Goal: Task Accomplishment & Management: Use online tool/utility

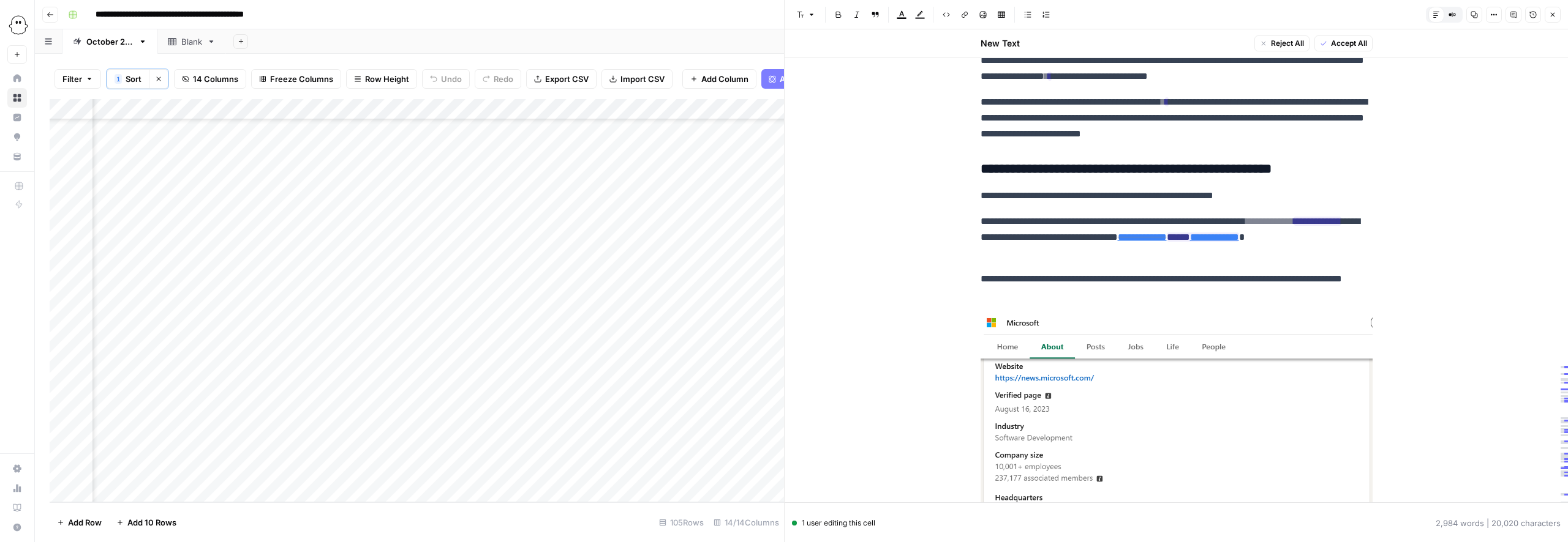
scroll to position [8061, 0]
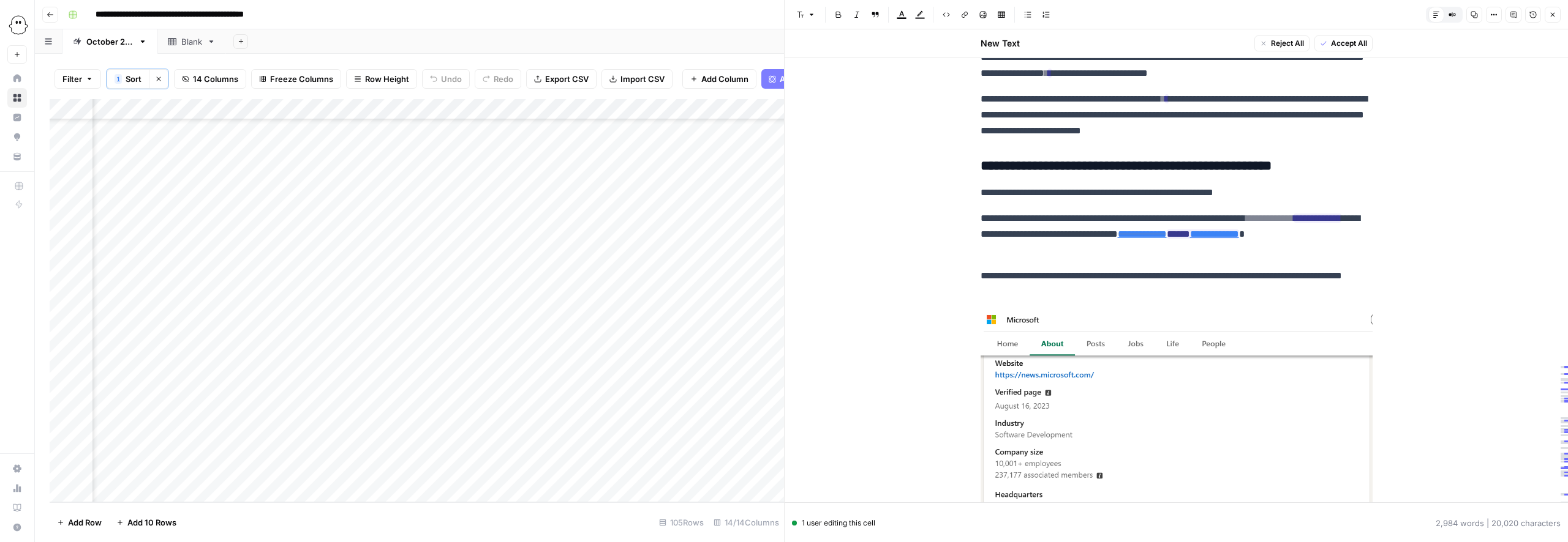
click at [1345, 44] on span "Accept All" at bounding box center [1349, 43] width 36 height 11
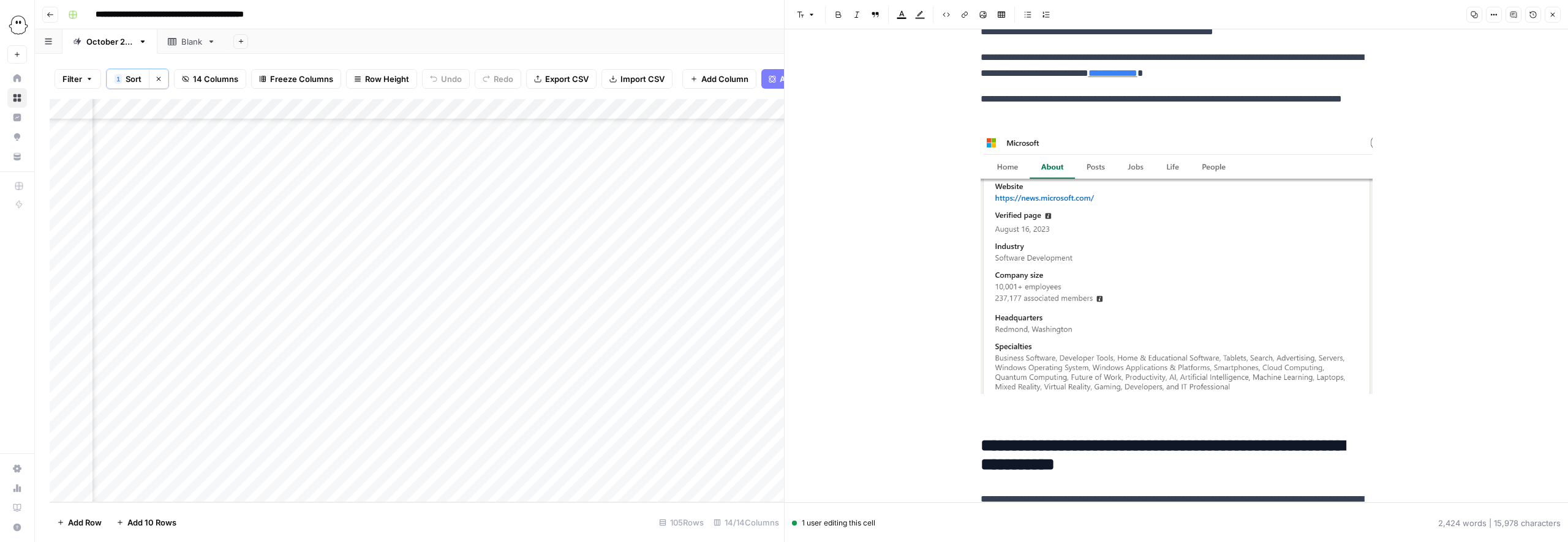
scroll to position [7022, 0]
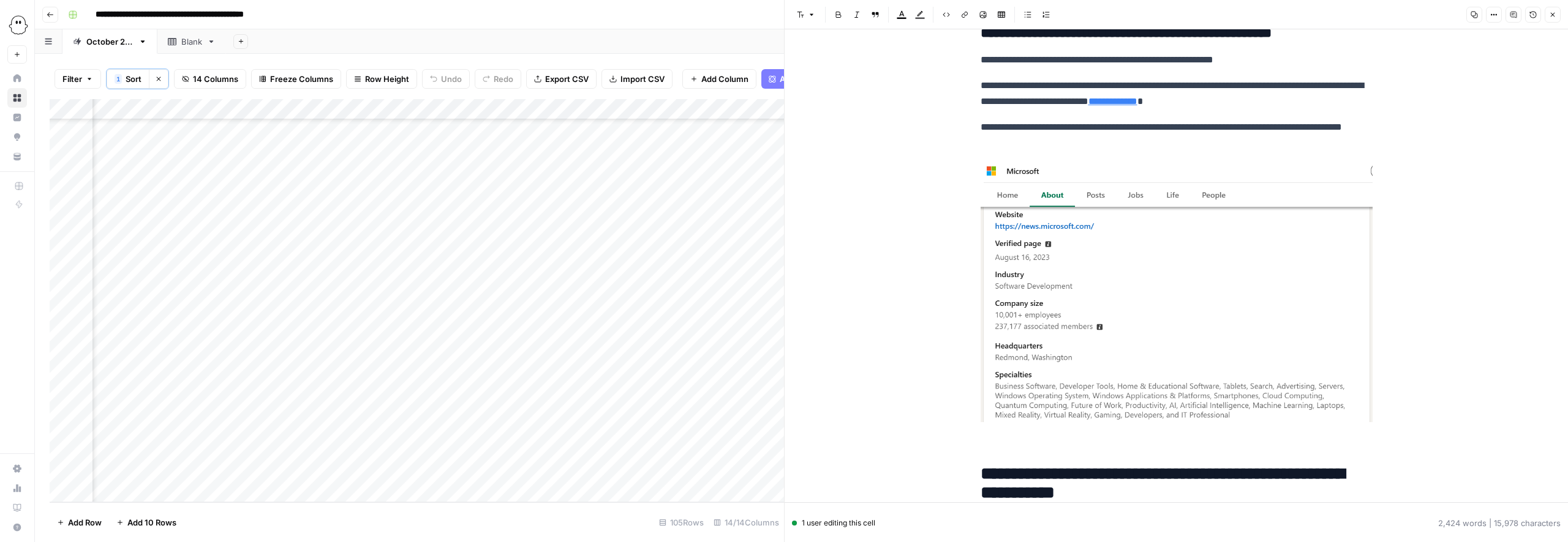
click at [1210, 261] on img at bounding box center [1177, 291] width 392 height 262
click at [1154, 311] on img at bounding box center [1177, 291] width 392 height 262
click at [1118, 385] on img at bounding box center [1177, 291] width 392 height 262
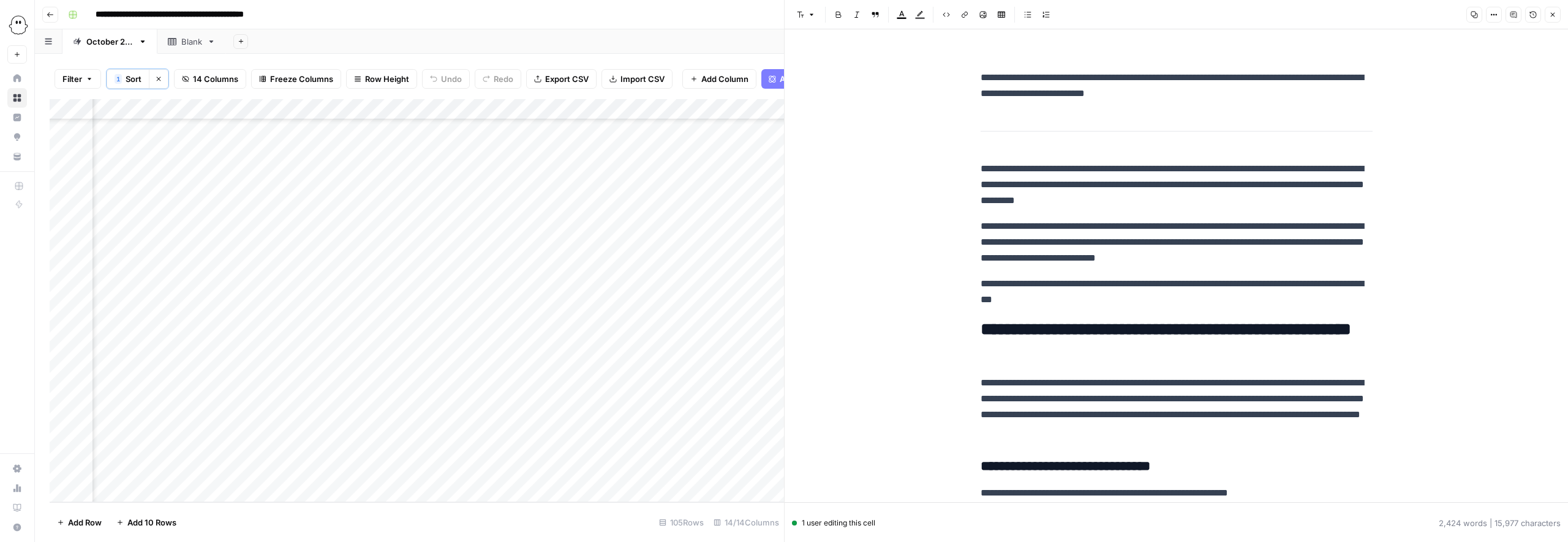
scroll to position [0, 0]
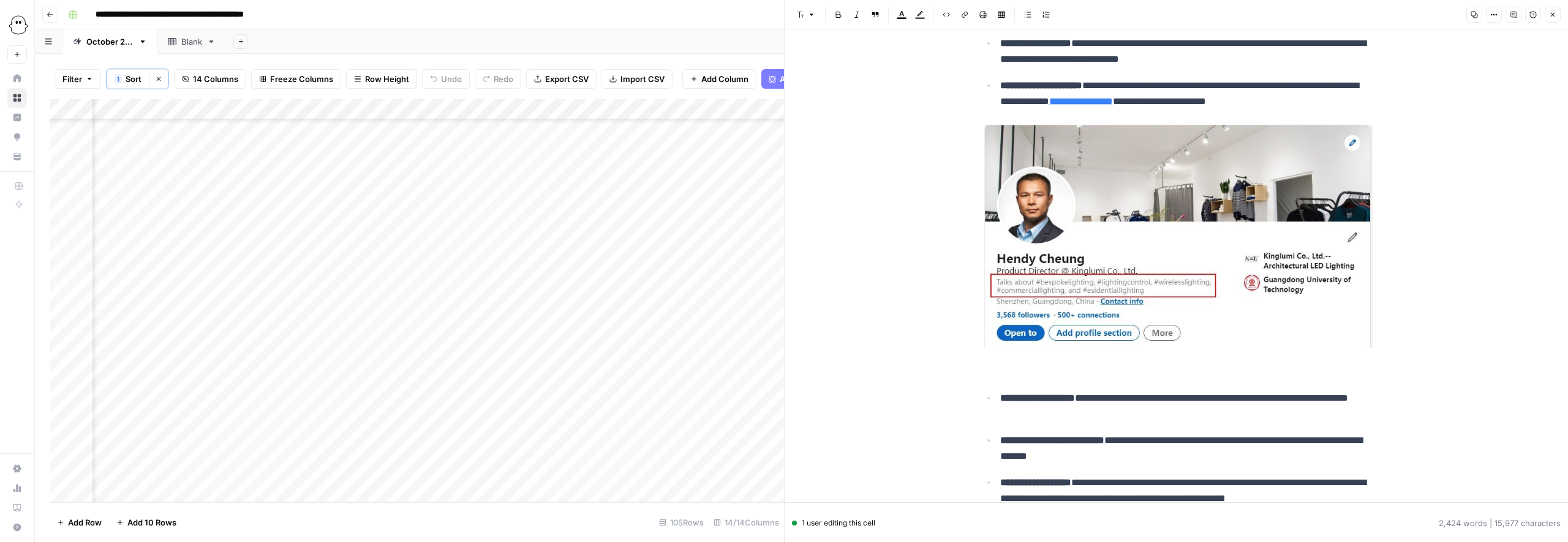
click at [1181, 286] on img at bounding box center [1177, 235] width 392 height 226
click at [1181, 286] on img at bounding box center [1177, 235] width 392 height 226
click at [1049, 240] on img at bounding box center [1177, 235] width 392 height 226
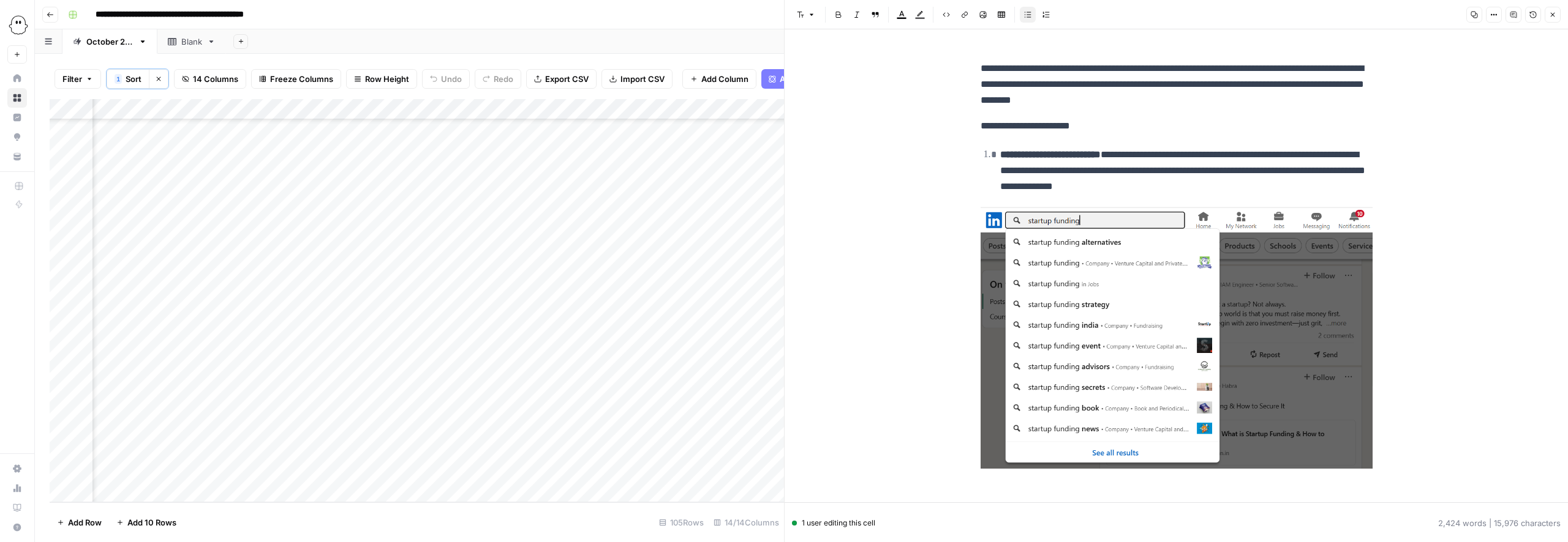
scroll to position [1460, 0]
click at [1154, 263] on img at bounding box center [1177, 338] width 392 height 262
click at [1153, 284] on img at bounding box center [1177, 338] width 392 height 262
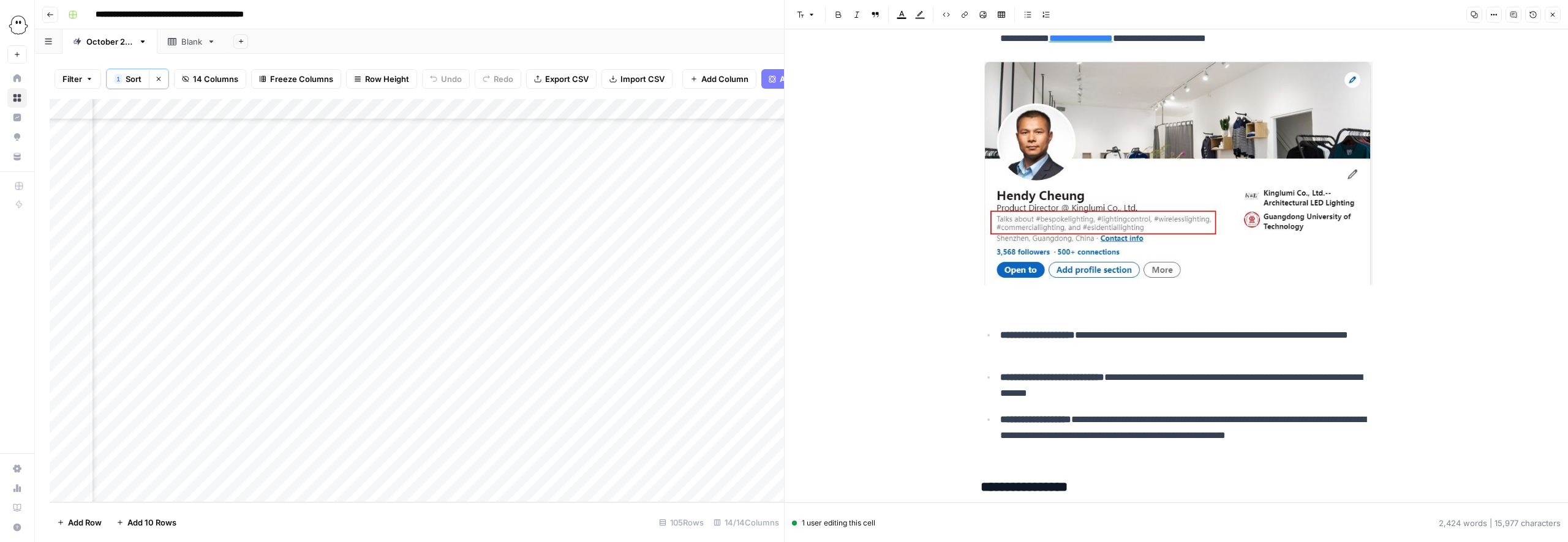
click at [1146, 159] on img at bounding box center [1177, 172] width 392 height 226
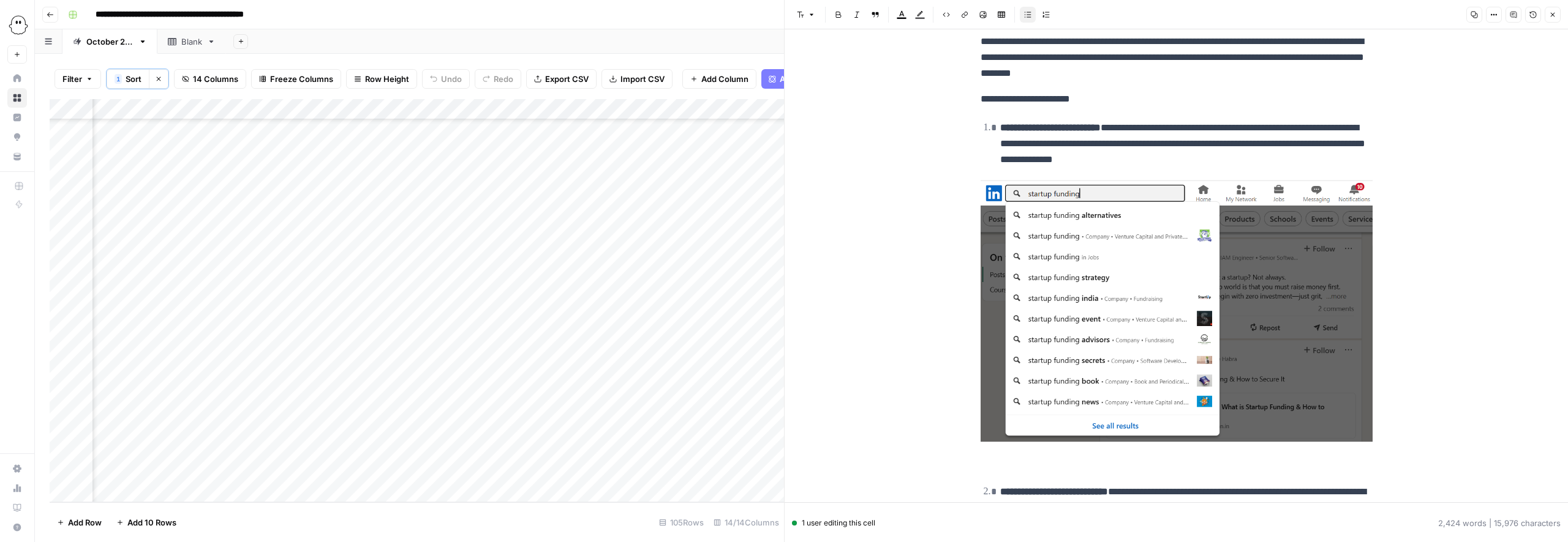
scroll to position [1543, 0]
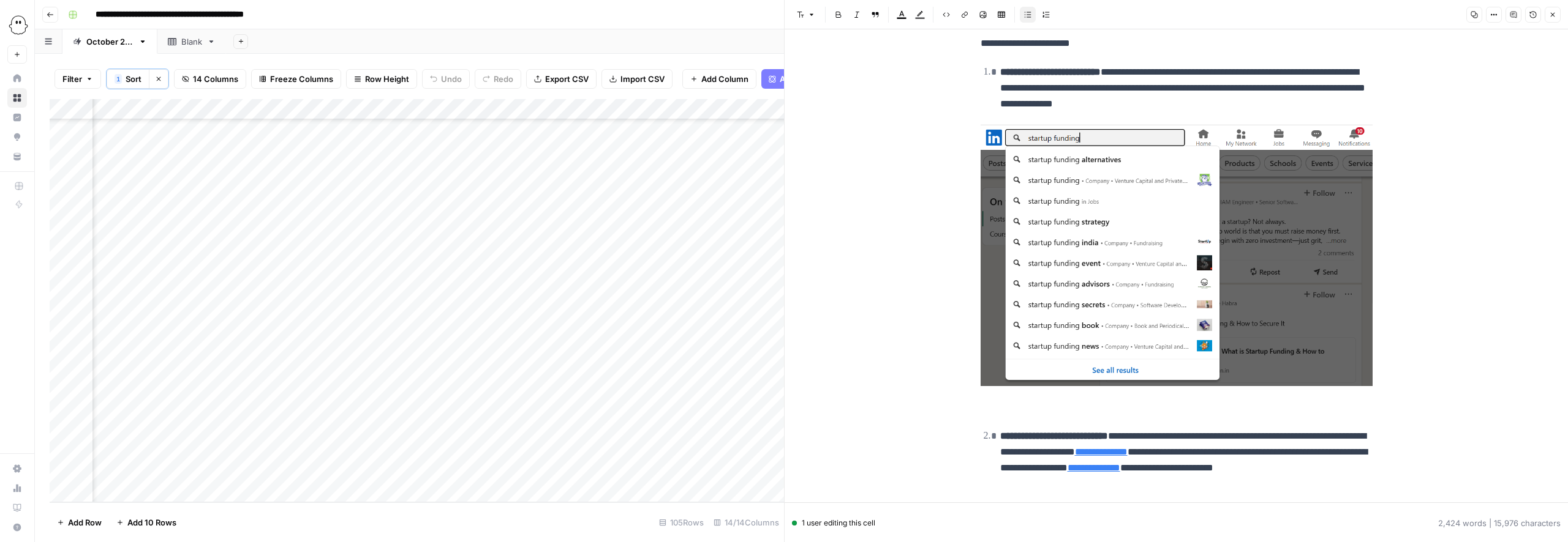
click at [1136, 274] on img at bounding box center [1177, 255] width 392 height 262
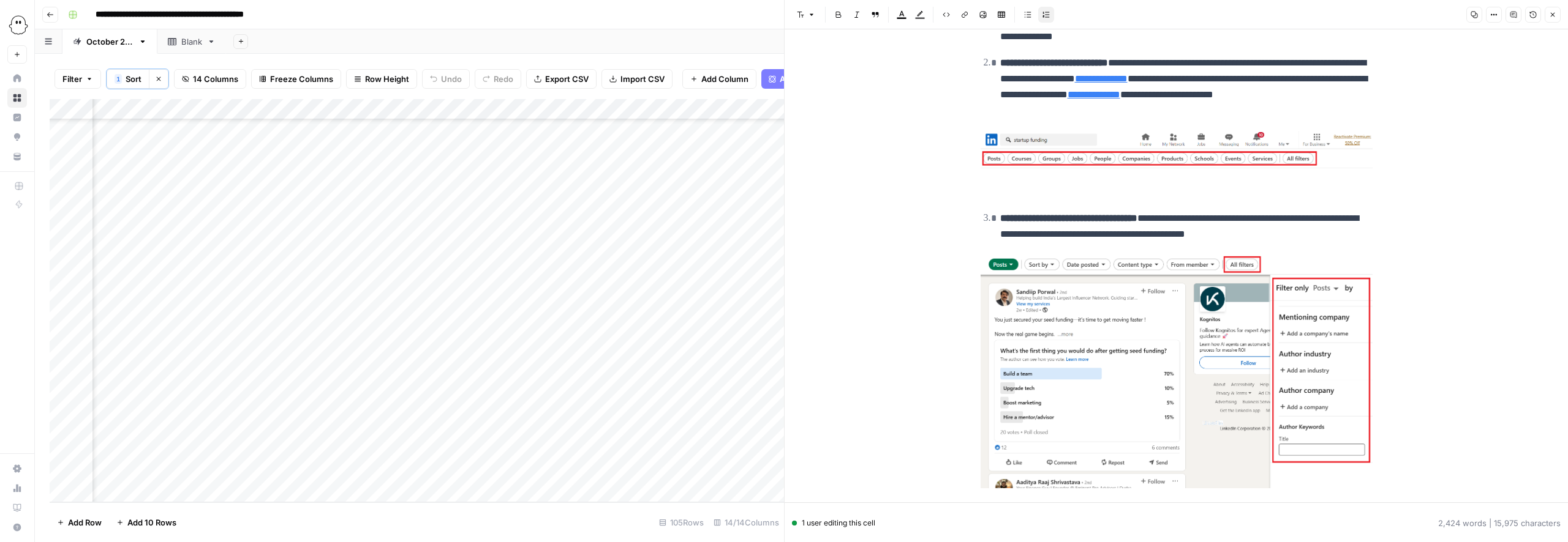
scroll to position [1636, 0]
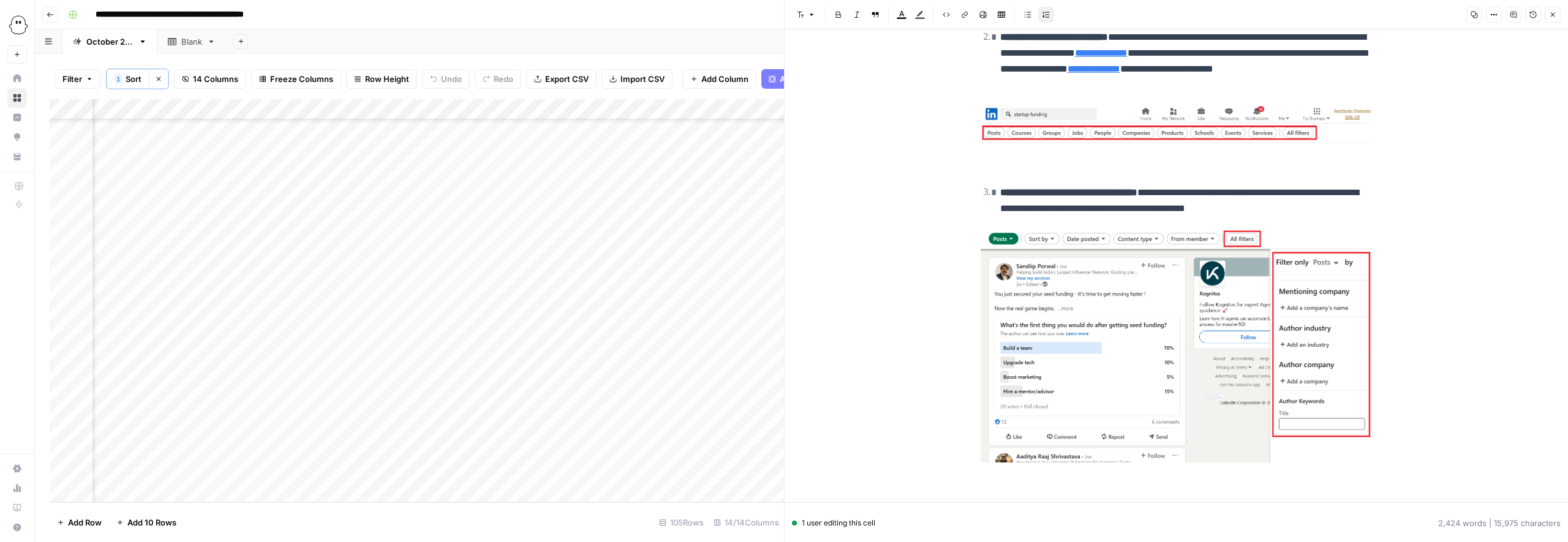
click at [1104, 324] on img at bounding box center [1177, 345] width 392 height 234
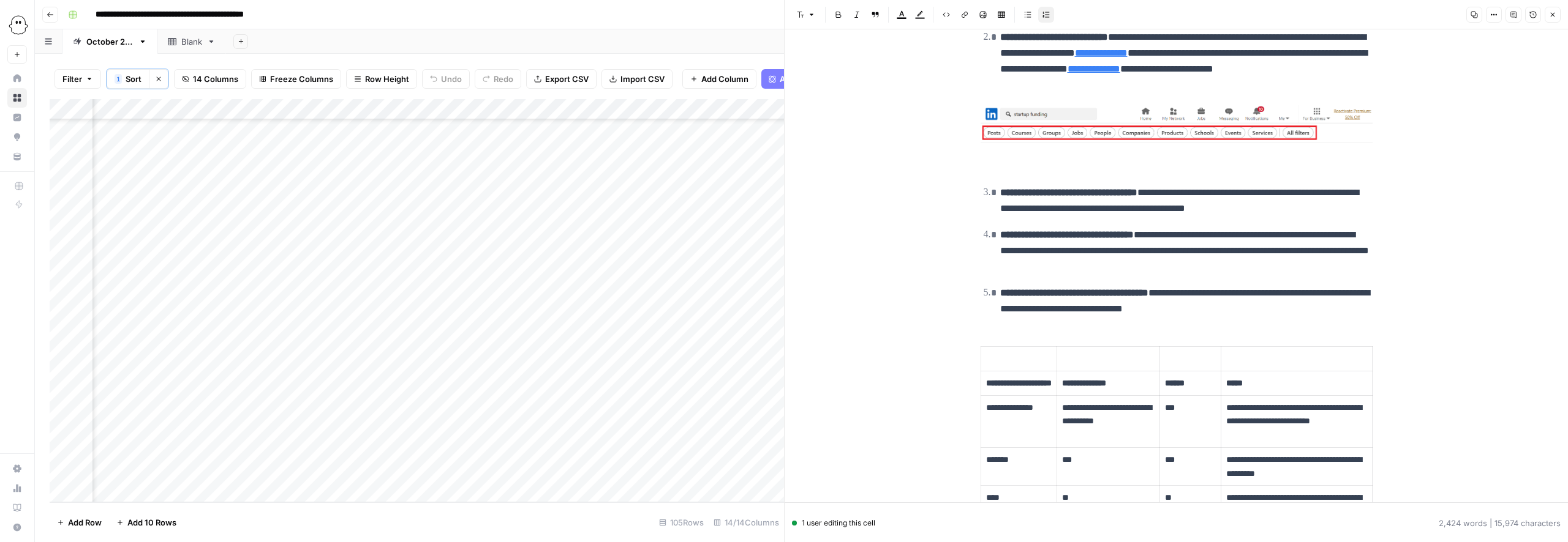
click at [1072, 118] on img at bounding box center [1177, 124] width 392 height 38
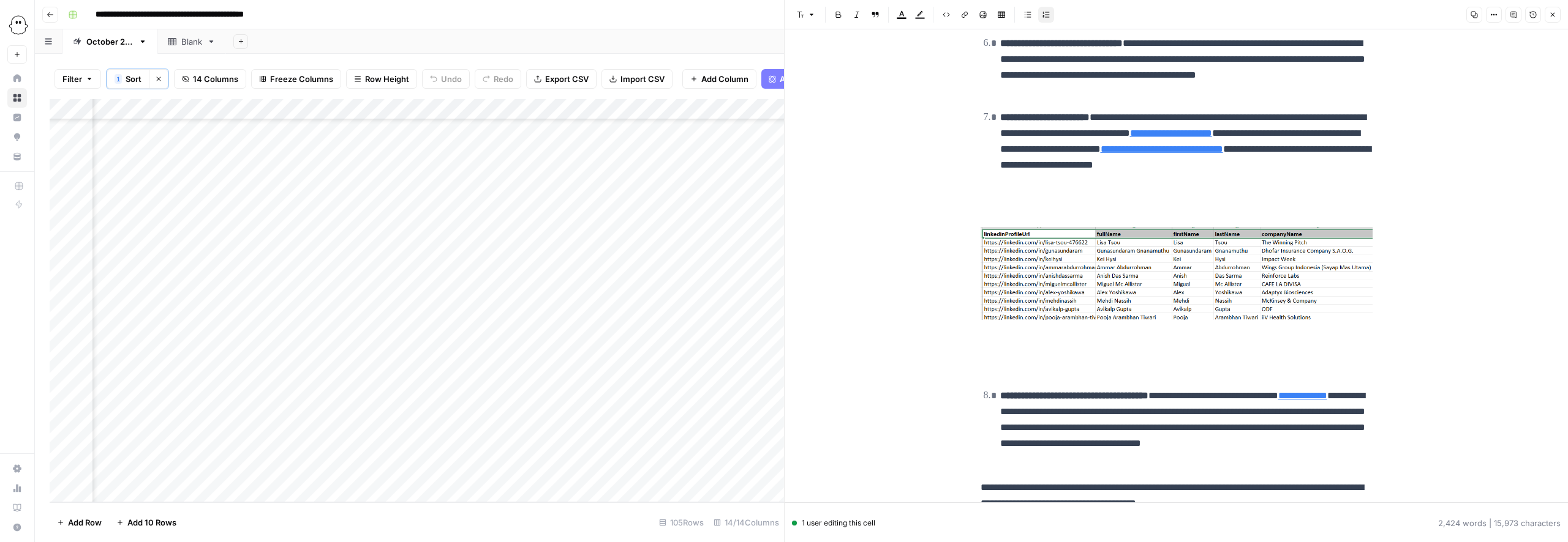
scroll to position [2119, 0]
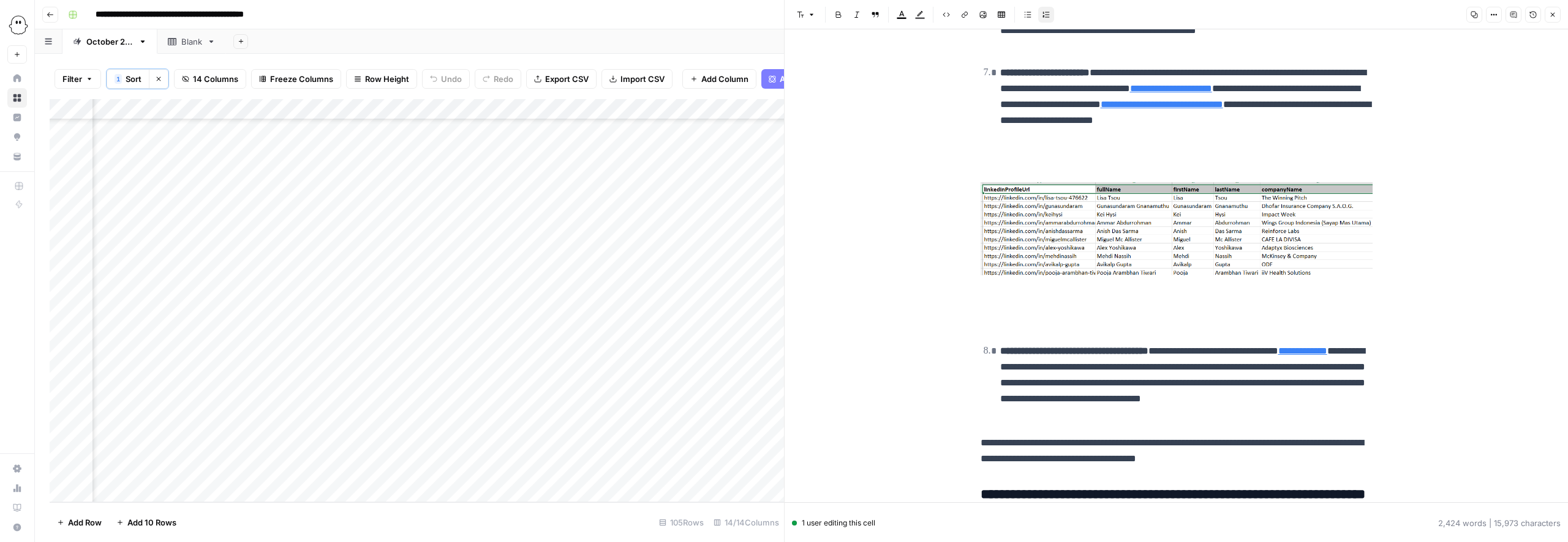
click at [1144, 262] on img at bounding box center [1177, 228] width 392 height 93
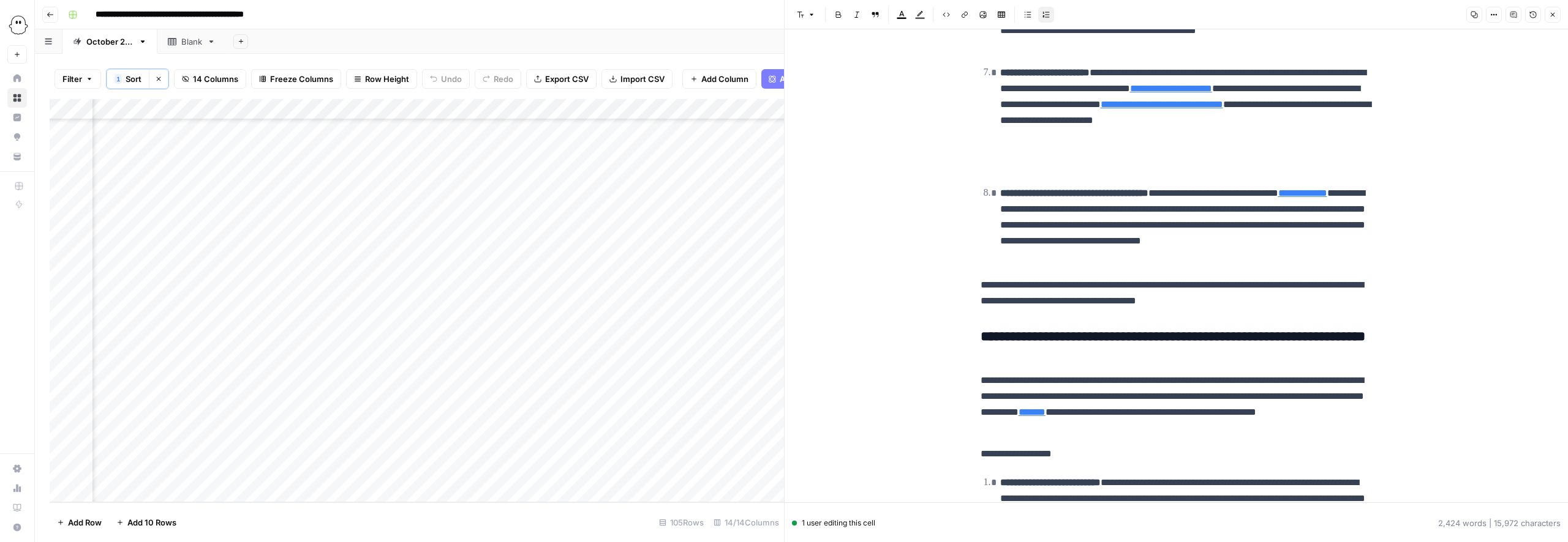
click at [1004, 173] on p at bounding box center [1177, 164] width 392 height 16
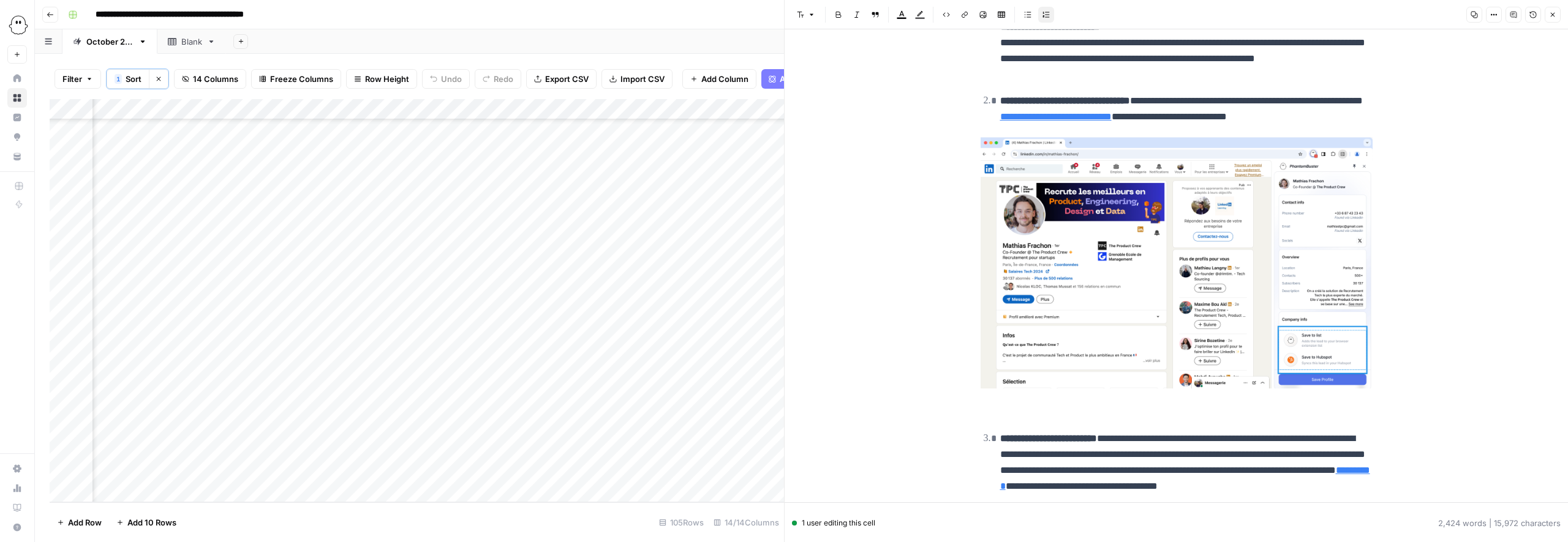
scroll to position [2555, 0]
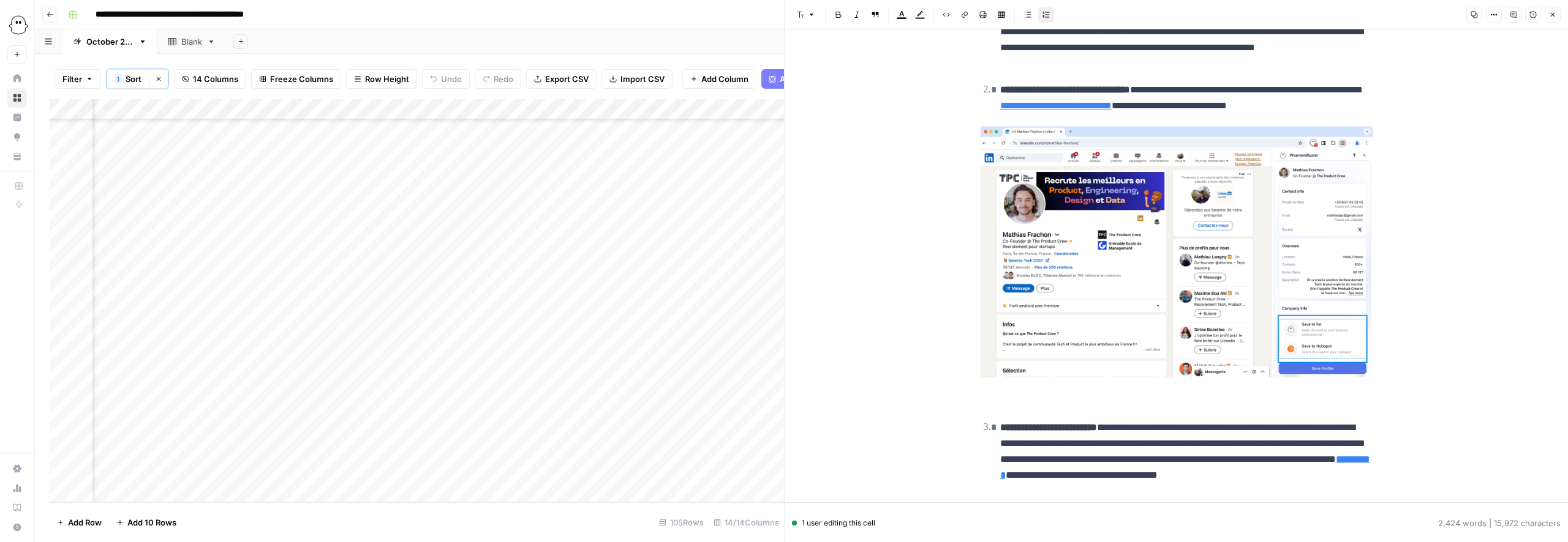
click at [1122, 325] on img at bounding box center [1177, 252] width 392 height 252
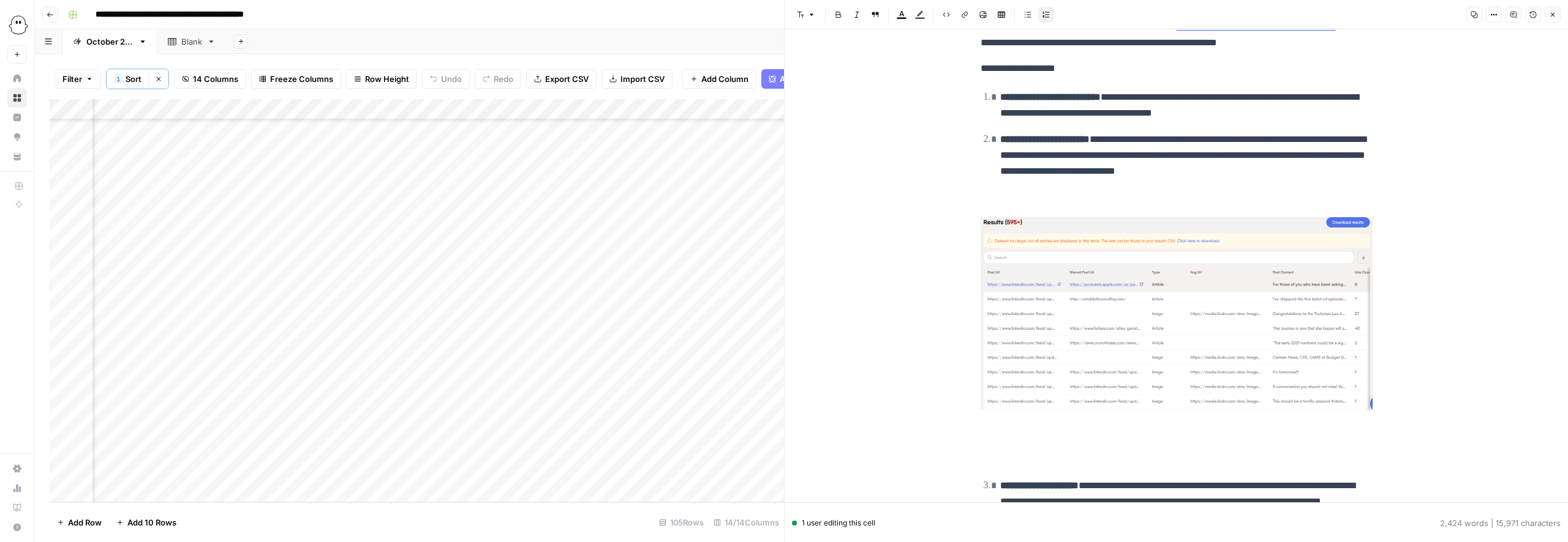
scroll to position [2980, 0]
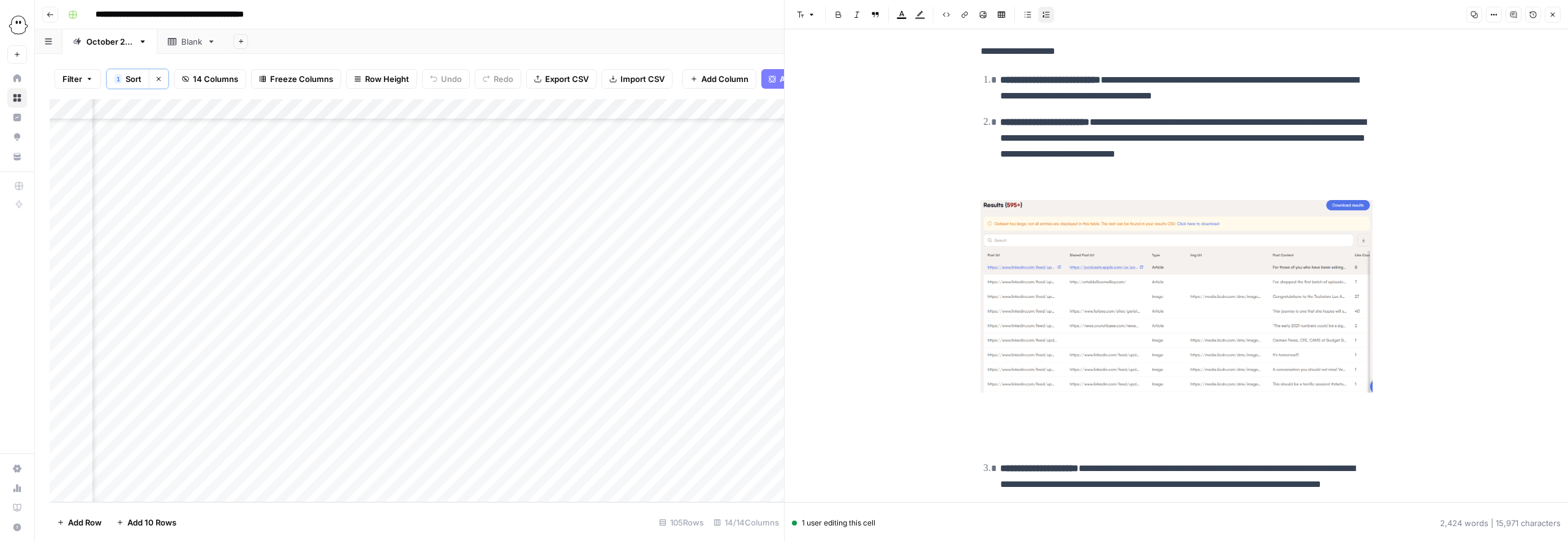
click at [1086, 301] on img at bounding box center [1177, 296] width 392 height 193
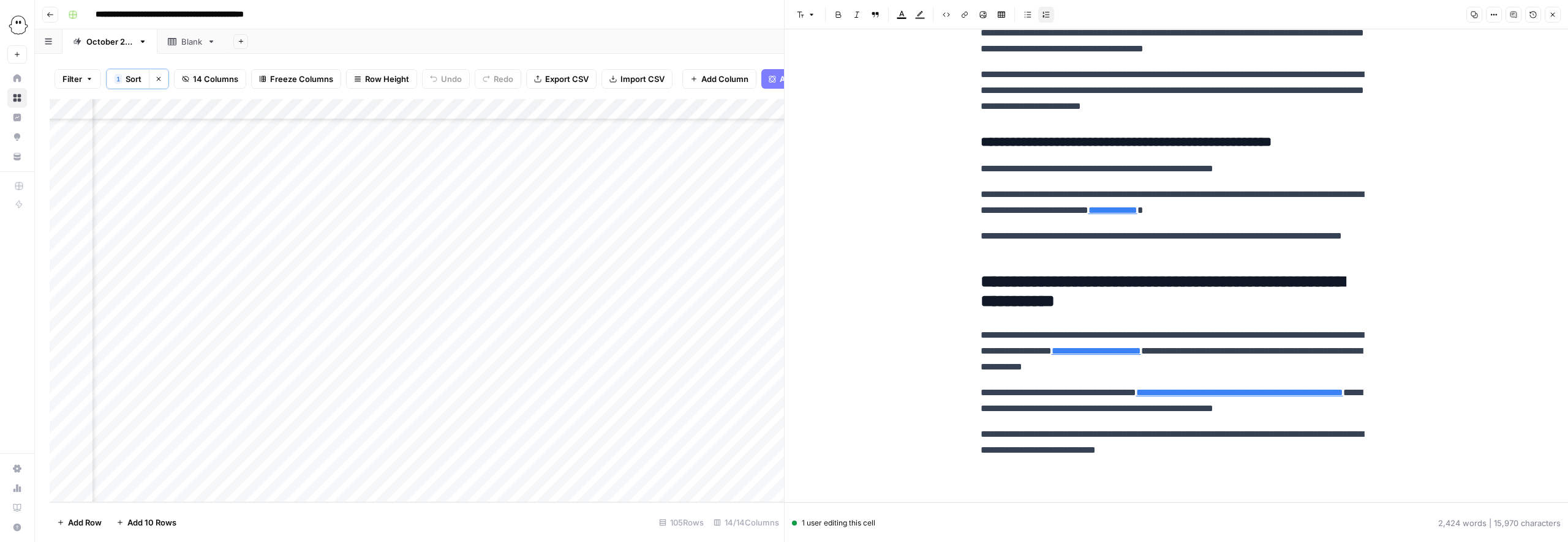
scroll to position [5220, 0]
click at [1557, 15] on button "Close" at bounding box center [1552, 14] width 16 height 16
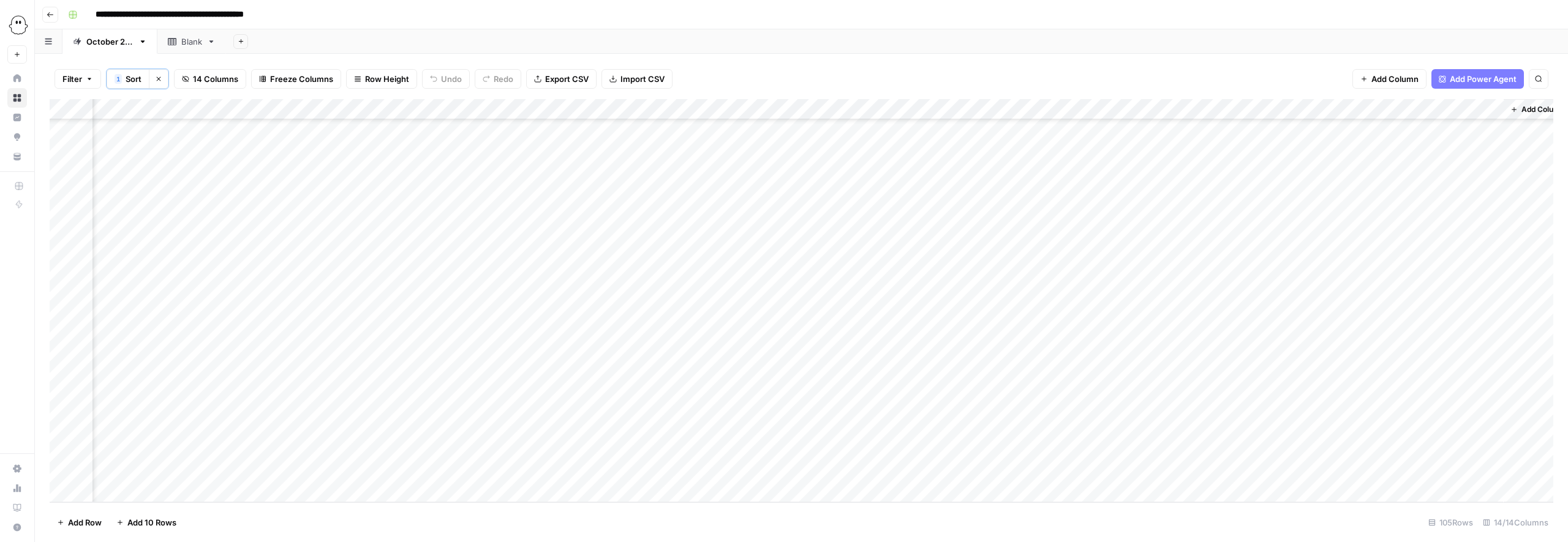
click at [956, 430] on div "Add Column" at bounding box center [801, 301] width 1504 height 403
click at [995, 432] on div "Add Column" at bounding box center [801, 301] width 1504 height 403
click at [989, 501] on button "Needs Links" at bounding box center [967, 499] width 57 height 15
click at [1314, 430] on div "Add Column" at bounding box center [801, 301] width 1504 height 403
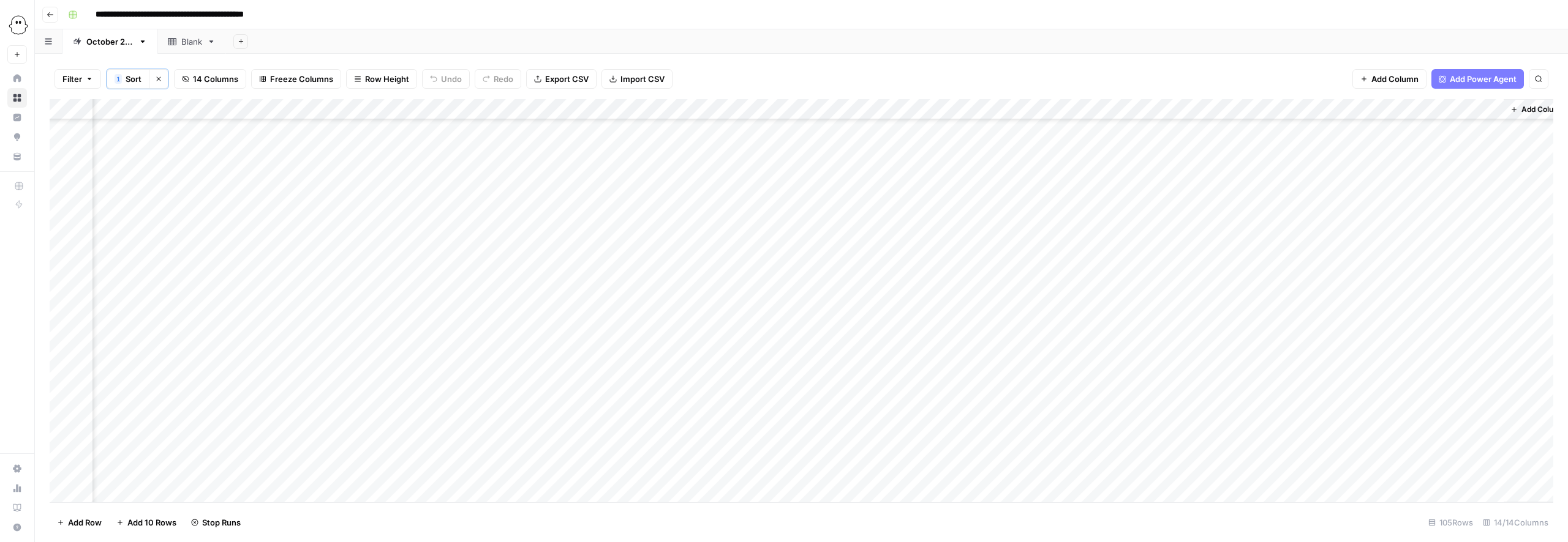
click at [958, 189] on div "Add Column" at bounding box center [801, 301] width 1504 height 403
click at [955, 180] on div "Add Column" at bounding box center [801, 301] width 1504 height 403
click at [973, 274] on button "Ready for WP" at bounding box center [969, 271] width 61 height 15
click at [951, 223] on div "Add Column" at bounding box center [801, 301] width 1504 height 403
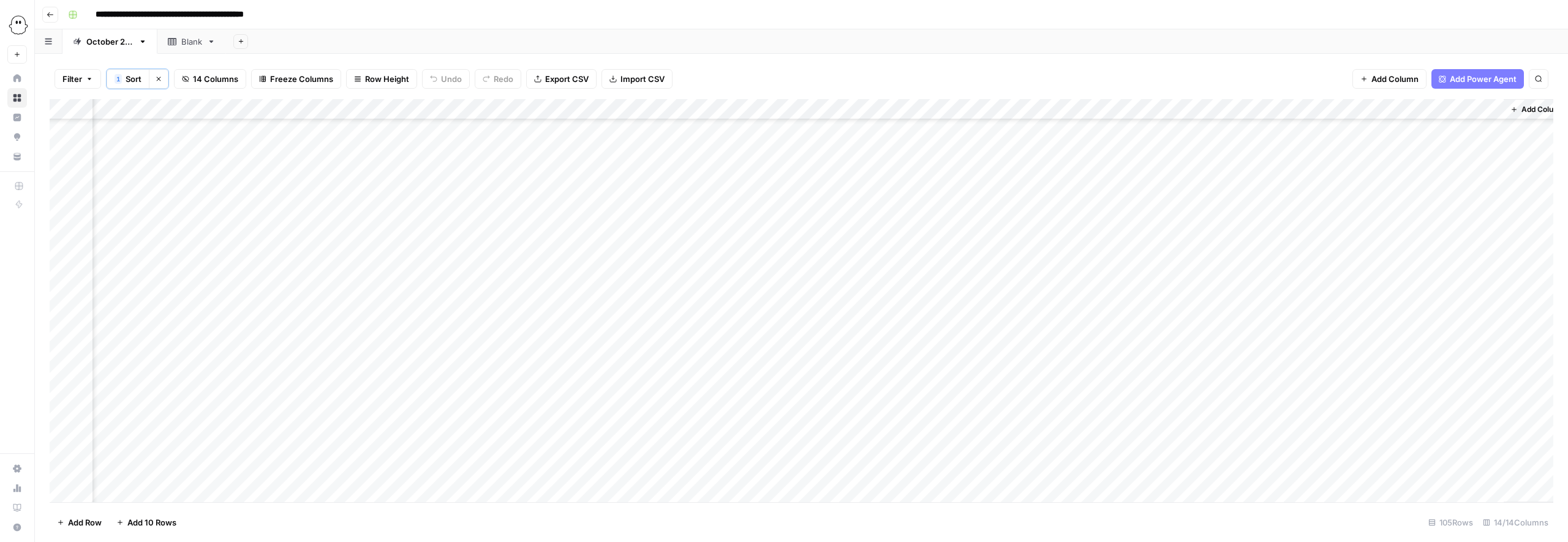
click at [951, 223] on div "Add Column" at bounding box center [801, 301] width 1504 height 403
click at [965, 312] on button "Ready for WP" at bounding box center [969, 312] width 61 height 15
click at [961, 325] on div "Add Column" at bounding box center [801, 301] width 1504 height 403
click at [961, 326] on div "Add Column" at bounding box center [801, 301] width 1504 height 403
click at [975, 419] on button "Ready for WP" at bounding box center [969, 417] width 61 height 15
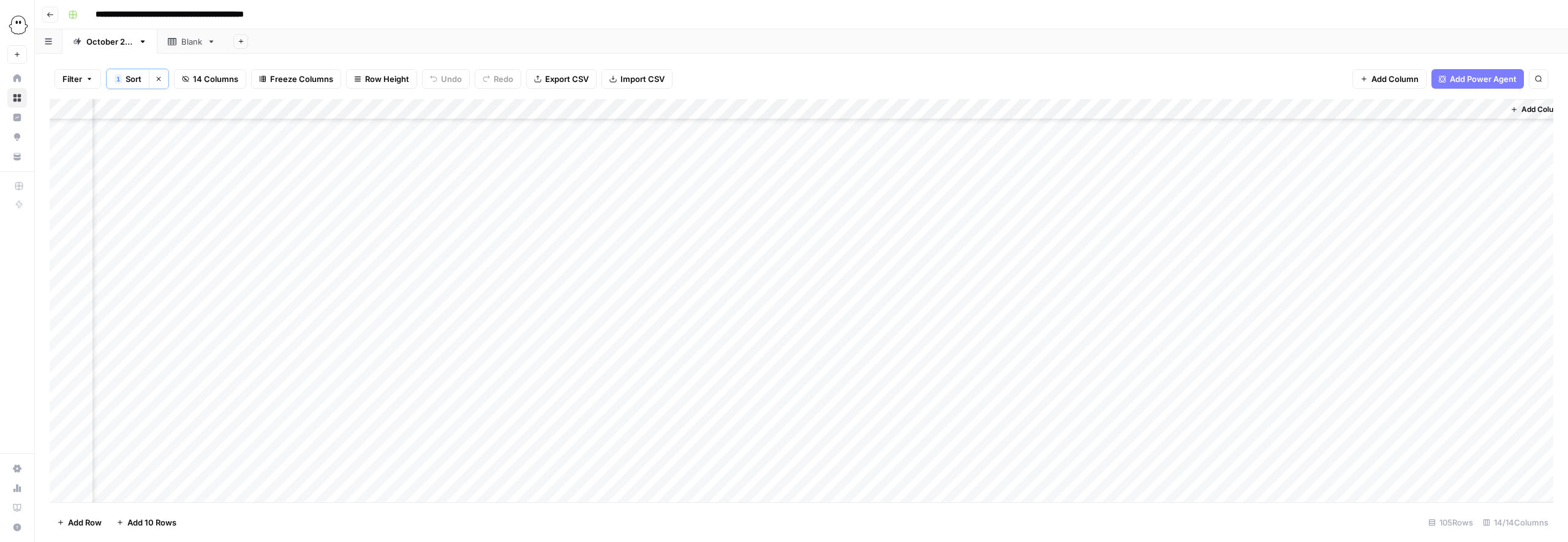
scroll to position [1822, 205]
click at [953, 385] on div "Add Column" at bounding box center [801, 301] width 1504 height 403
click at [953, 480] on button "Ready for WP" at bounding box center [969, 480] width 61 height 15
click at [949, 405] on div "Add Column" at bounding box center [801, 301] width 1504 height 403
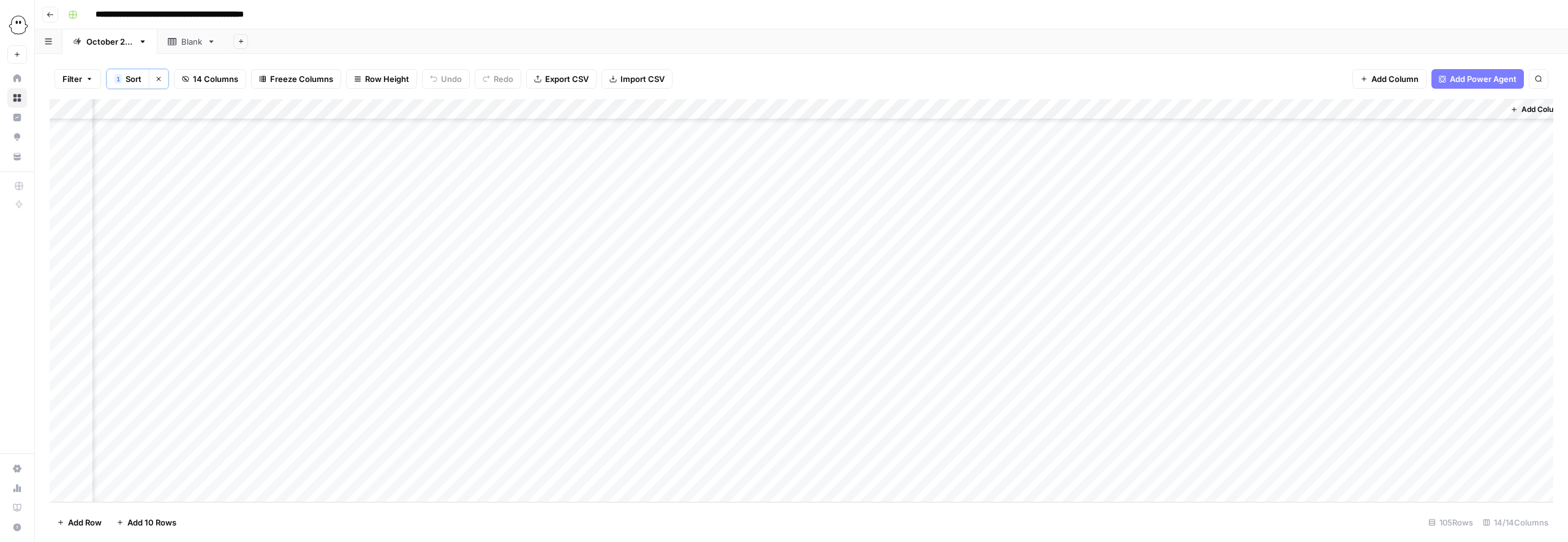
click at [947, 407] on div "Add Column" at bounding box center [801, 301] width 1504 height 403
click at [973, 502] on button "Ready for WP" at bounding box center [969, 501] width 61 height 15
click at [1205, 449] on div "Add Column" at bounding box center [801, 301] width 1504 height 403
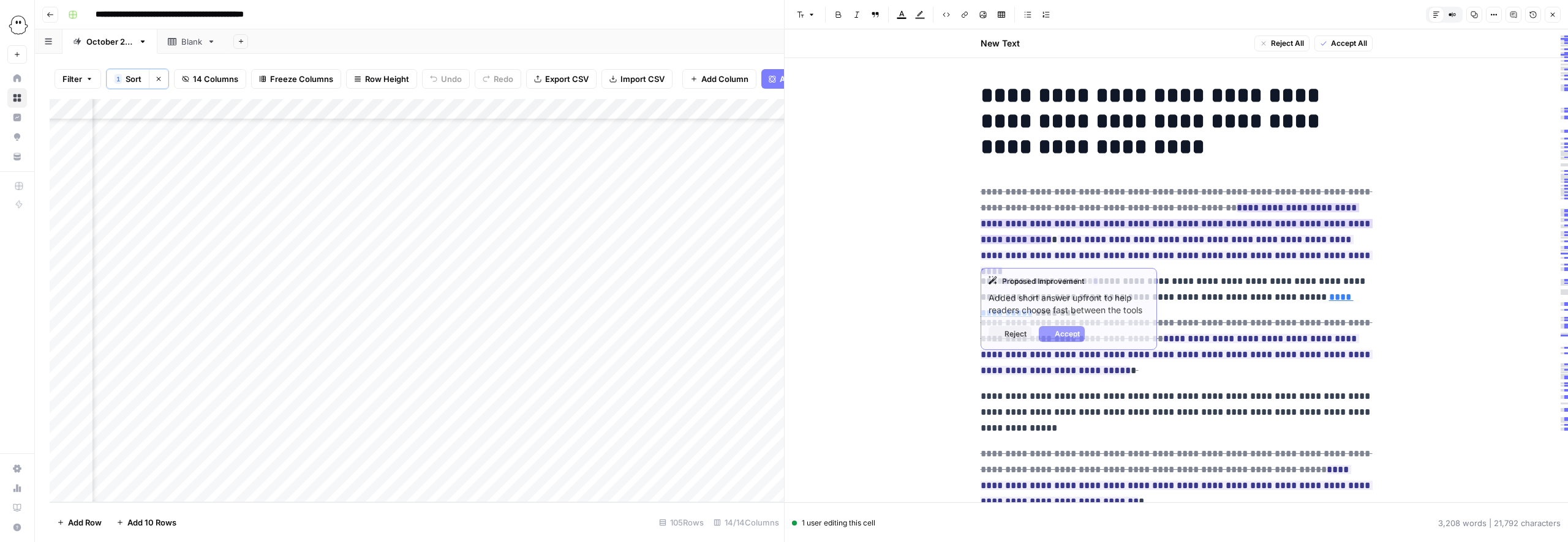
click at [1288, 224] on ins "**********" at bounding box center [1177, 224] width 392 height 41
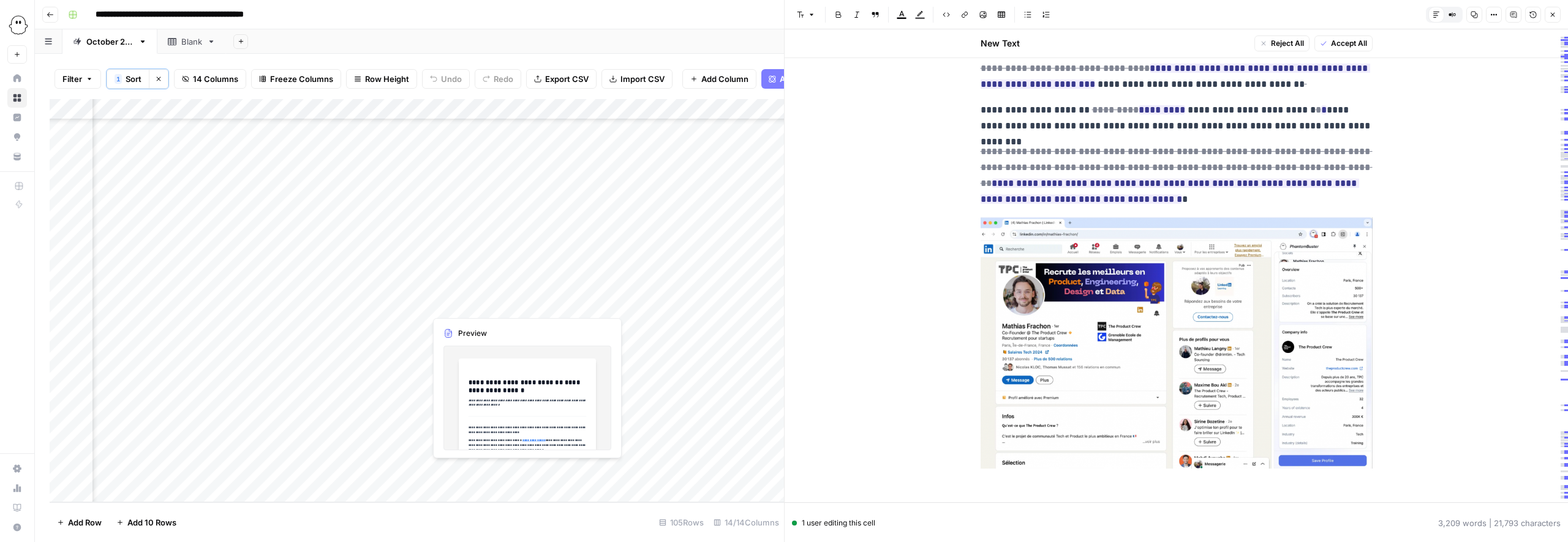
scroll to position [1125, 0]
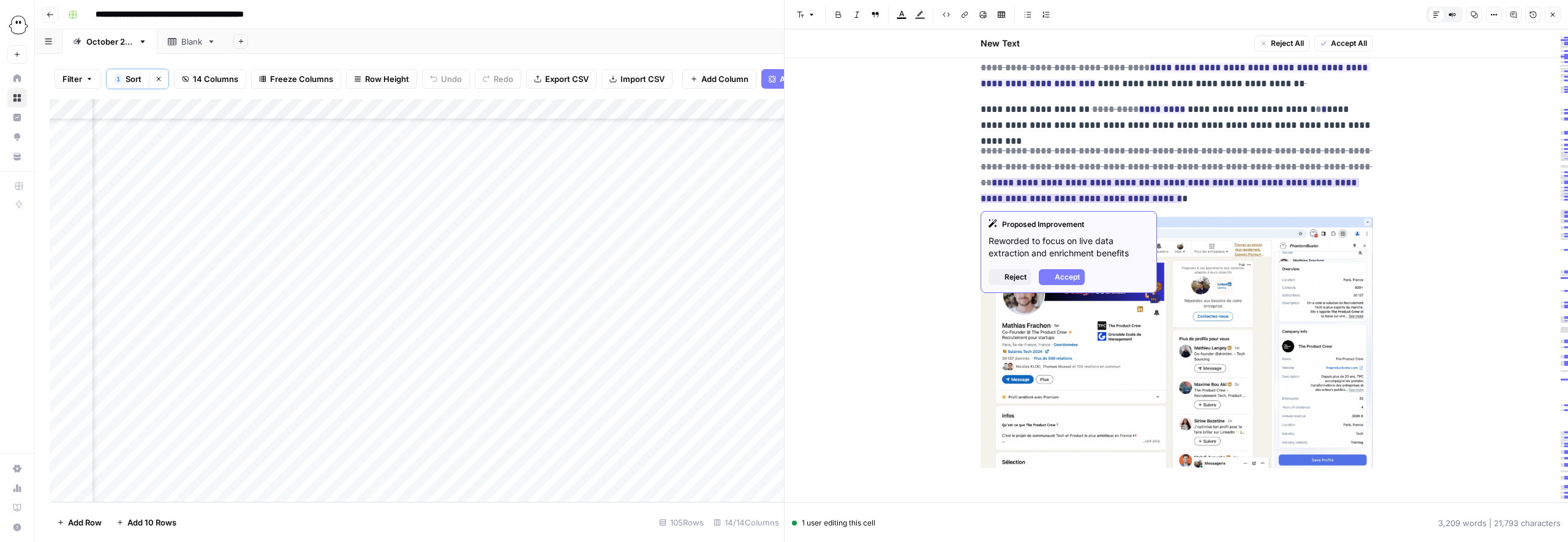
click at [1280, 184] on ins "**********" at bounding box center [1169, 190] width 378 height 25
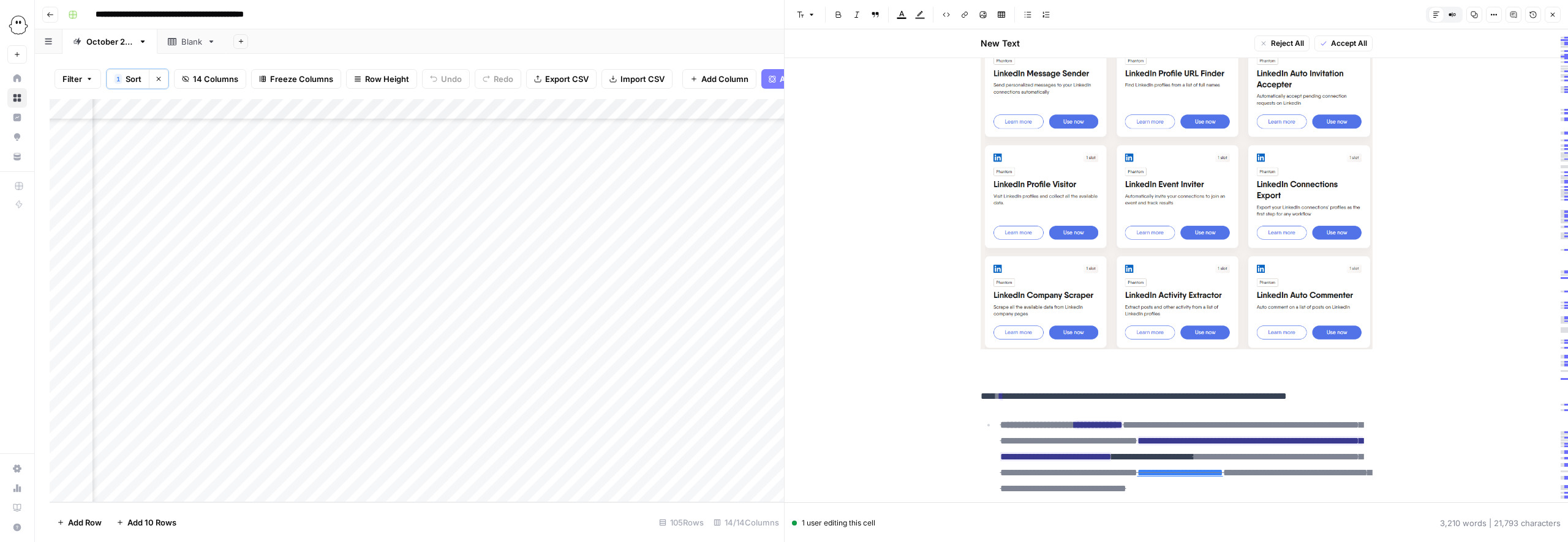
scroll to position [4370, 0]
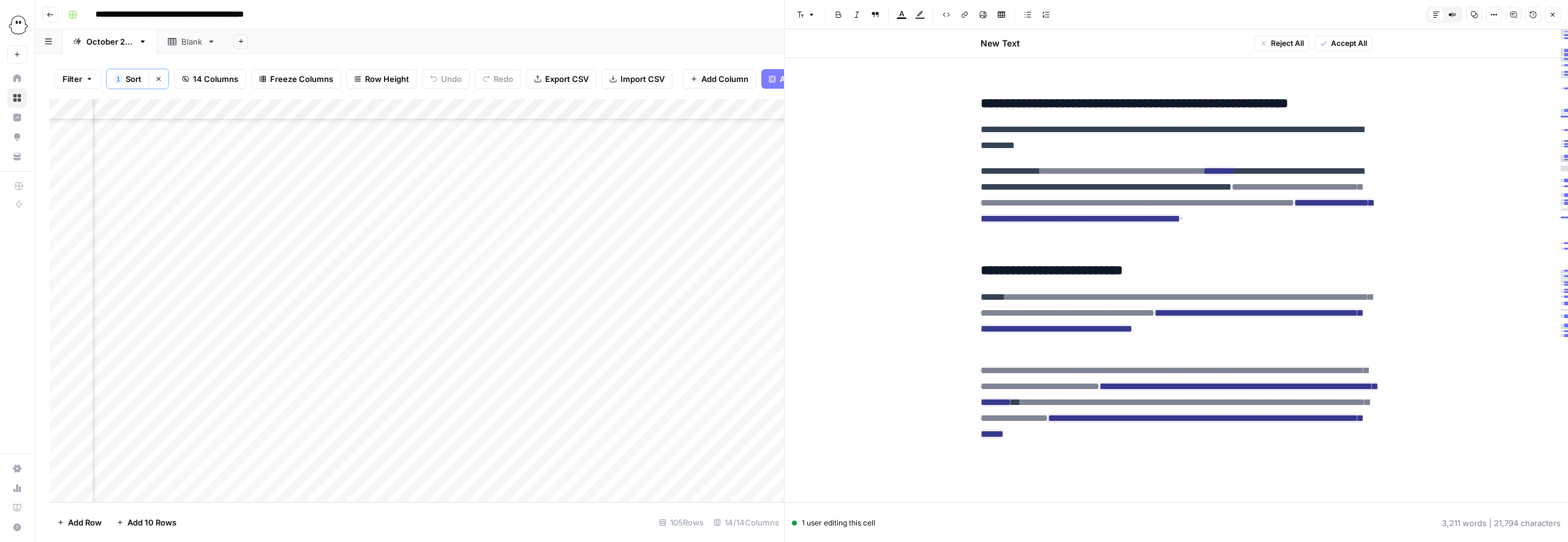
scroll to position [9034, 0]
click at [1337, 45] on span "Accept All" at bounding box center [1349, 43] width 36 height 11
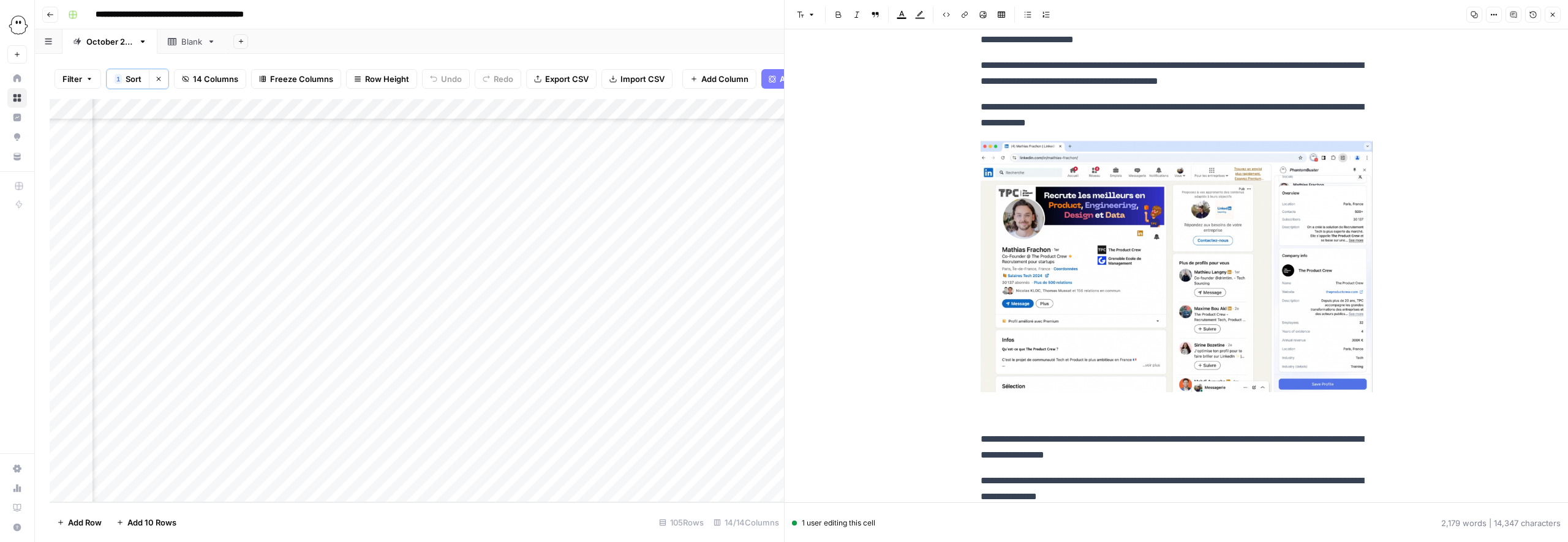
scroll to position [754, 0]
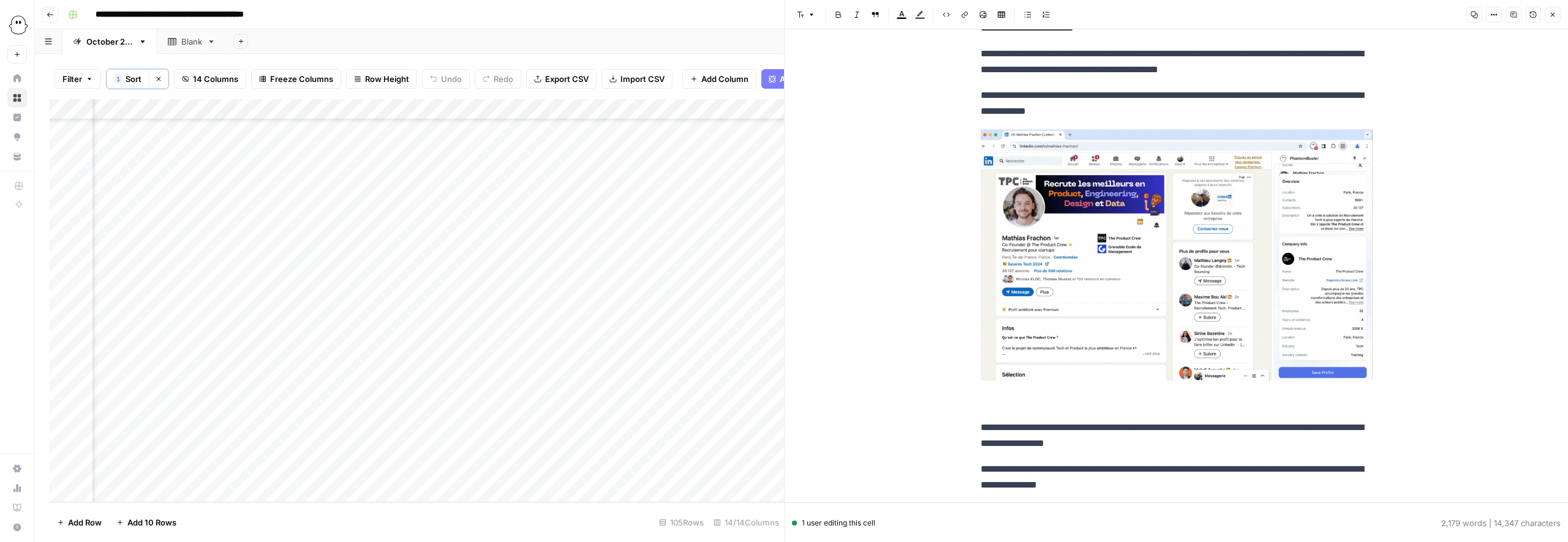
click at [1177, 240] on img at bounding box center [1177, 255] width 392 height 252
click at [1125, 238] on img at bounding box center [1177, 255] width 392 height 252
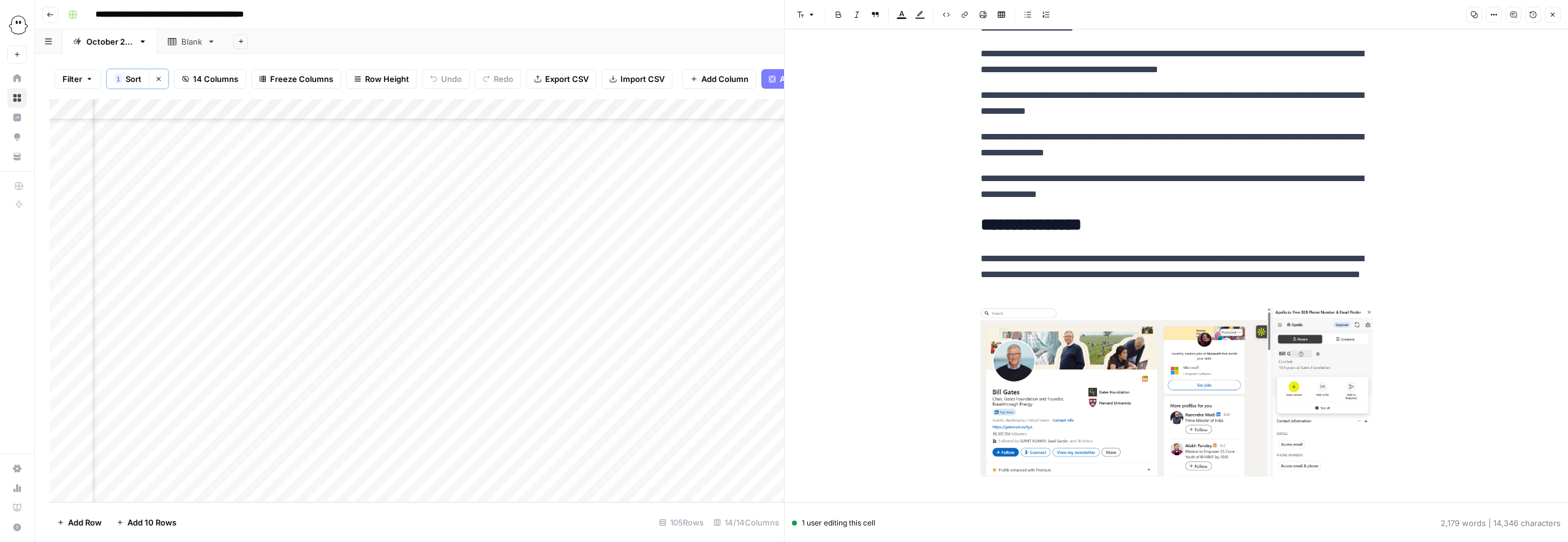
click at [1126, 347] on img at bounding box center [1177, 392] width 392 height 168
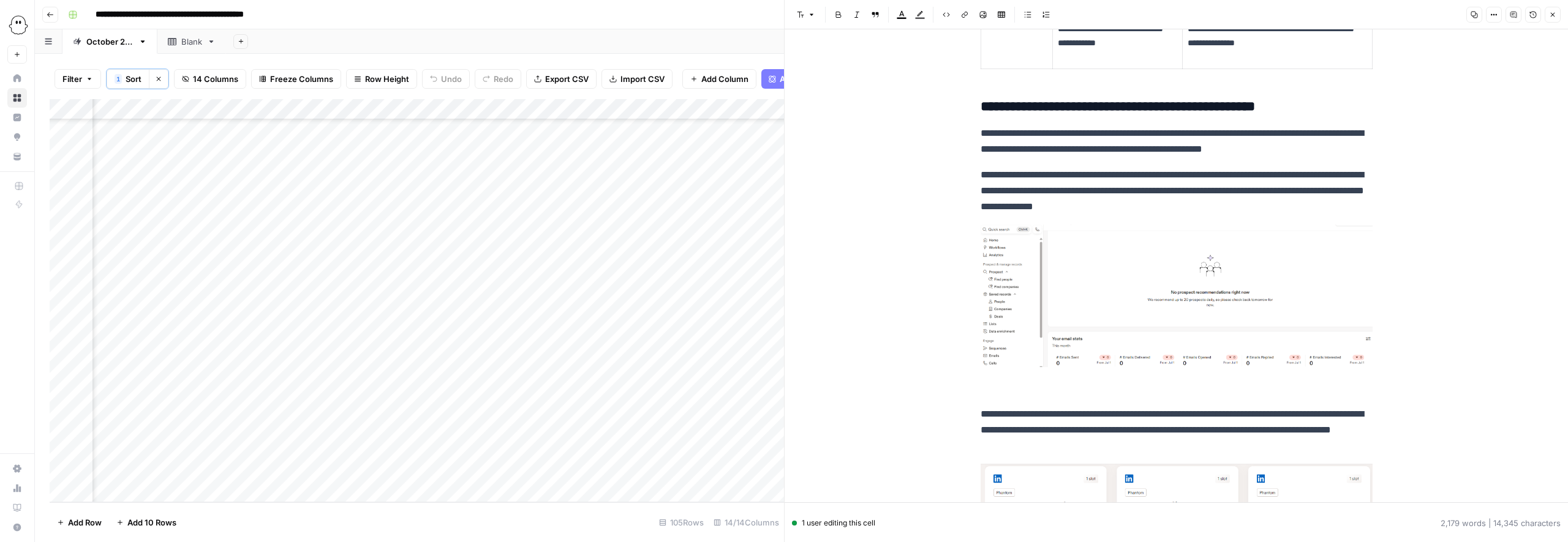
scroll to position [2599, 0]
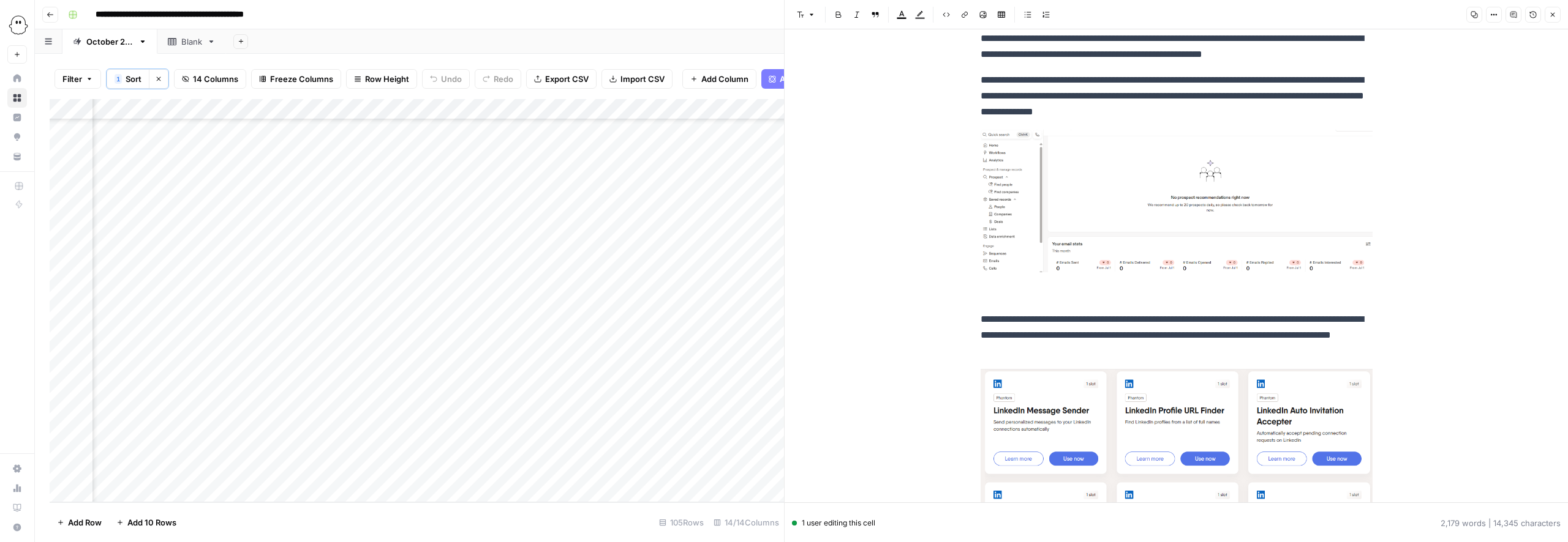
click at [1063, 211] on img at bounding box center [1177, 201] width 392 height 143
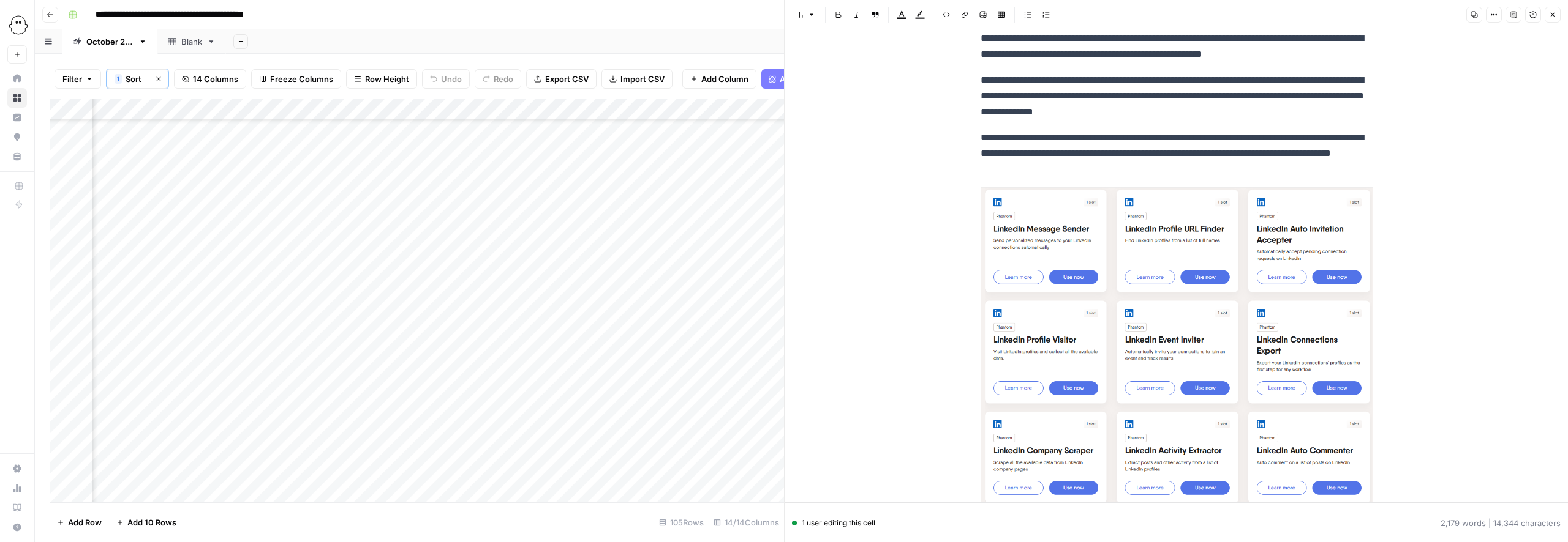
click at [1109, 309] on img at bounding box center [1177, 345] width 392 height 317
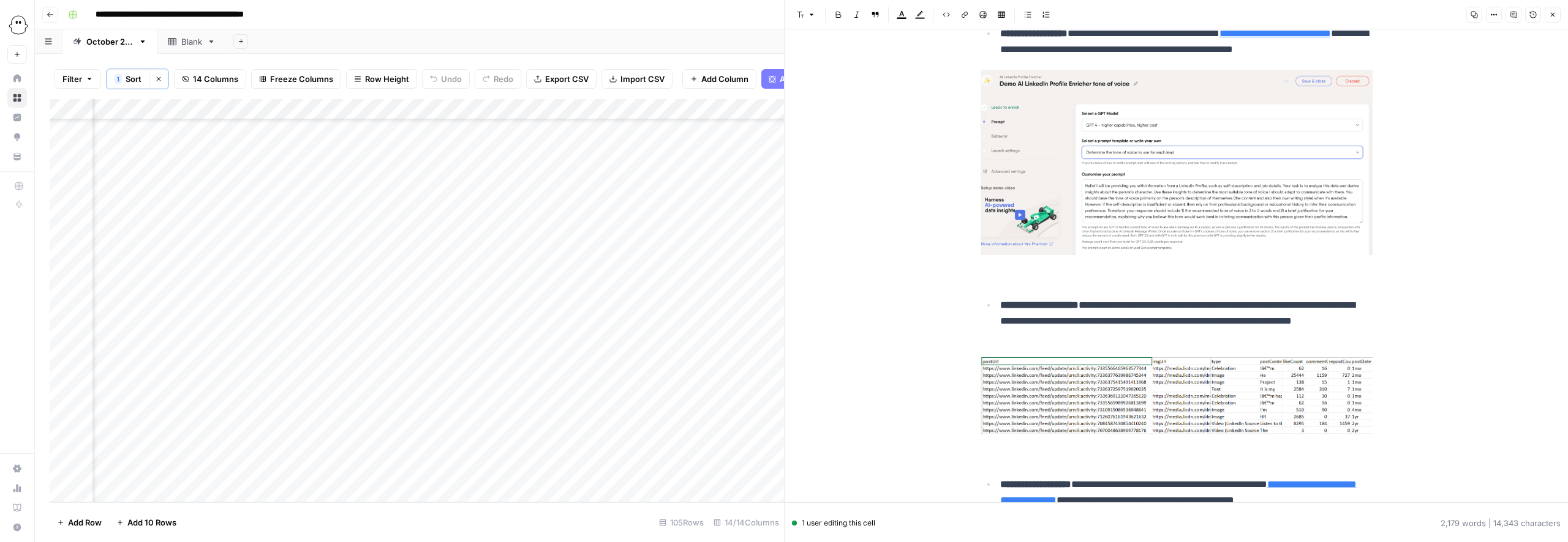
click at [1068, 203] on img at bounding box center [1177, 162] width 392 height 186
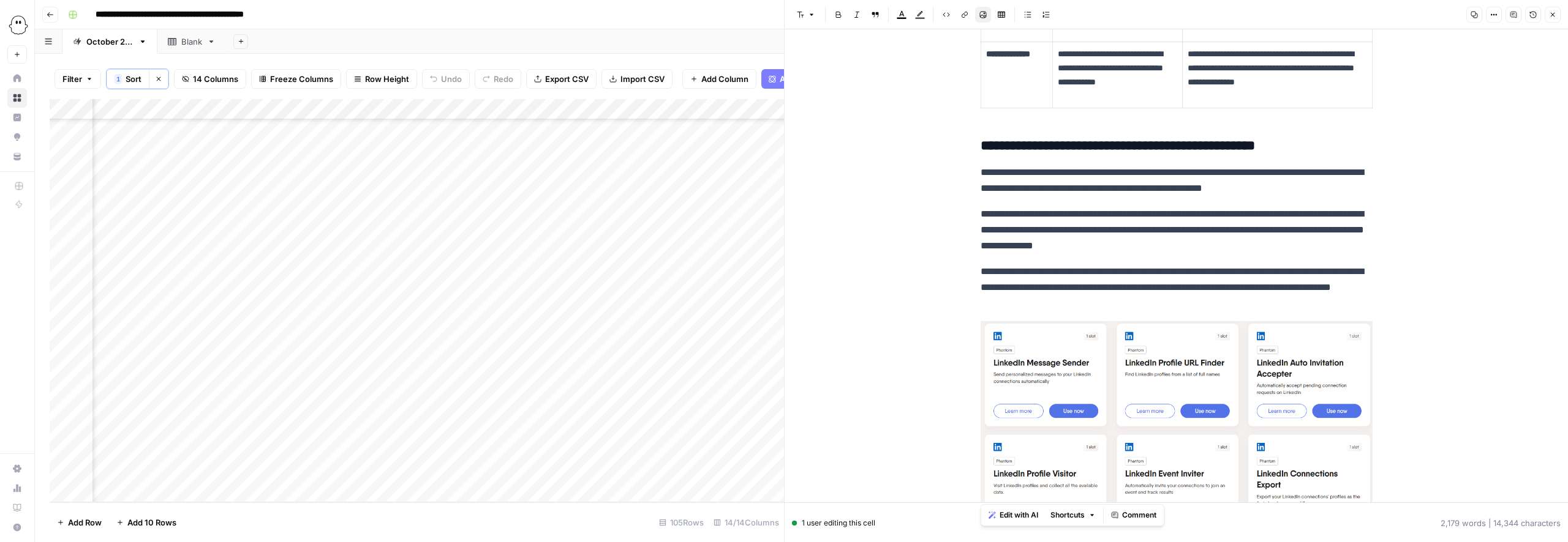
scroll to position [2642, 0]
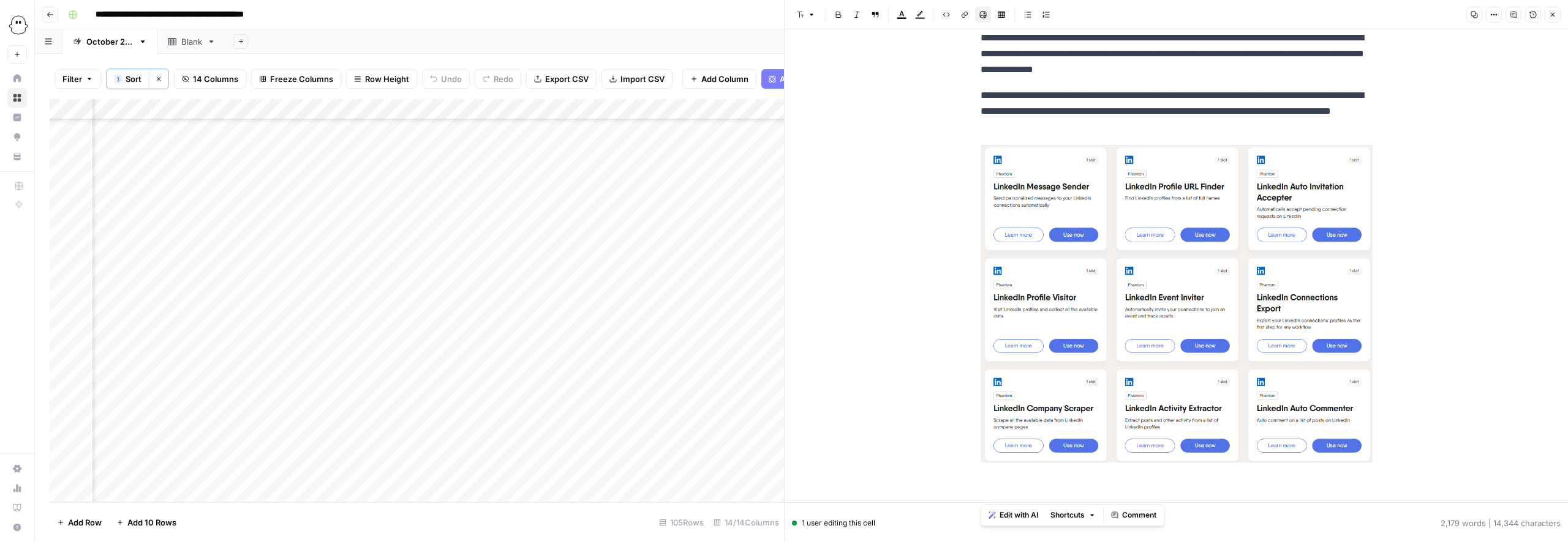
click at [1104, 295] on img at bounding box center [1177, 303] width 392 height 317
click at [1083, 281] on img at bounding box center [1177, 303] width 392 height 317
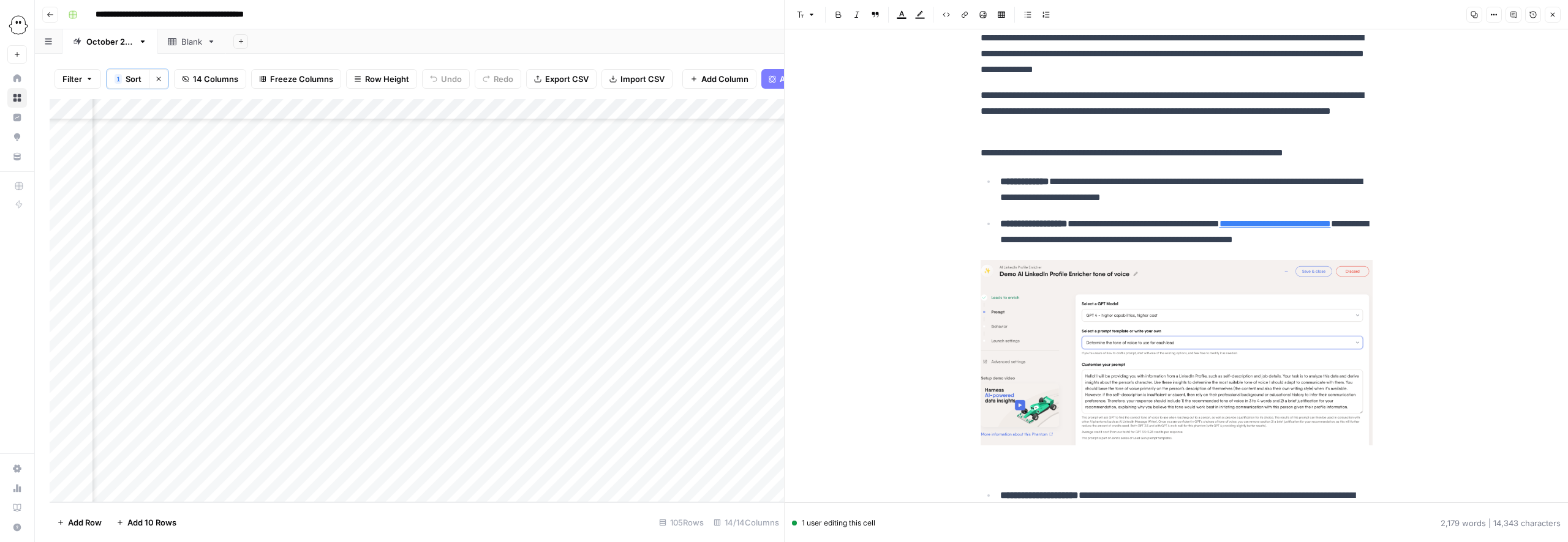
click at [1089, 342] on img at bounding box center [1177, 353] width 392 height 186
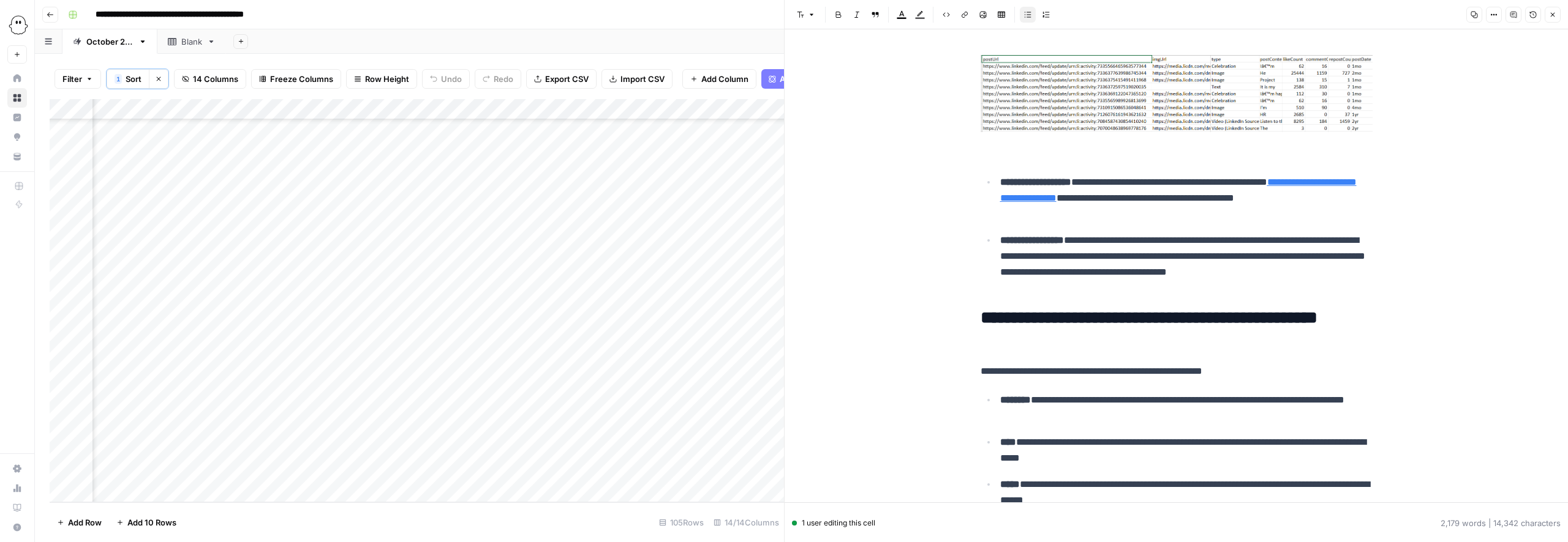
scroll to position [2945, 0]
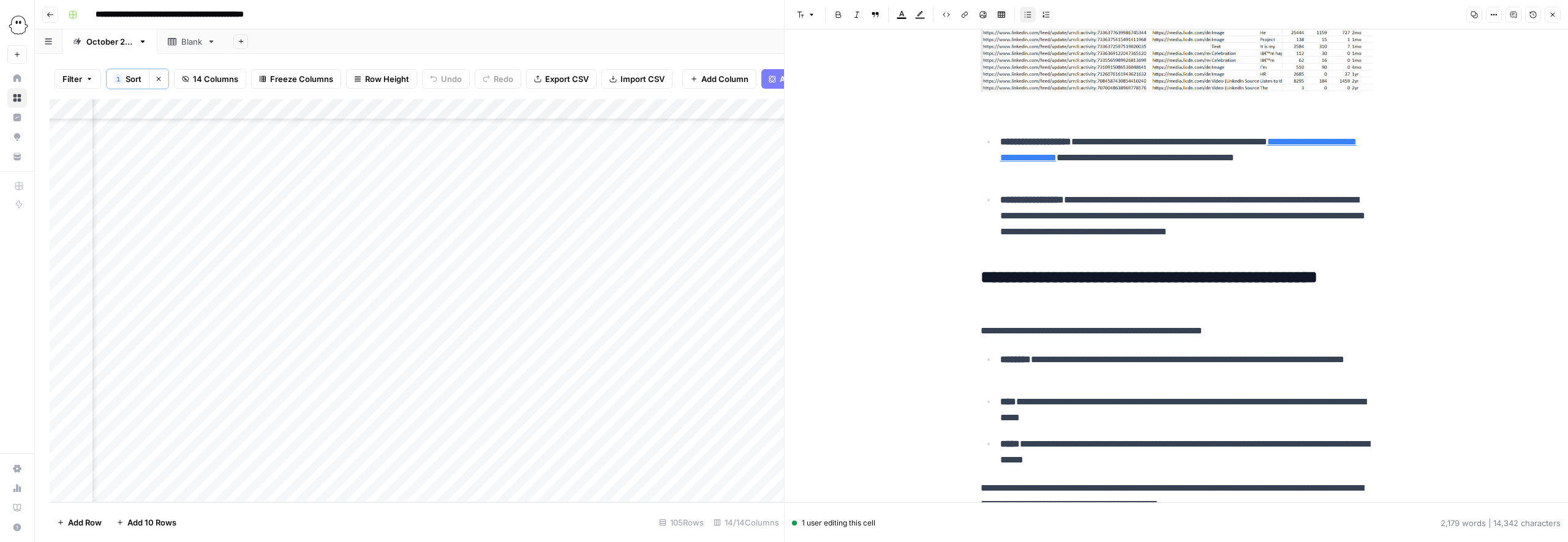
click at [1072, 78] on img at bounding box center [1177, 53] width 392 height 77
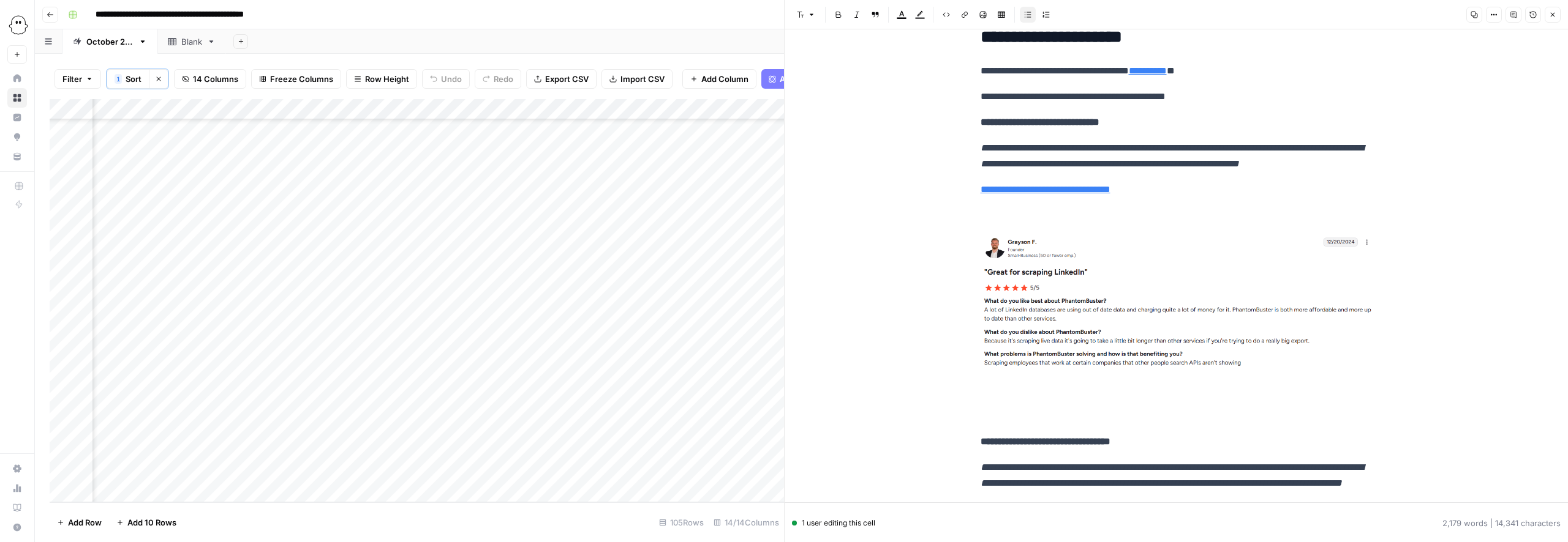
scroll to position [4028, 0]
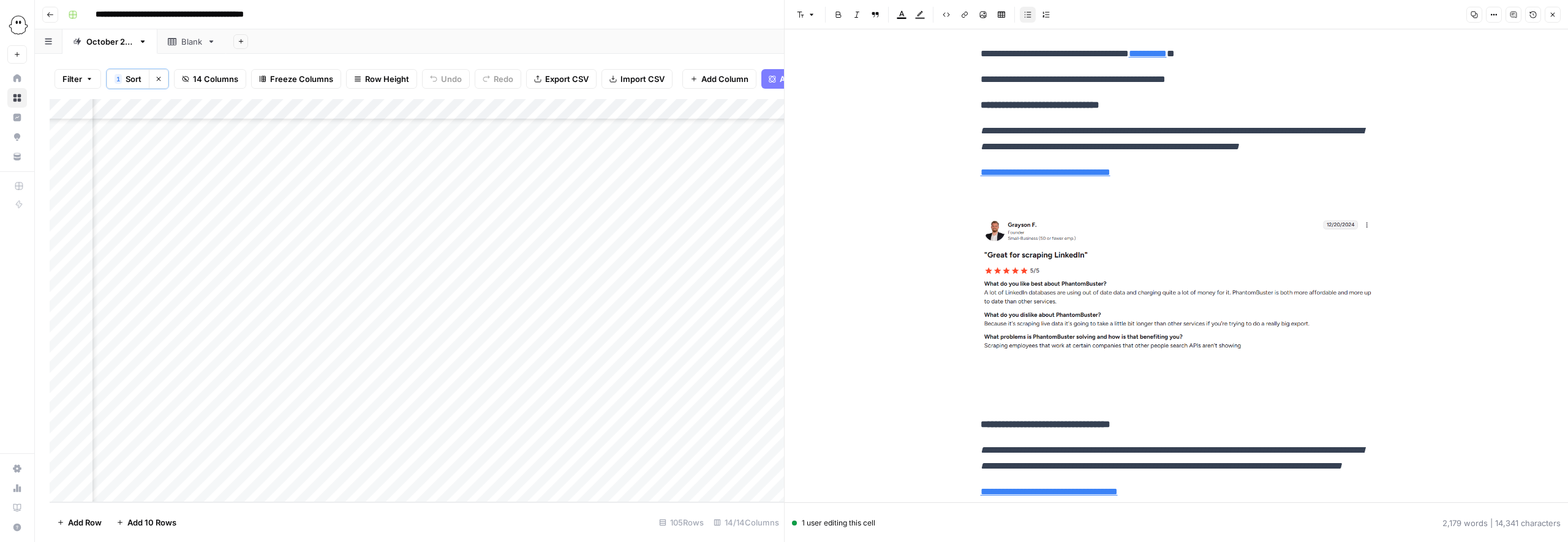
click at [1092, 280] on img at bounding box center [1177, 285] width 392 height 136
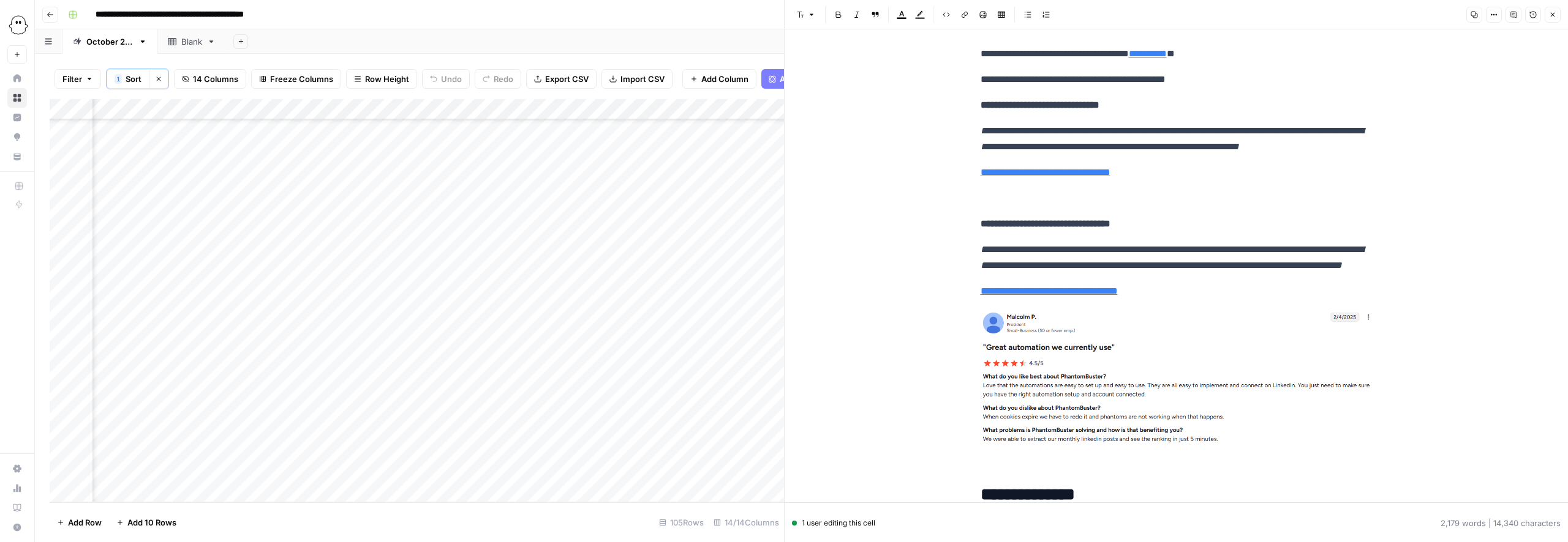
click at [993, 207] on p at bounding box center [1177, 198] width 392 height 16
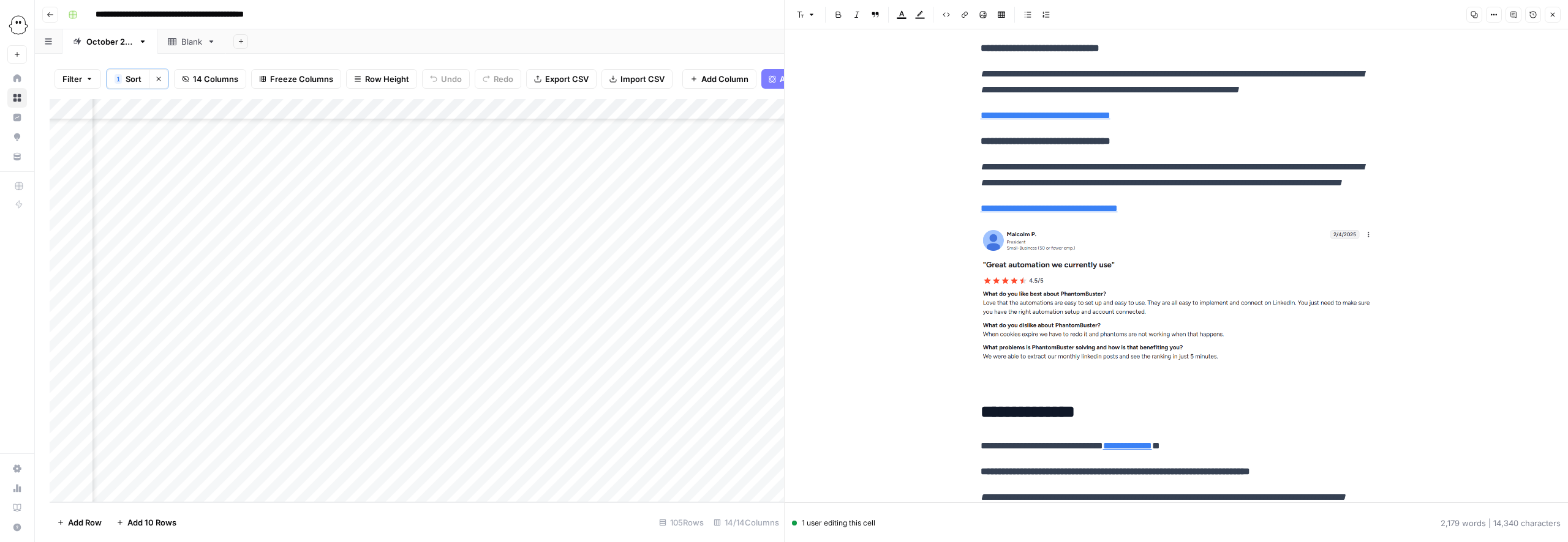
scroll to position [4156, 0]
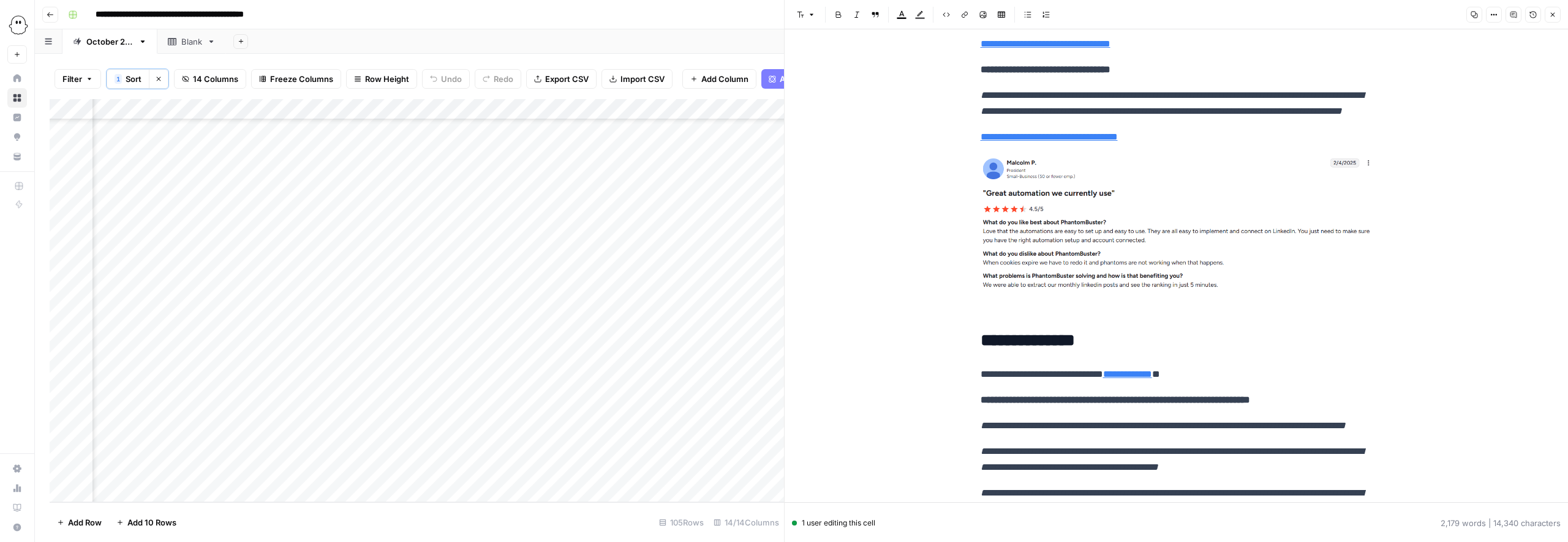
click at [1040, 274] on img at bounding box center [1177, 222] width 392 height 134
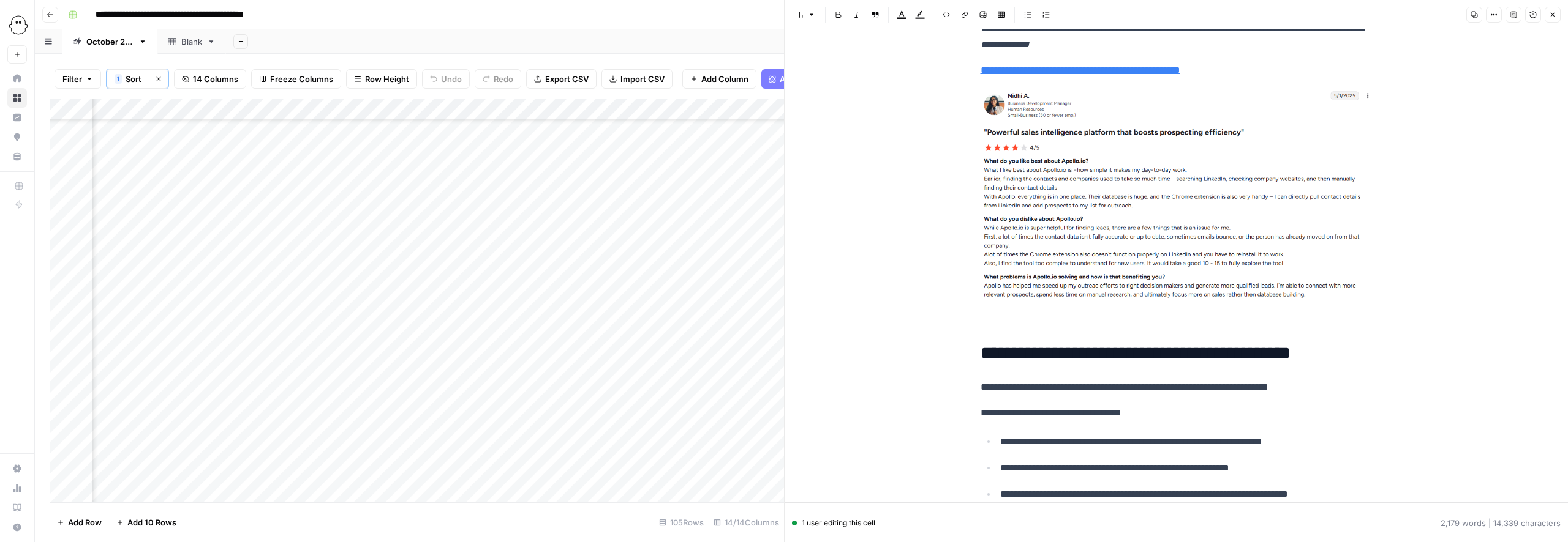
scroll to position [4534, 0]
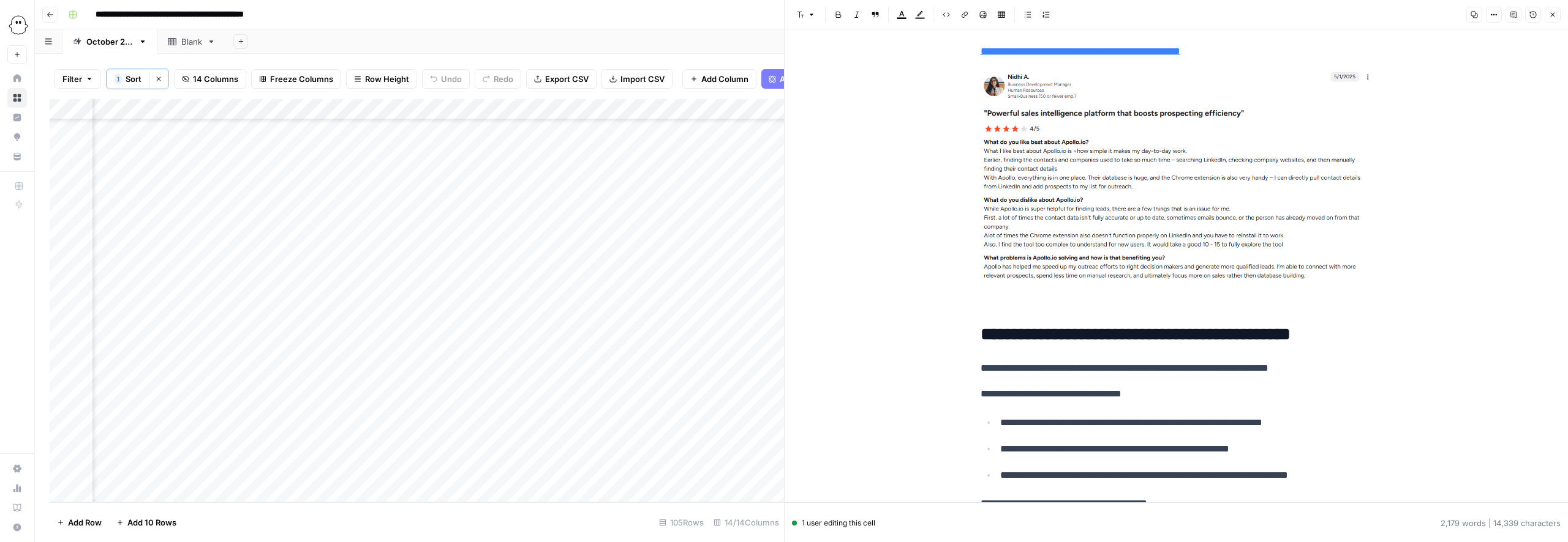
click at [1089, 271] on img at bounding box center [1177, 175] width 392 height 214
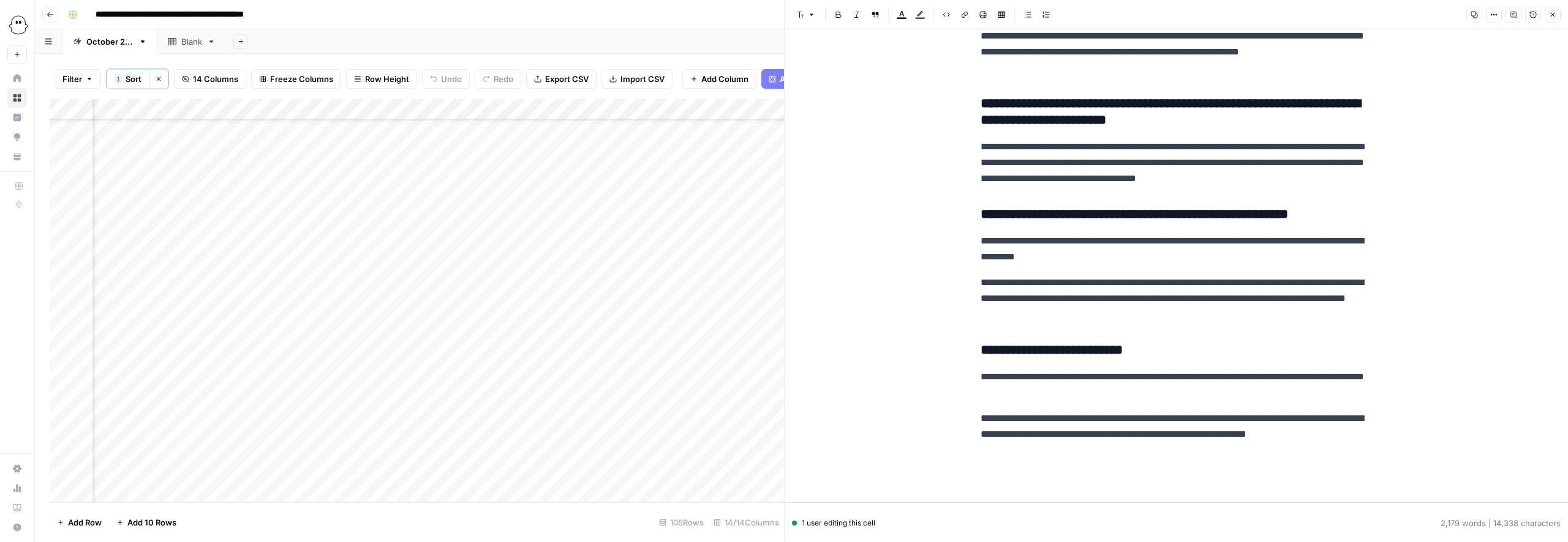
scroll to position [5284, 0]
click at [1556, 15] on span "Close" at bounding box center [1556, 15] width 1 height 1
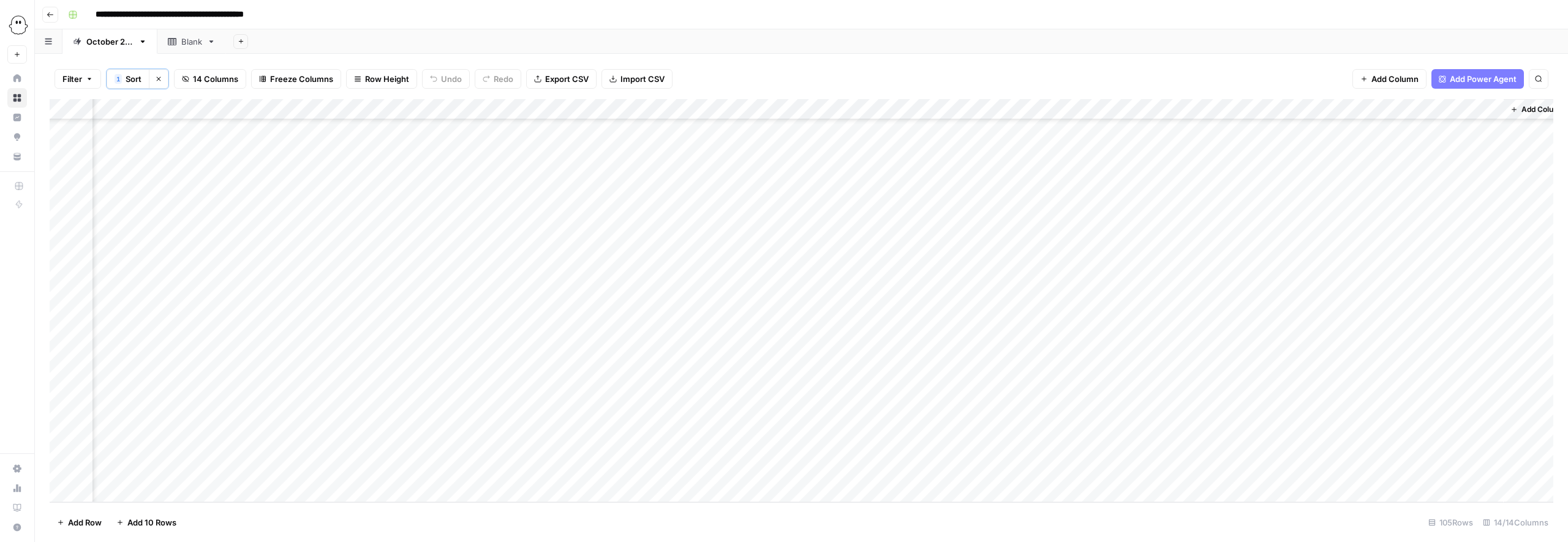
click at [955, 453] on div "Add Column" at bounding box center [801, 301] width 1504 height 403
click at [961, 516] on button "Needs Links" at bounding box center [967, 521] width 57 height 15
click at [1313, 452] on div "Add Column" at bounding box center [801, 301] width 1504 height 403
click at [1208, 470] on div "Add Column" at bounding box center [801, 301] width 1504 height 403
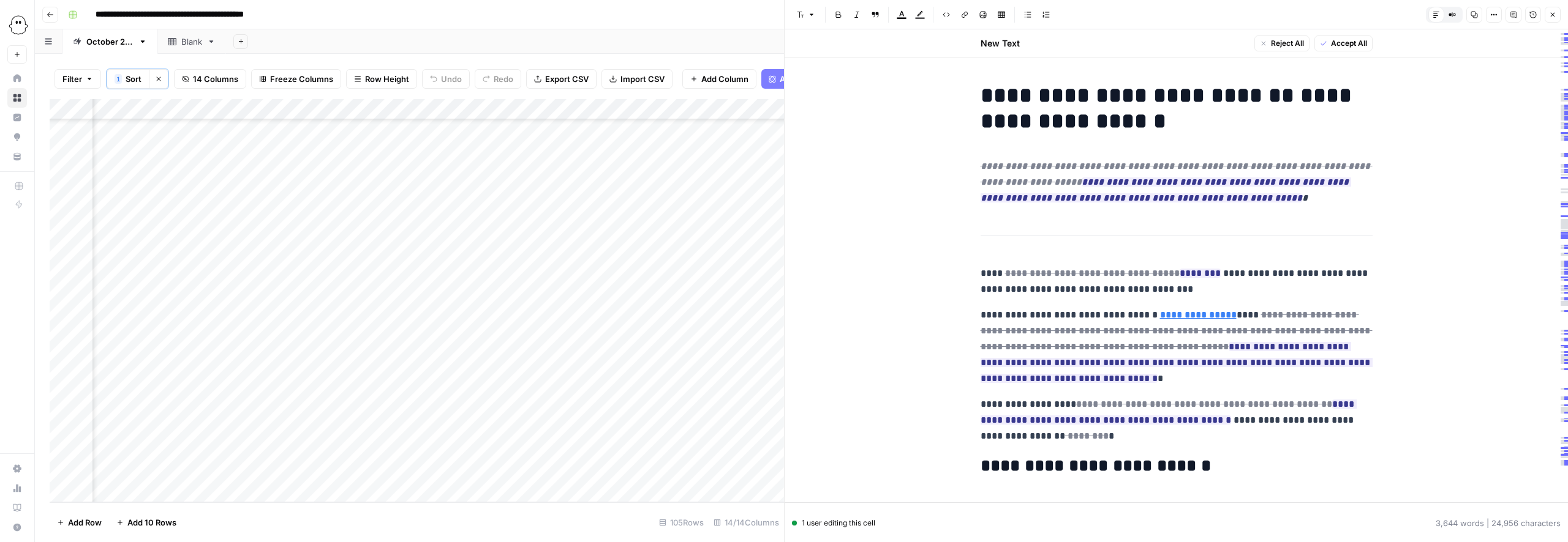
click at [1081, 108] on strong "**********" at bounding box center [1169, 108] width 377 height 48
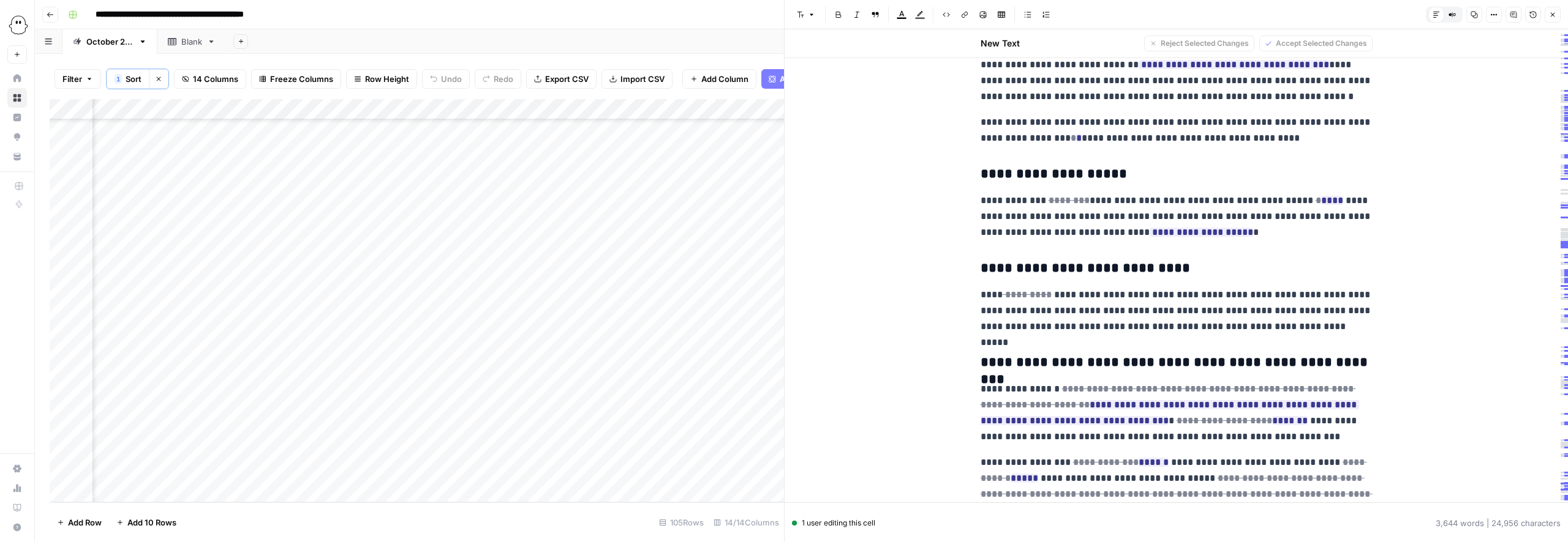
scroll to position [11639, 0]
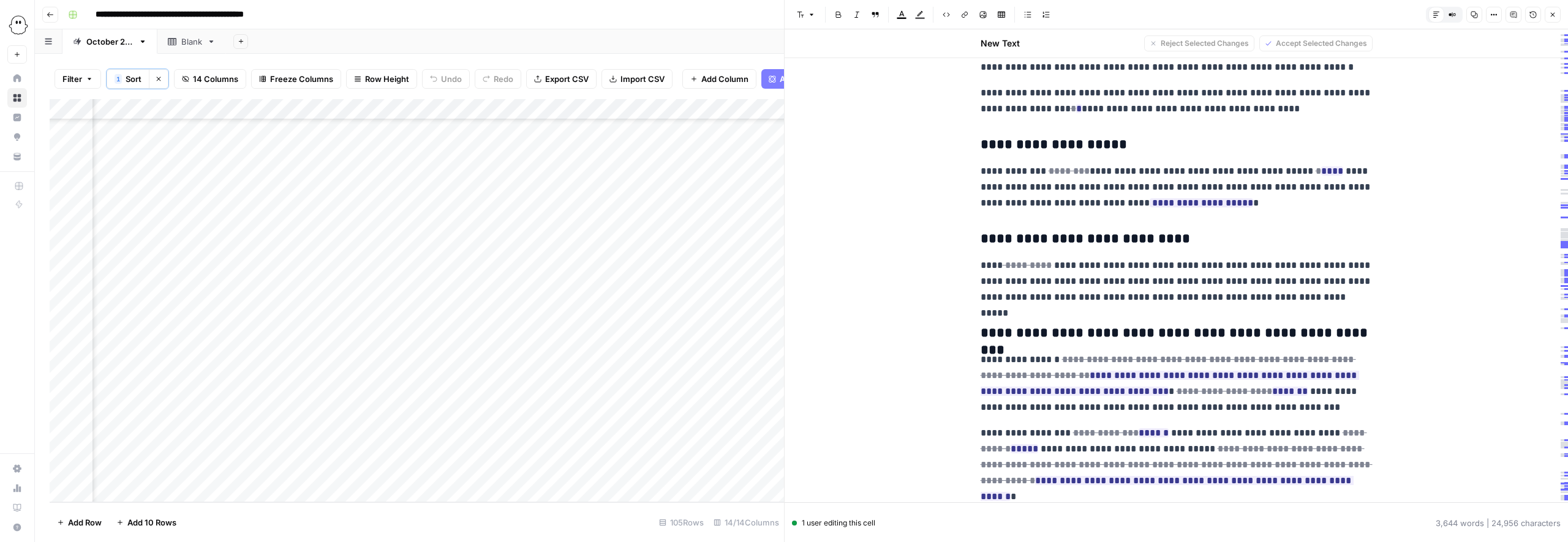
click at [1337, 43] on span "Accept All" at bounding box center [1349, 43] width 36 height 11
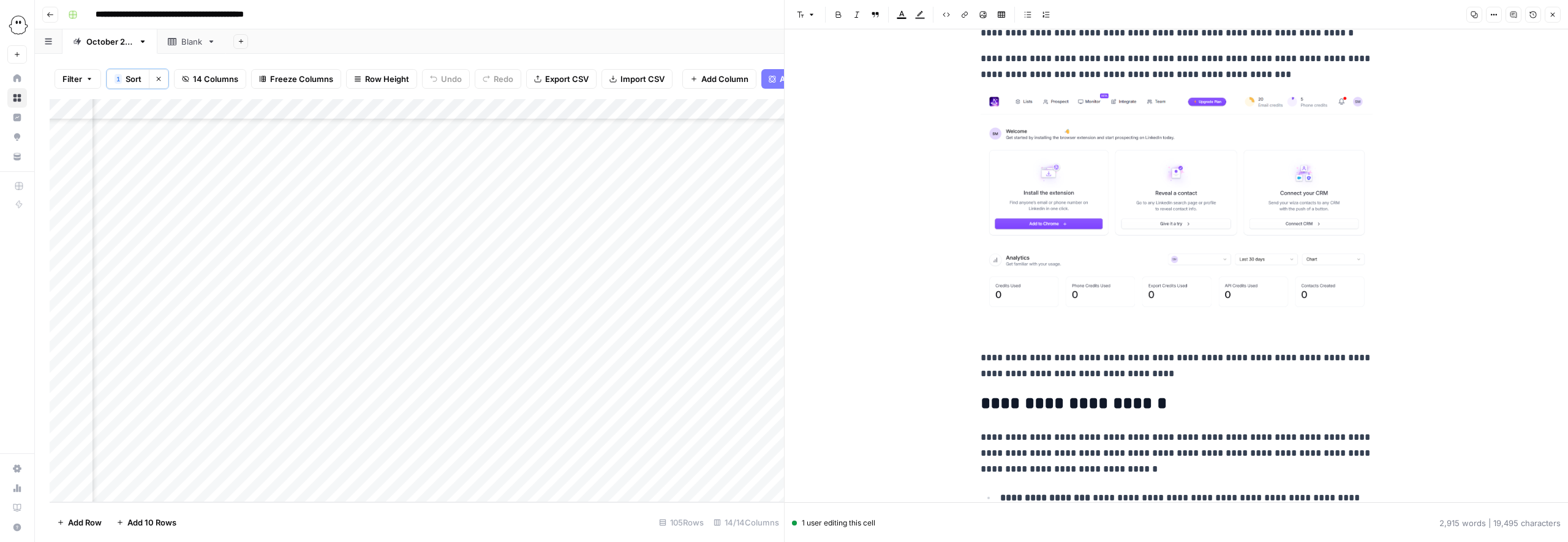
scroll to position [858, 0]
click at [1214, 180] on img at bounding box center [1177, 201] width 392 height 222
click at [1107, 167] on img at bounding box center [1177, 201] width 392 height 222
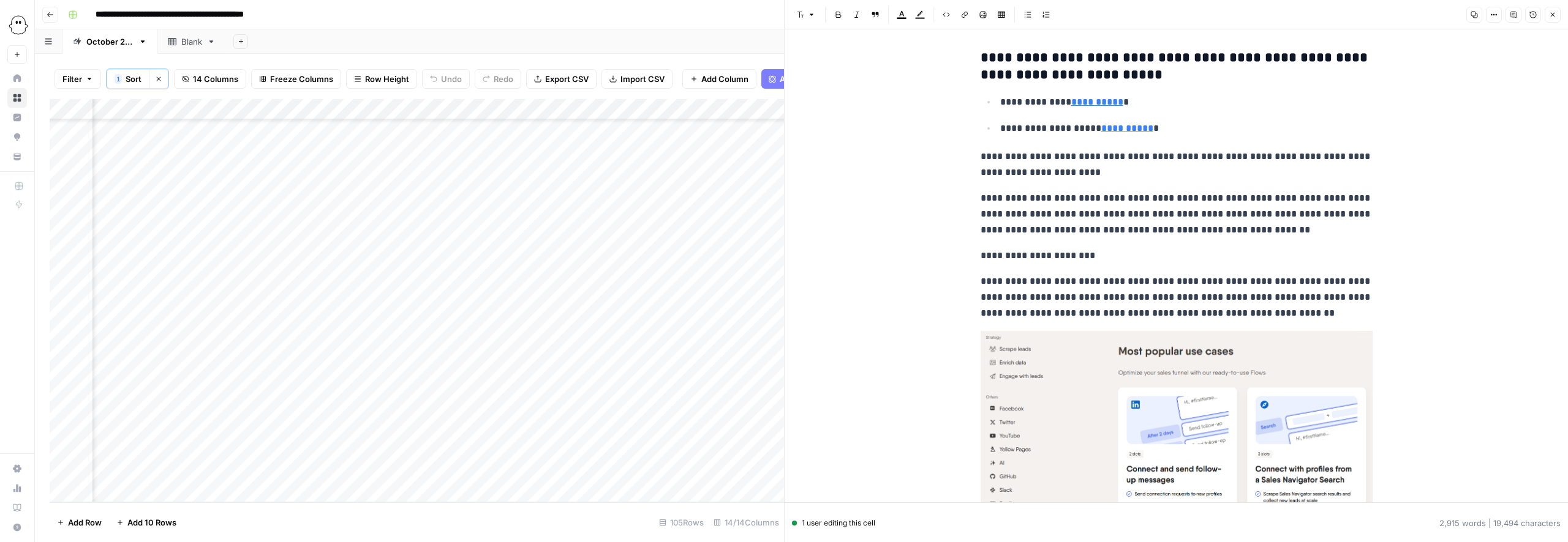
scroll to position [1983, 0]
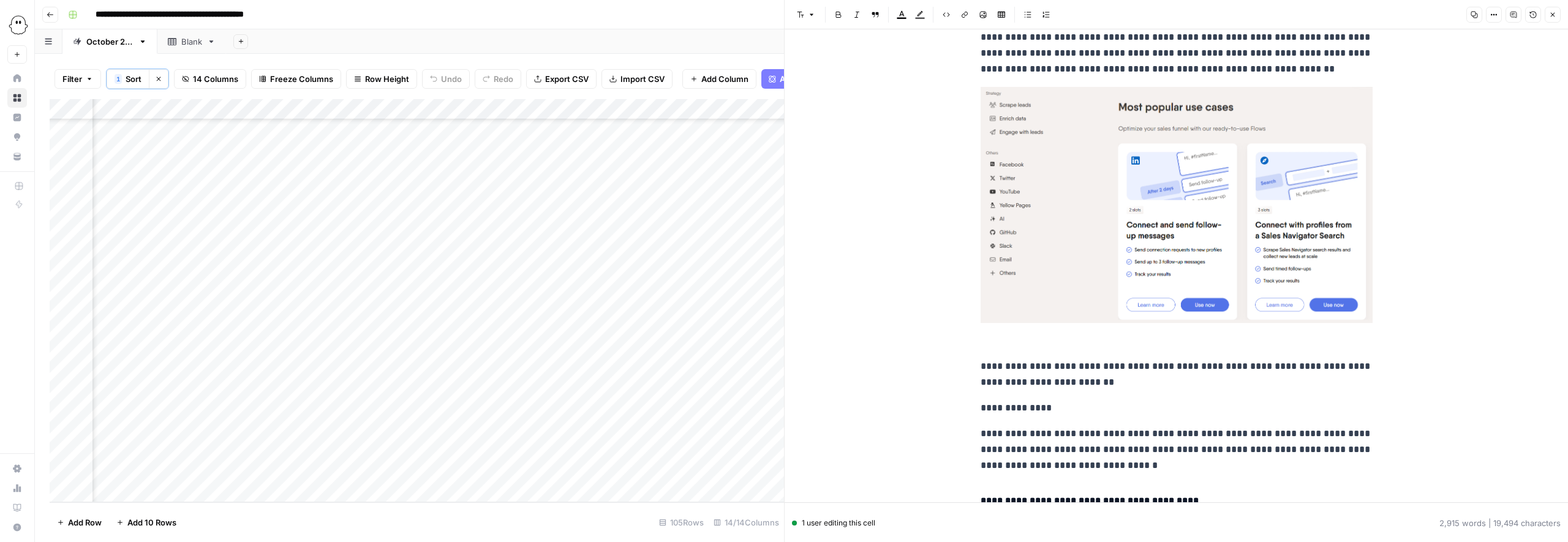
click at [1107, 182] on img at bounding box center [1177, 205] width 392 height 236
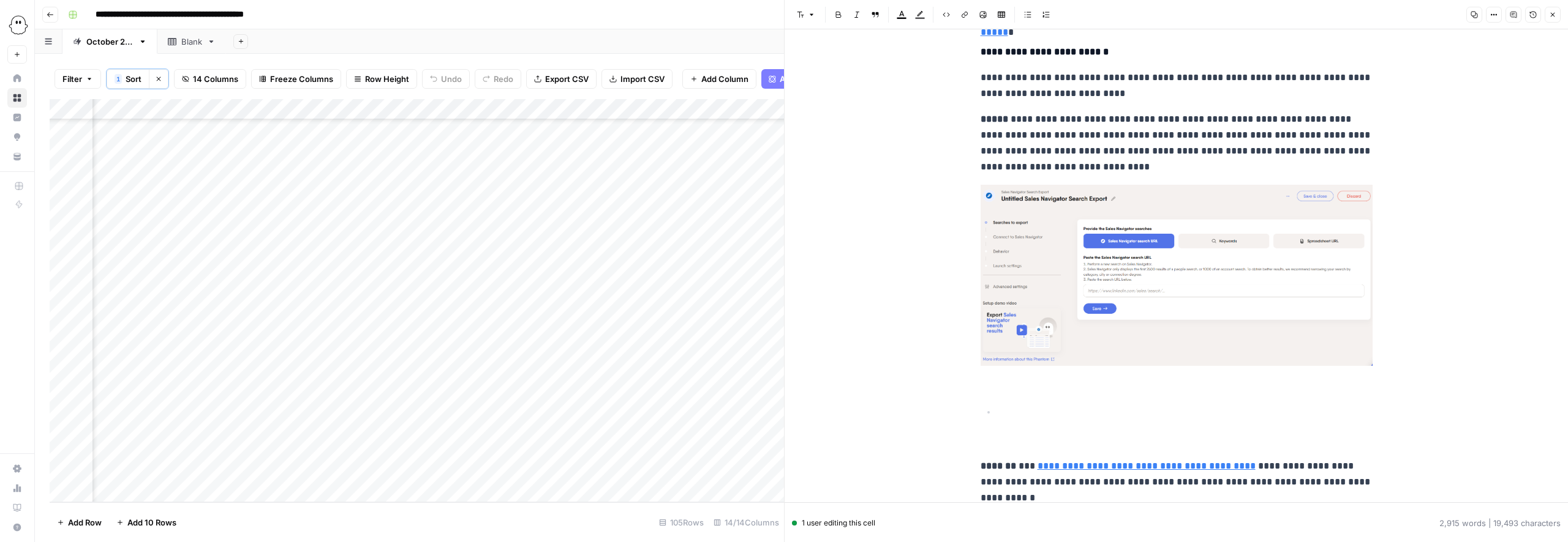
scroll to position [2493, 0]
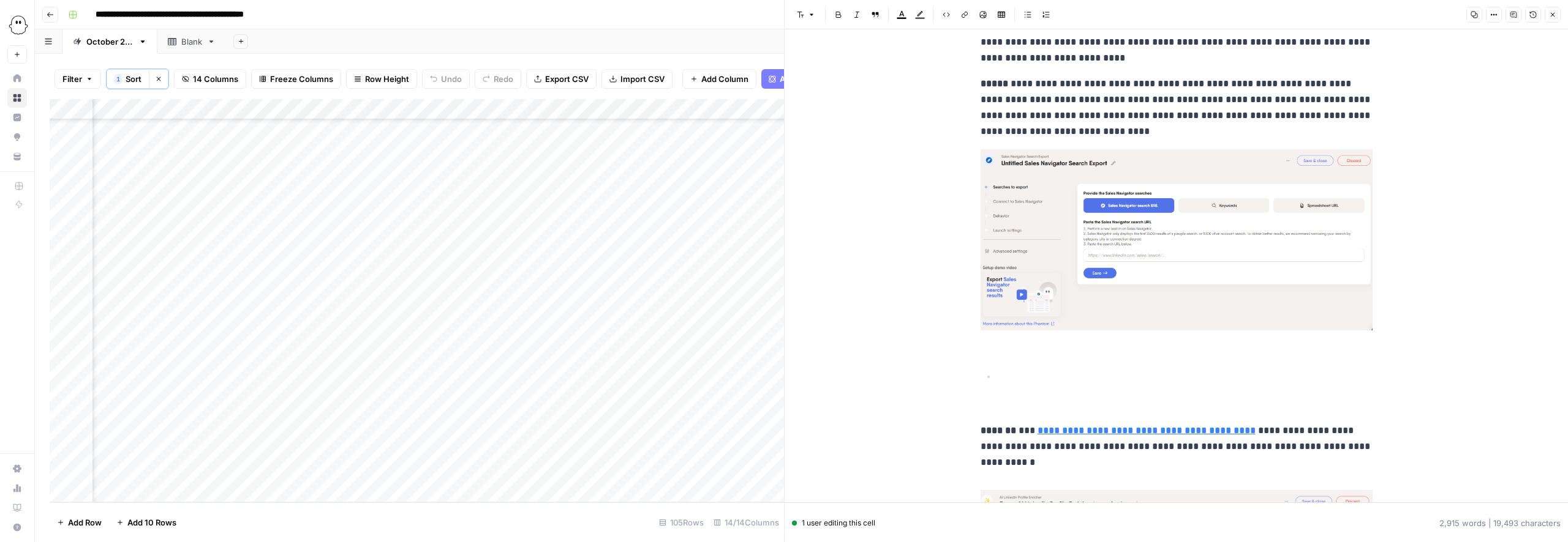
click at [1063, 216] on img at bounding box center [1177, 239] width 392 height 181
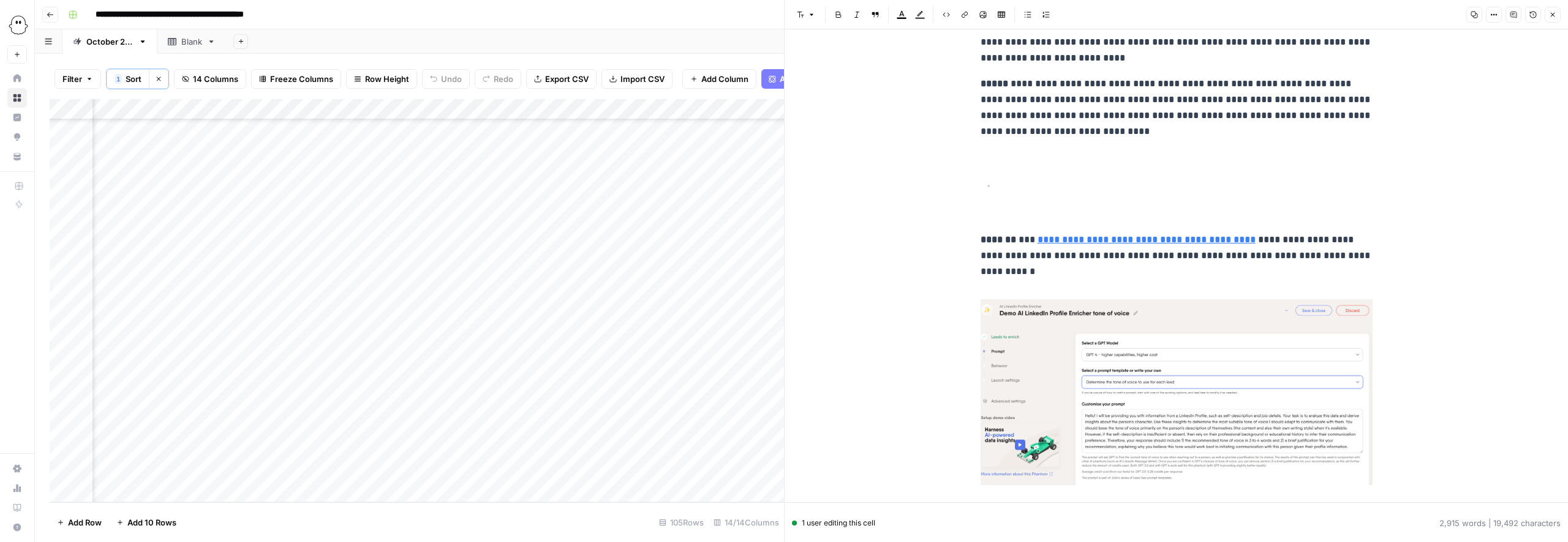
click at [992, 215] on ul at bounding box center [1177, 198] width 392 height 43
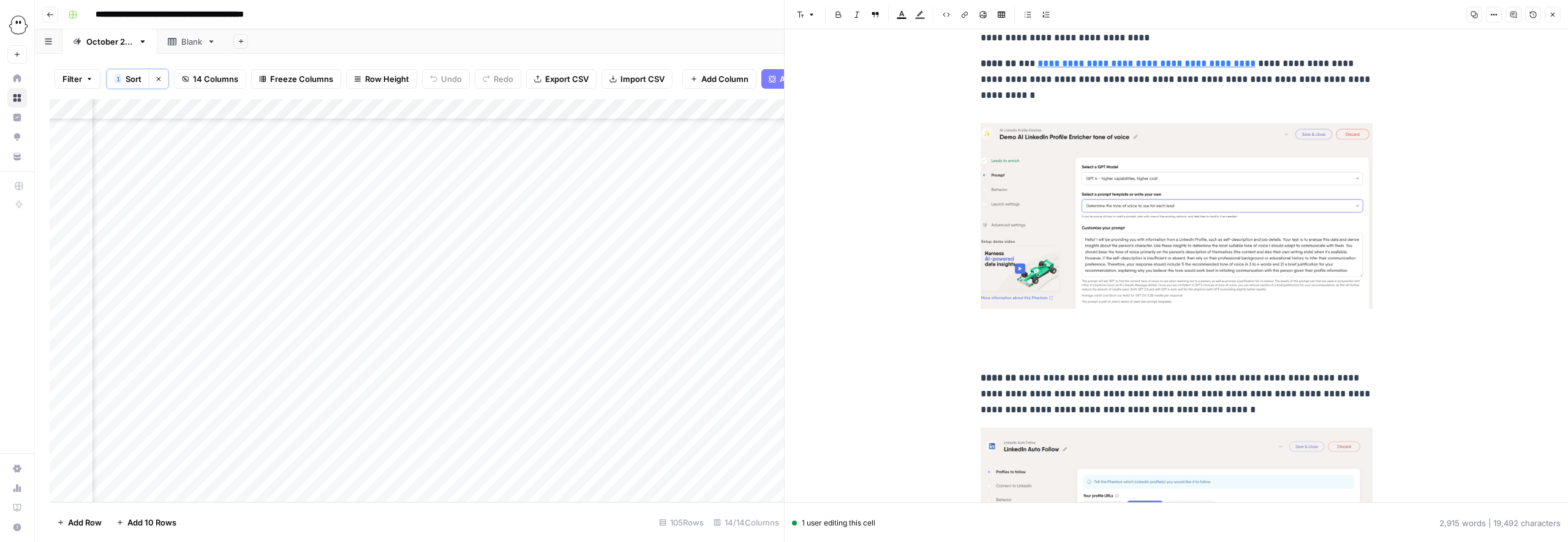
scroll to position [2667, 0]
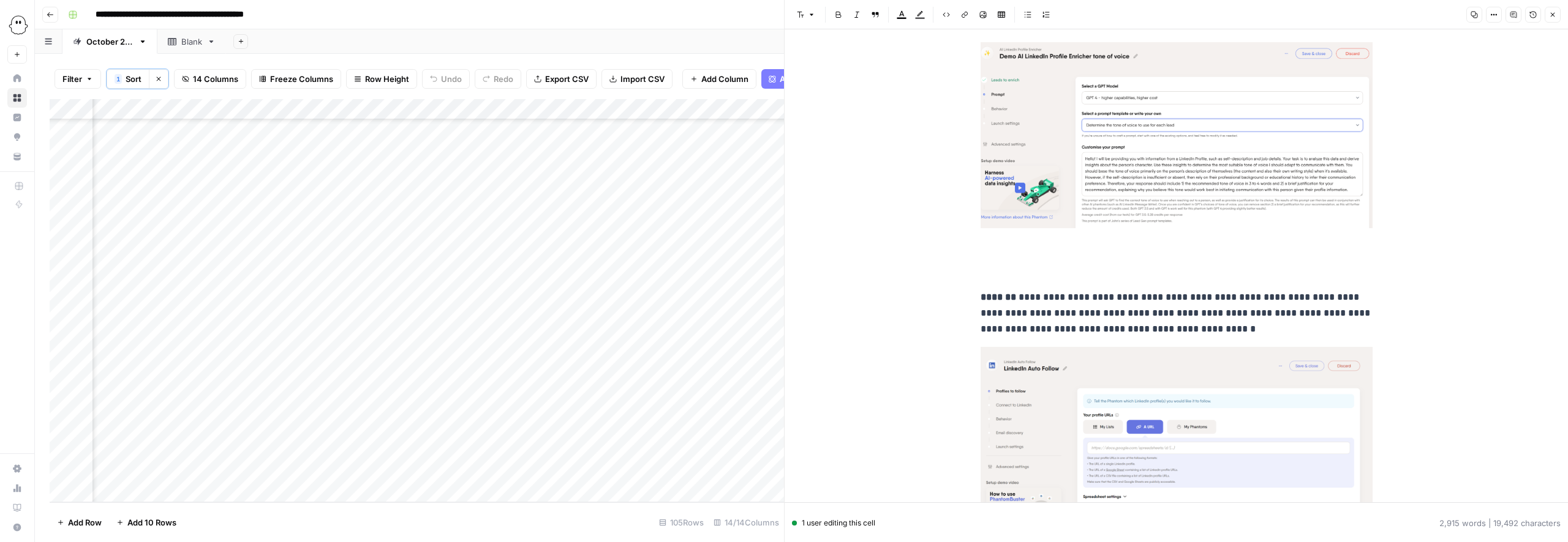
click at [1063, 110] on img at bounding box center [1177, 135] width 392 height 186
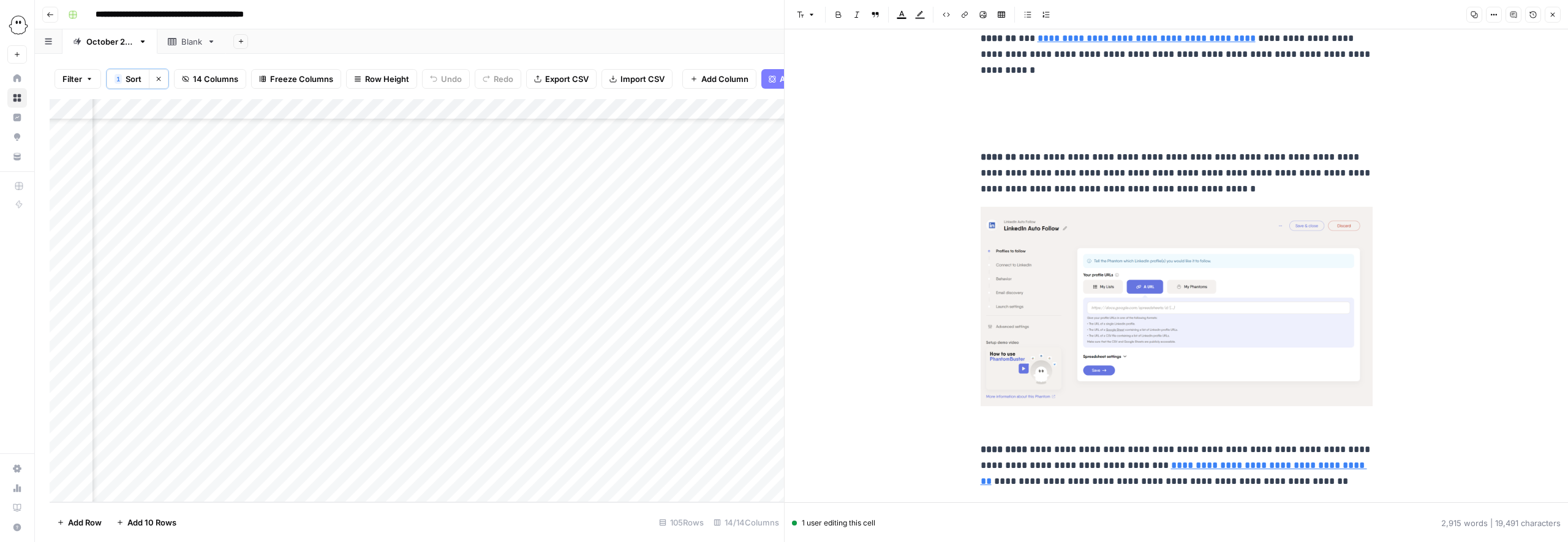
scroll to position [2521, 0]
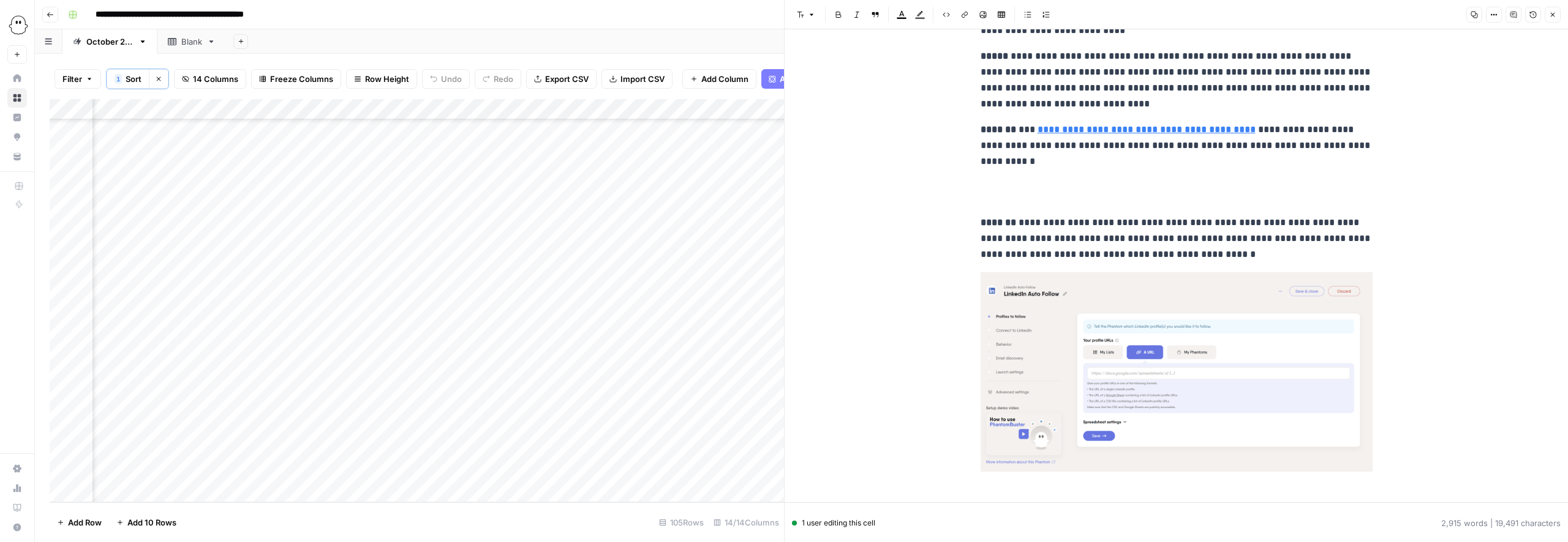
click at [1002, 194] on p at bounding box center [1177, 197] width 392 height 16
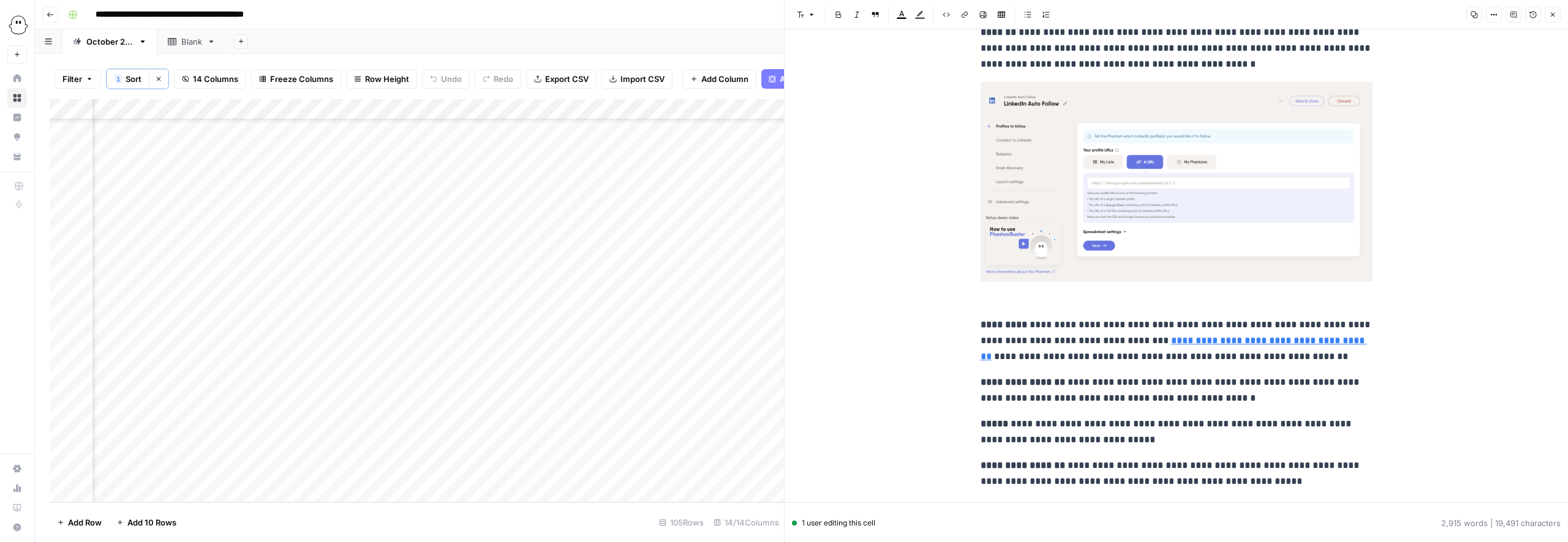
scroll to position [2697, 0]
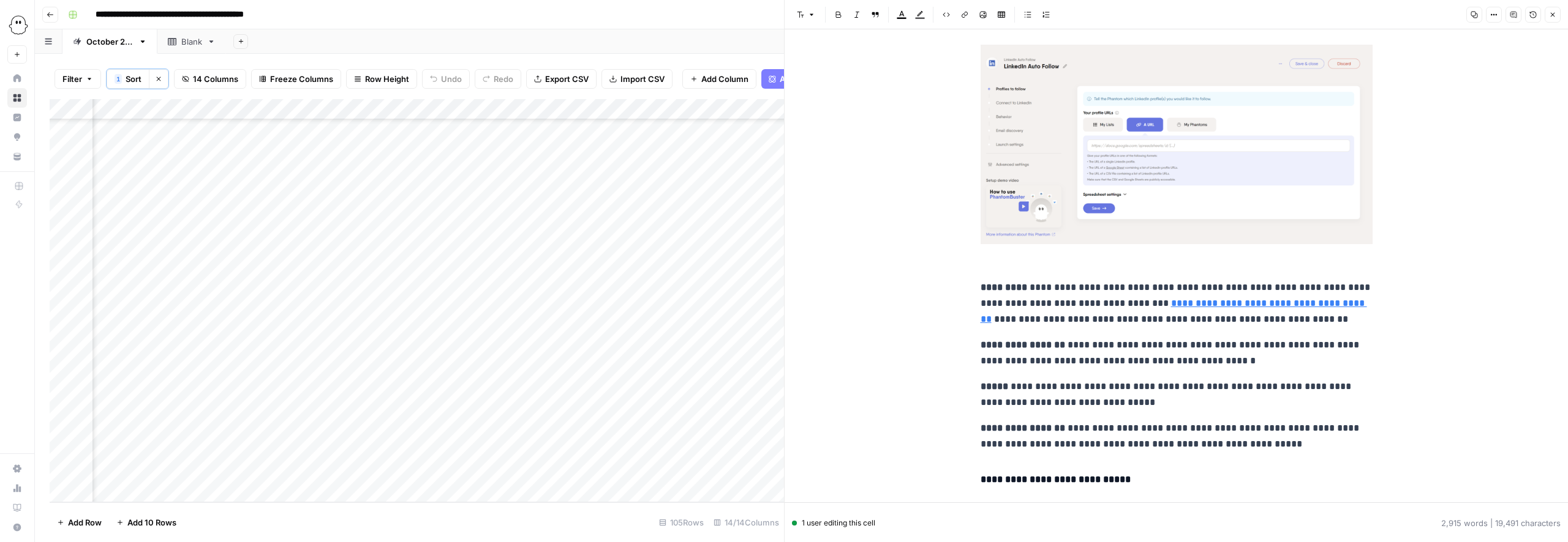
click at [1049, 184] on img at bounding box center [1177, 143] width 392 height 199
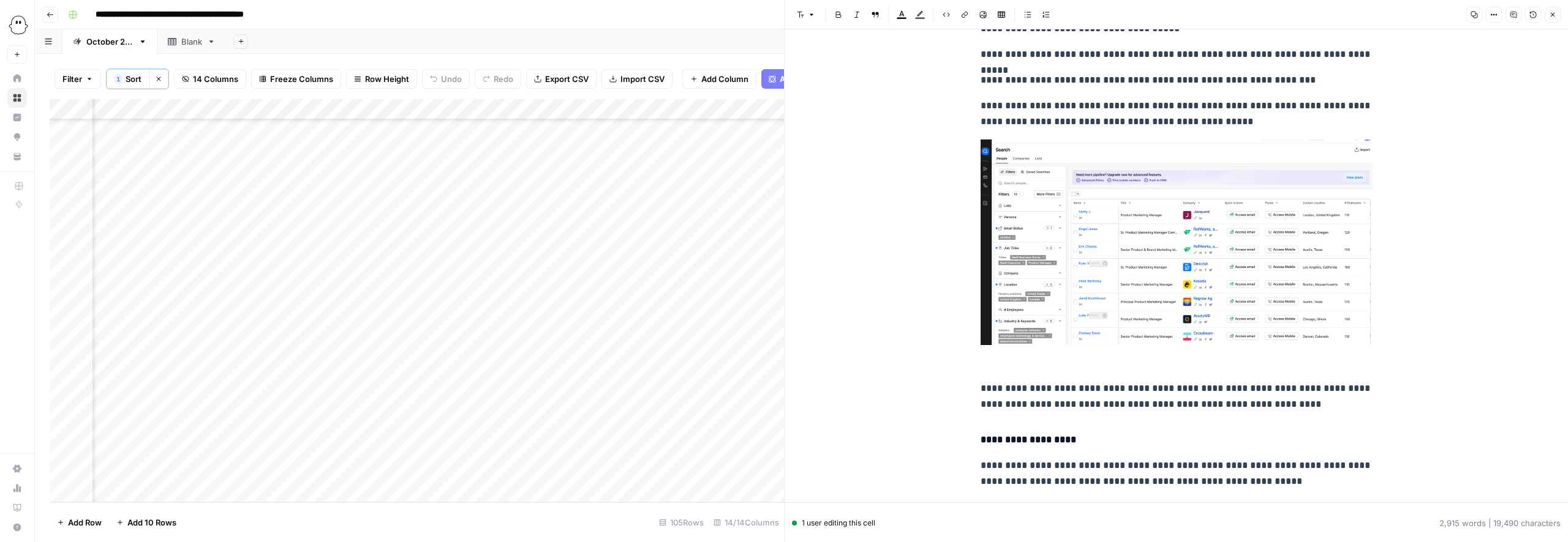
click at [1031, 209] on img at bounding box center [1177, 242] width 392 height 206
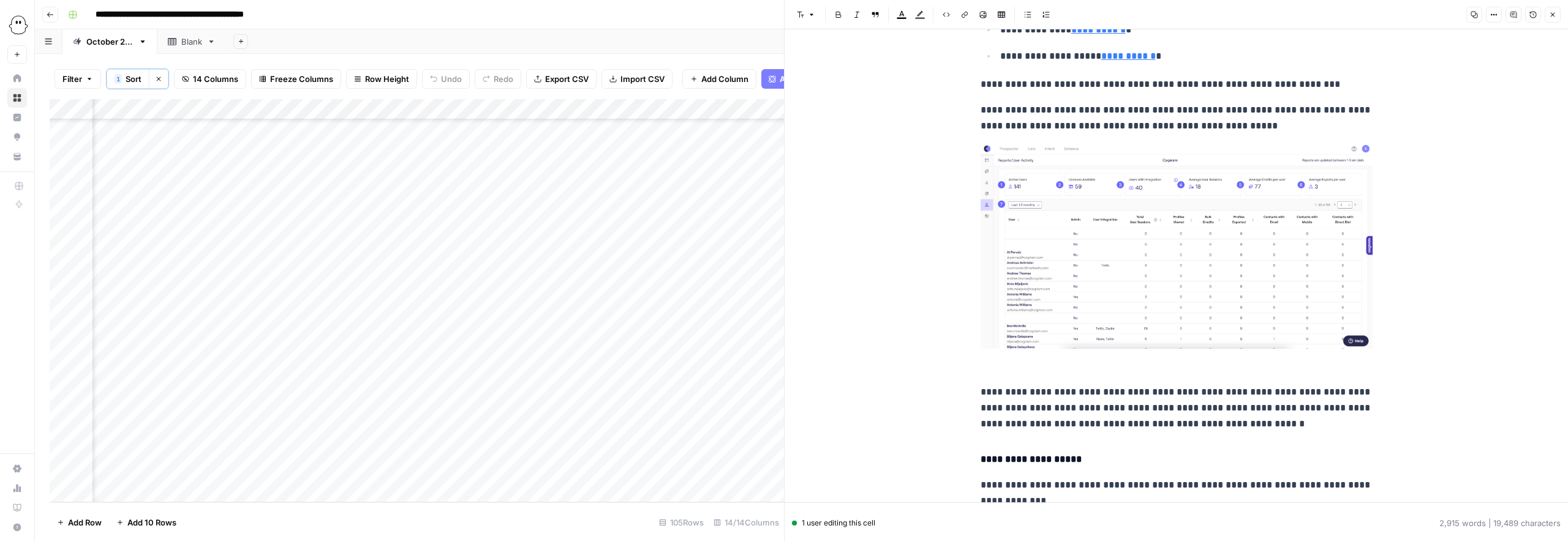
scroll to position [5395, 0]
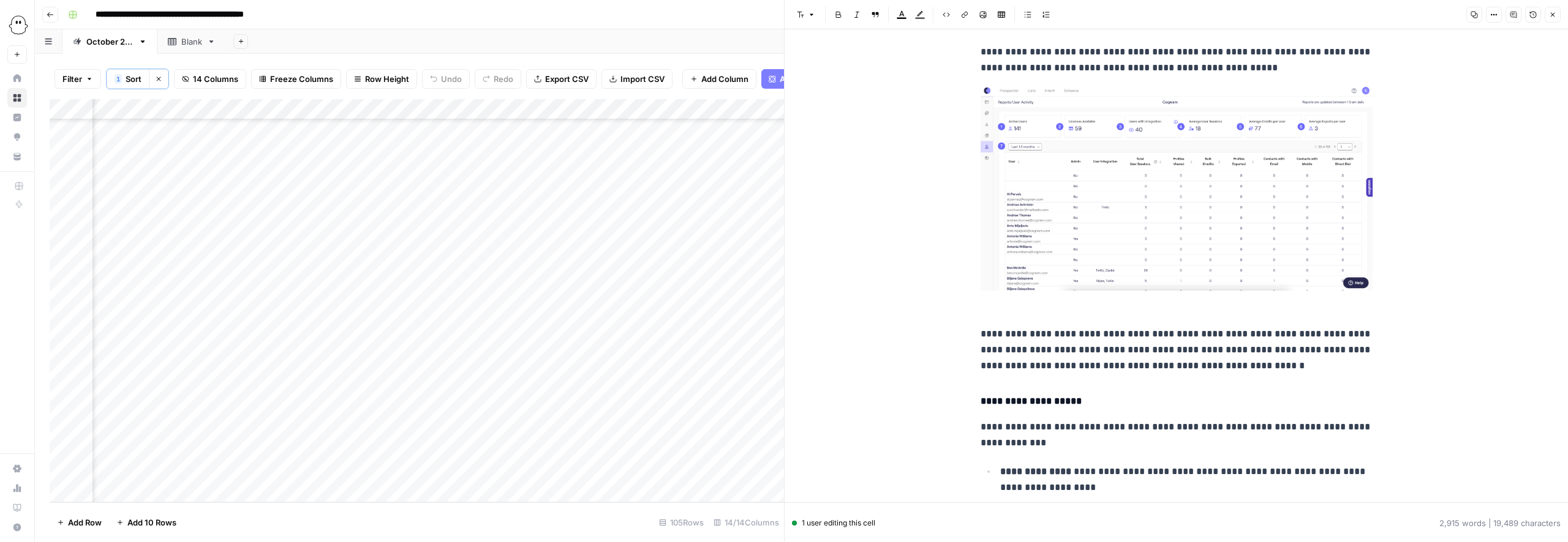
click at [1026, 162] on img at bounding box center [1177, 189] width 392 height 205
click at [1023, 190] on img at bounding box center [1177, 189] width 392 height 205
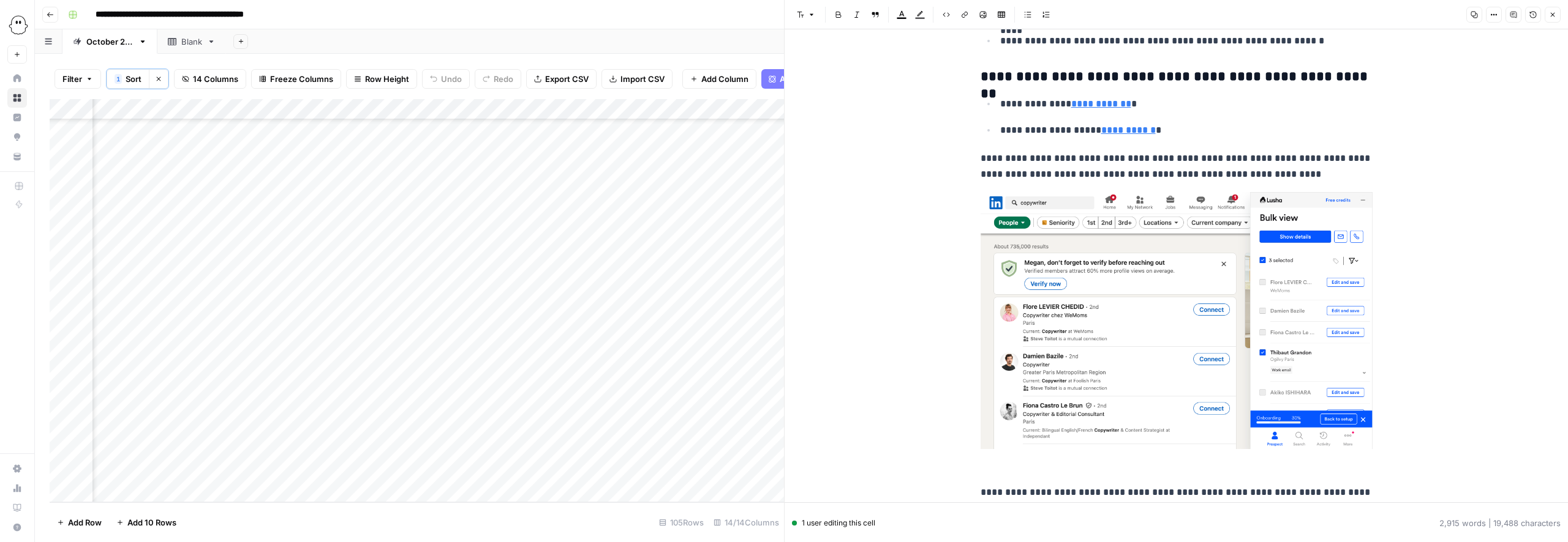
scroll to position [6594, 0]
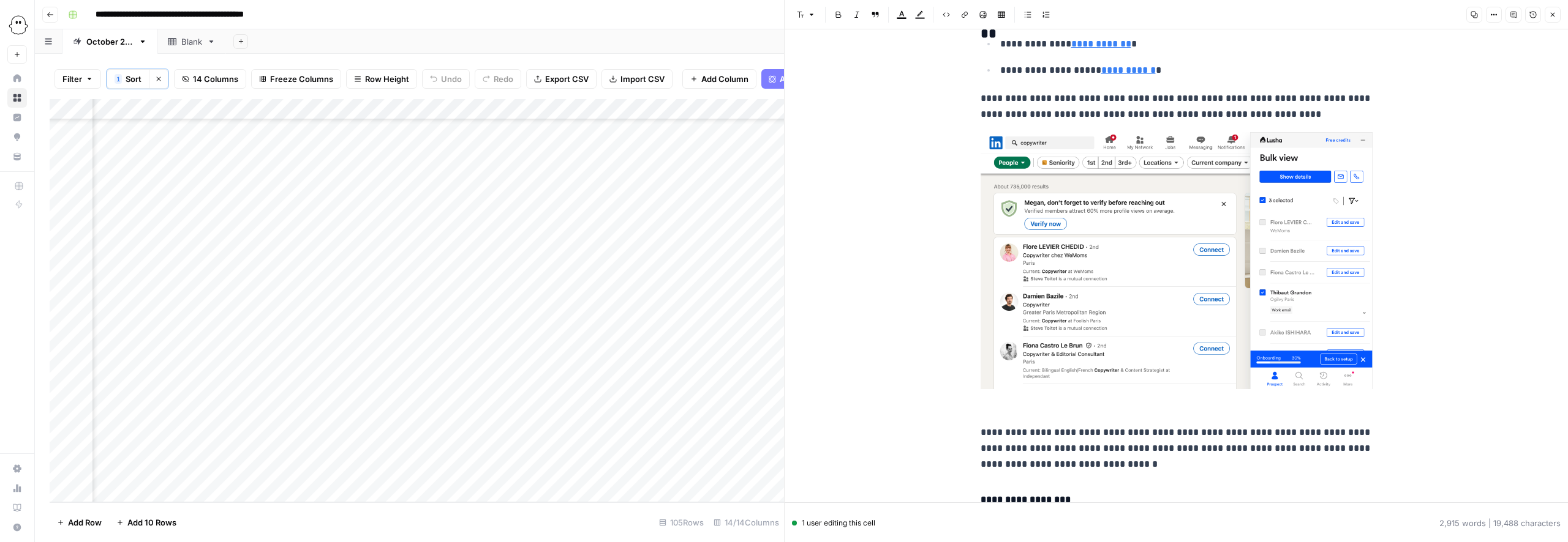
click at [1045, 211] on img at bounding box center [1177, 261] width 392 height 257
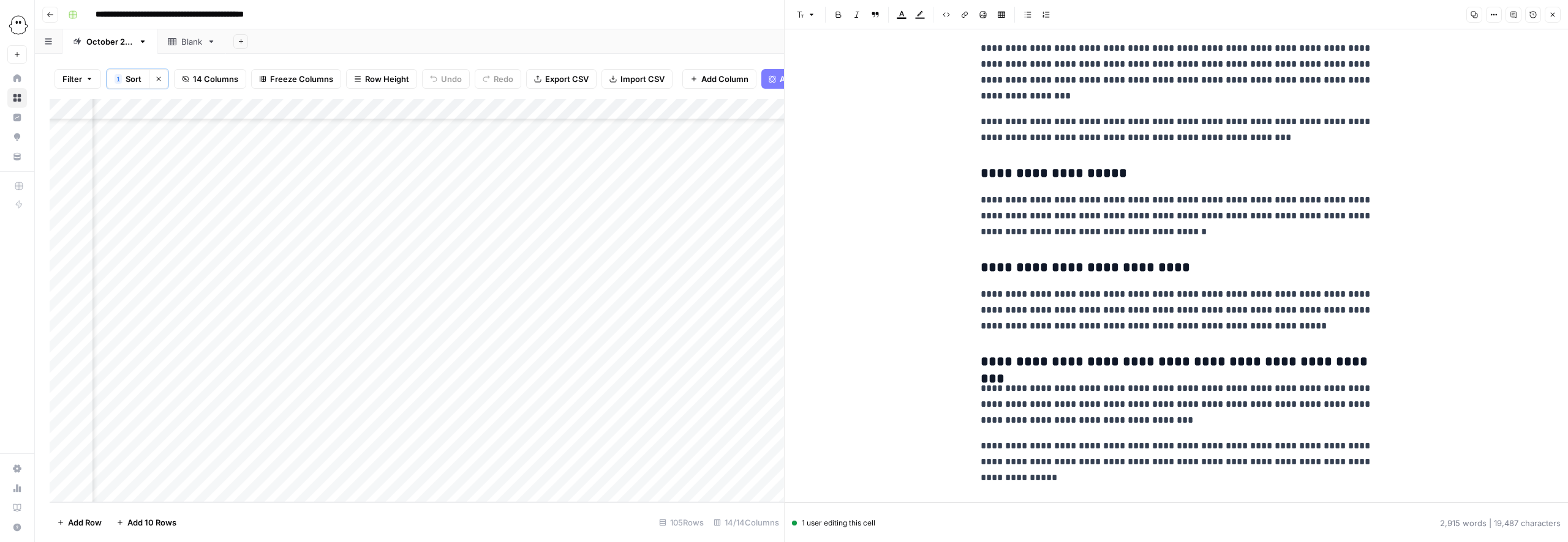
scroll to position [7885, 0]
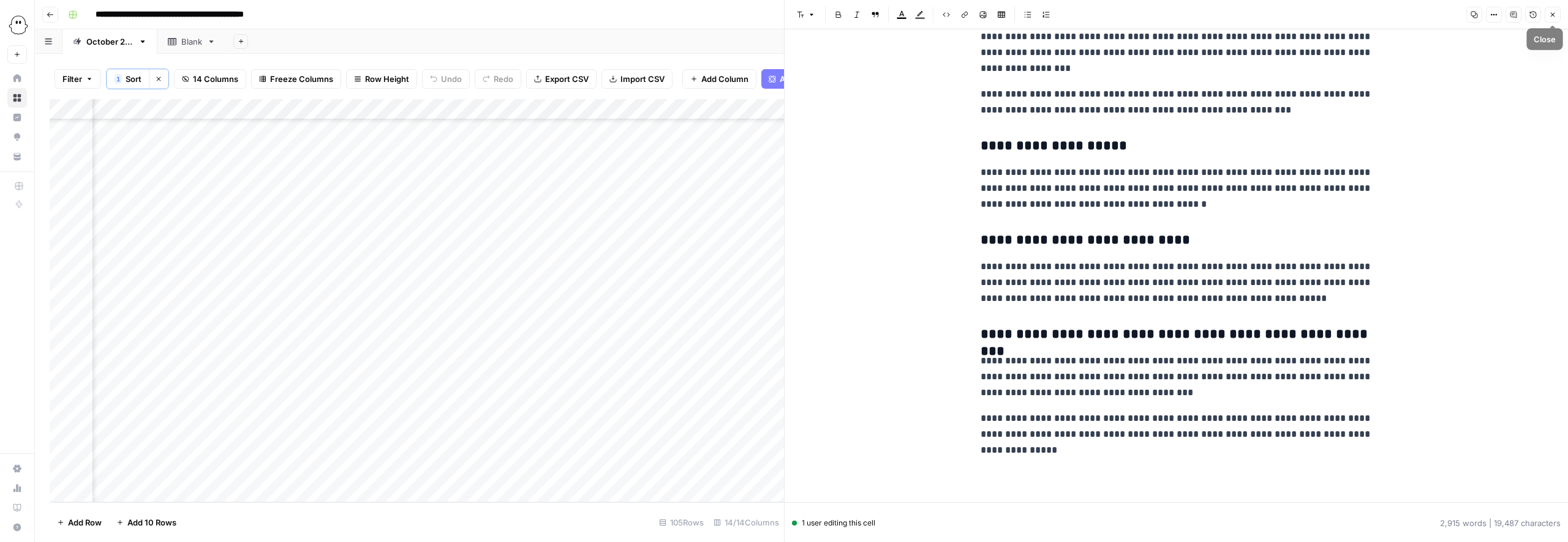
click at [1557, 16] on button "Close" at bounding box center [1552, 14] width 16 height 16
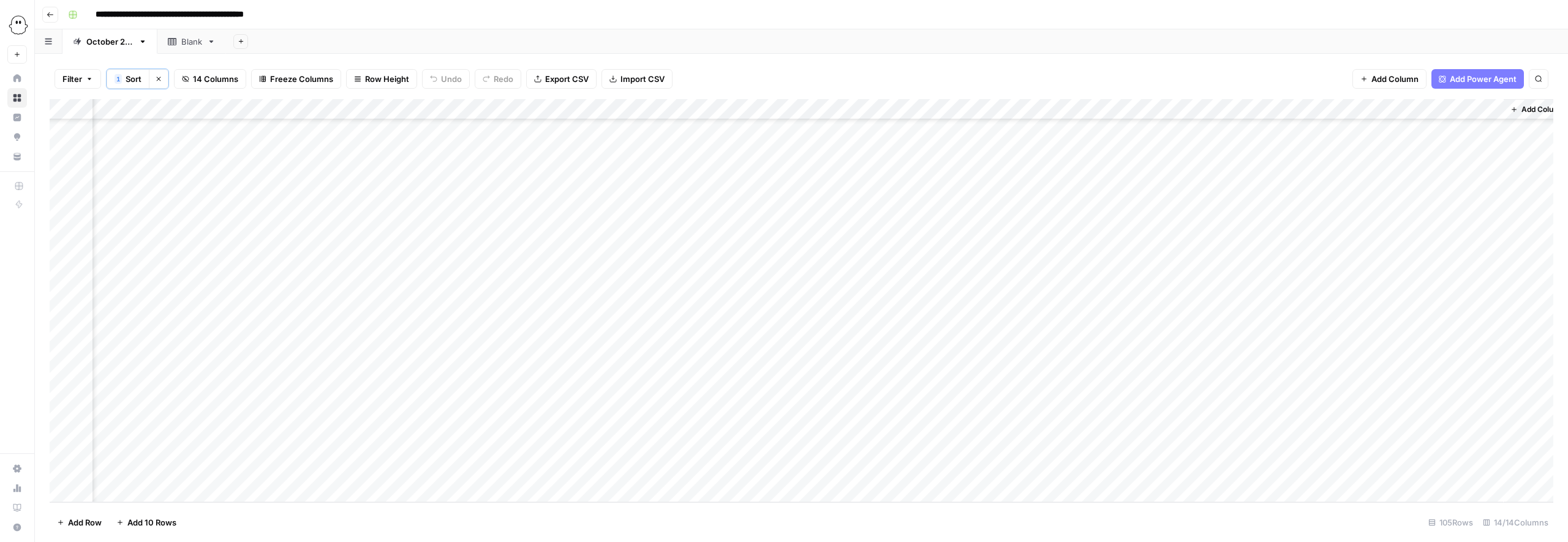
click at [1314, 474] on div "Add Column" at bounding box center [801, 301] width 1504 height 403
click at [951, 472] on div "Add Column" at bounding box center [801, 301] width 1504 height 403
click at [962, 495] on button "Needs Links" at bounding box center [967, 496] width 57 height 15
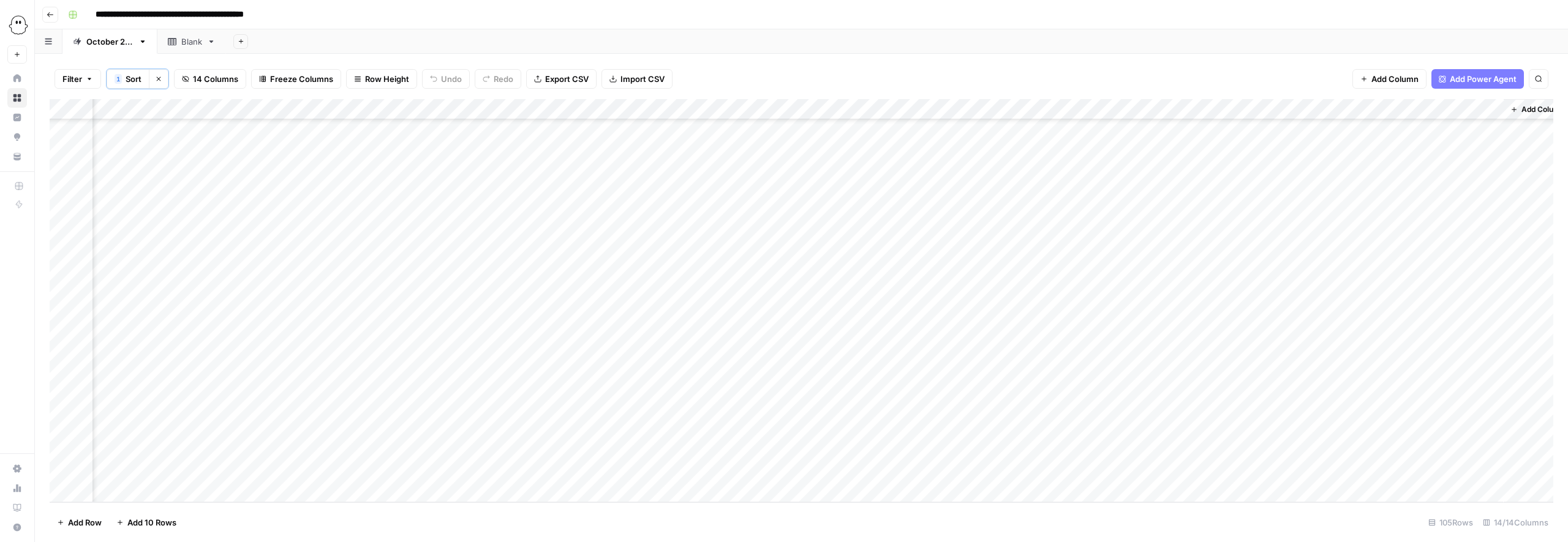
click at [948, 429] on div "Add Column" at bounding box center [801, 301] width 1504 height 403
click at [963, 523] on button "Ready for WP" at bounding box center [969, 522] width 61 height 15
click at [1491, 359] on div "Add Column" at bounding box center [801, 301] width 1504 height 403
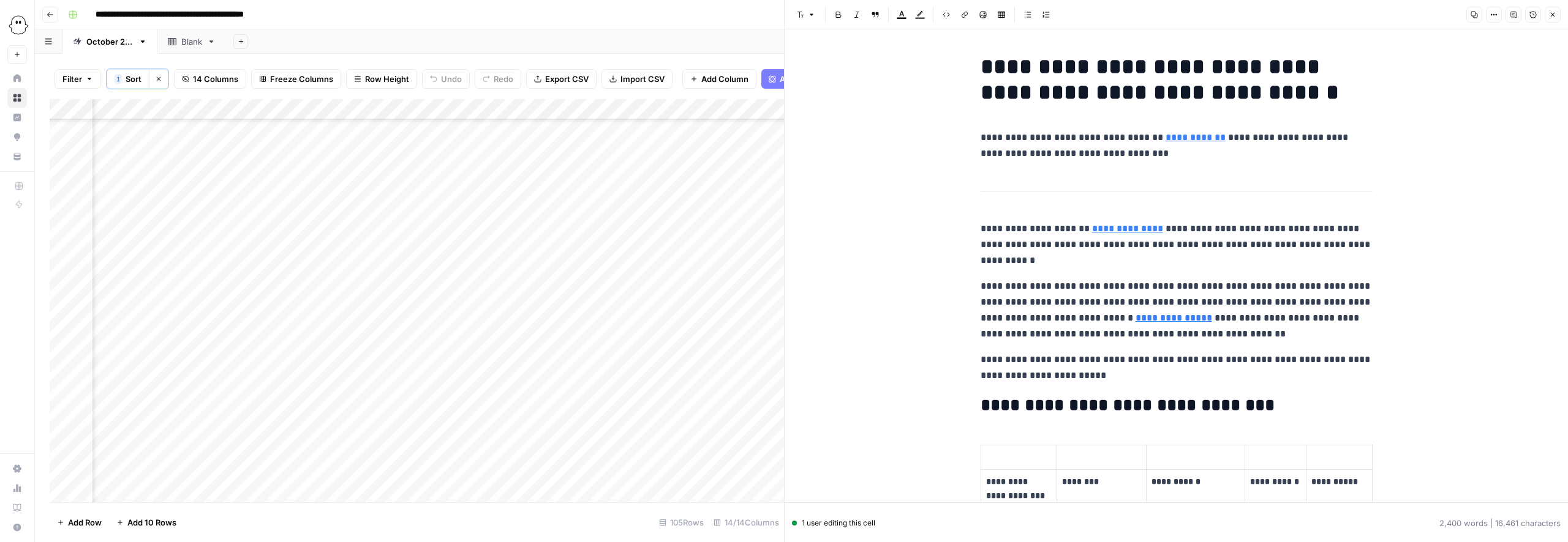
click at [984, 69] on h1 "**********" at bounding box center [1177, 80] width 392 height 52
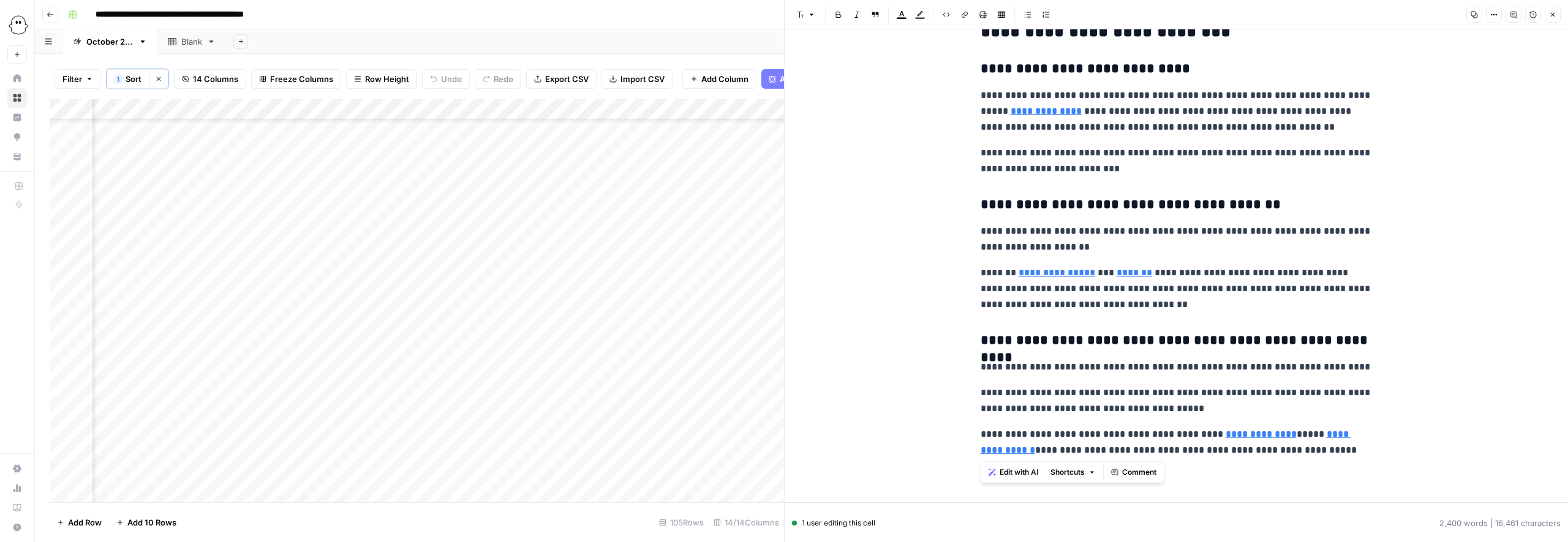
copy div "**********"
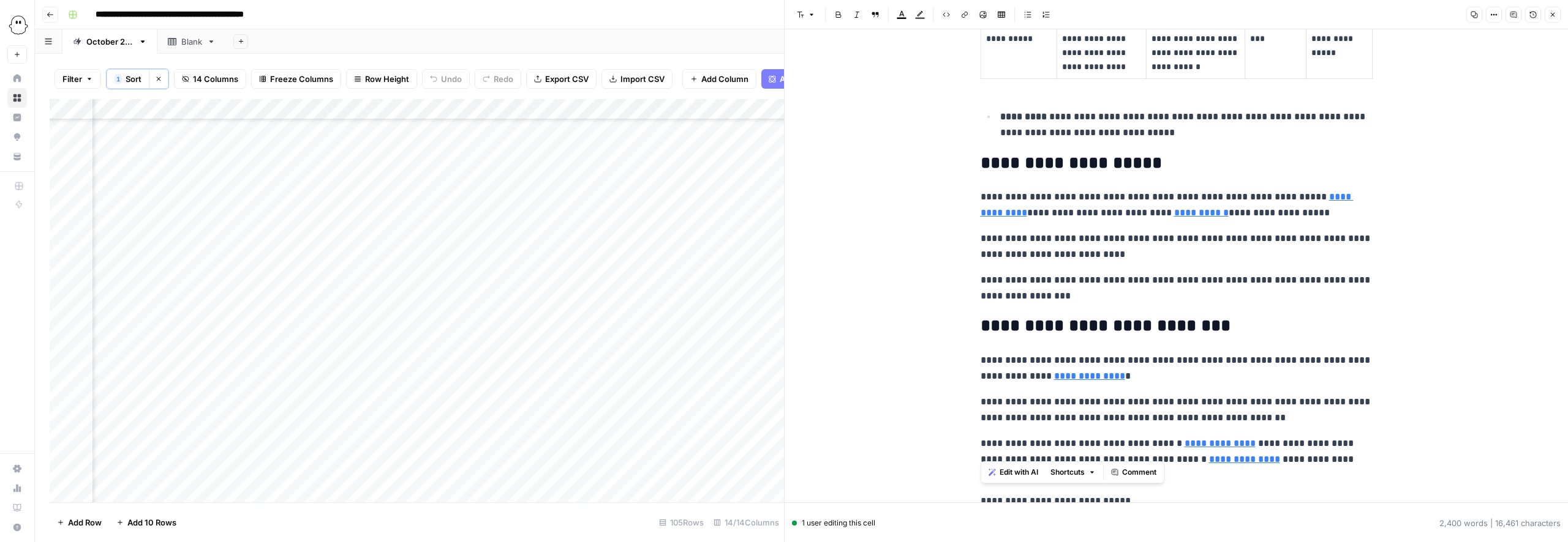
scroll to position [0, 0]
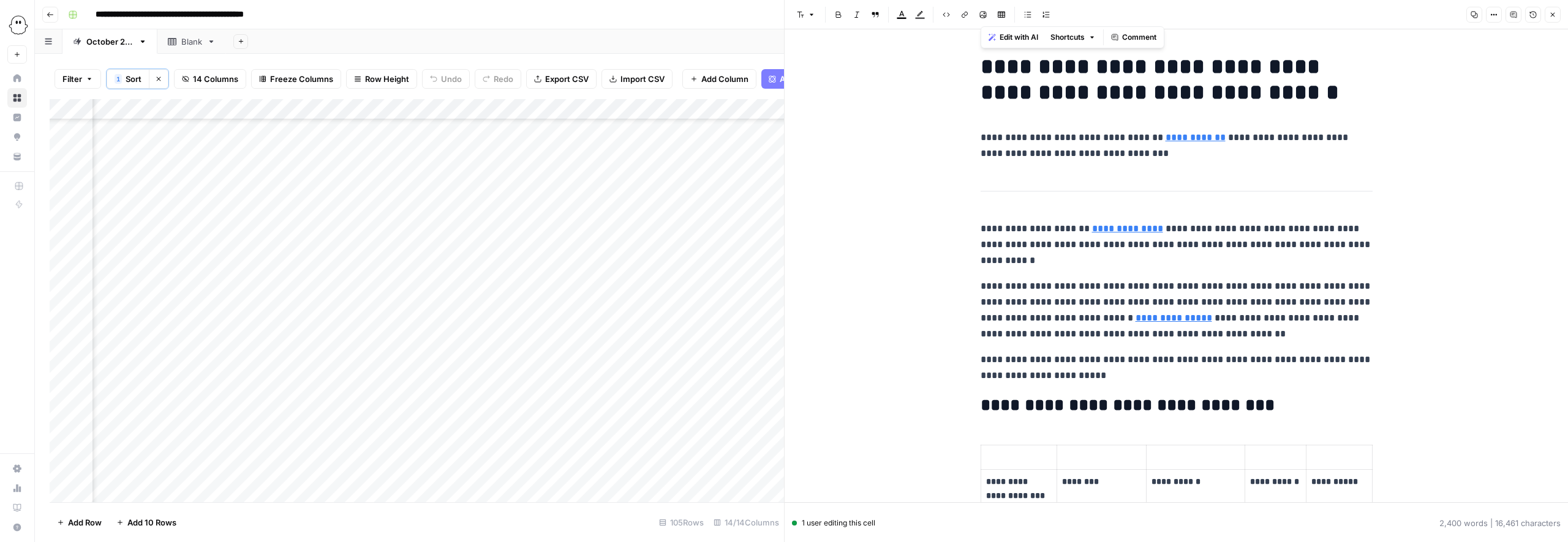
click at [1555, 18] on icon "button" at bounding box center [1552, 14] width 7 height 7
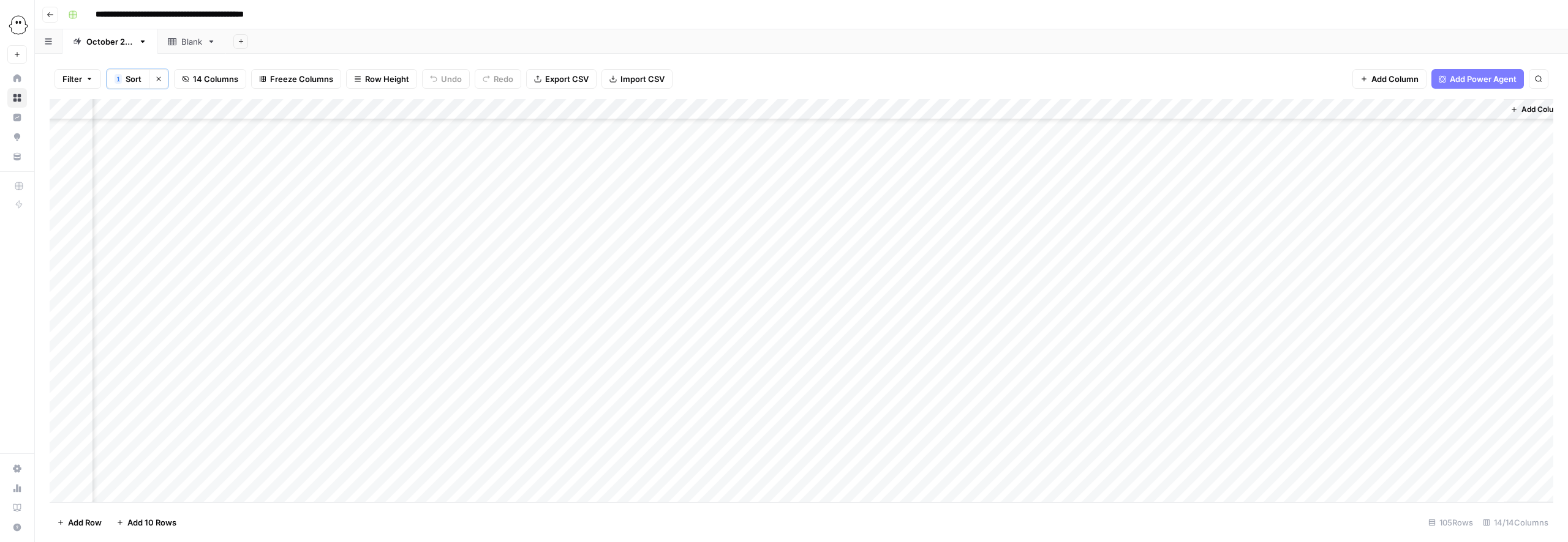
click at [961, 358] on div "Add Column" at bounding box center [801, 301] width 1504 height 403
click at [962, 494] on button "Published" at bounding box center [962, 494] width 47 height 15
click at [1491, 380] on div "Add Column" at bounding box center [801, 301] width 1504 height 403
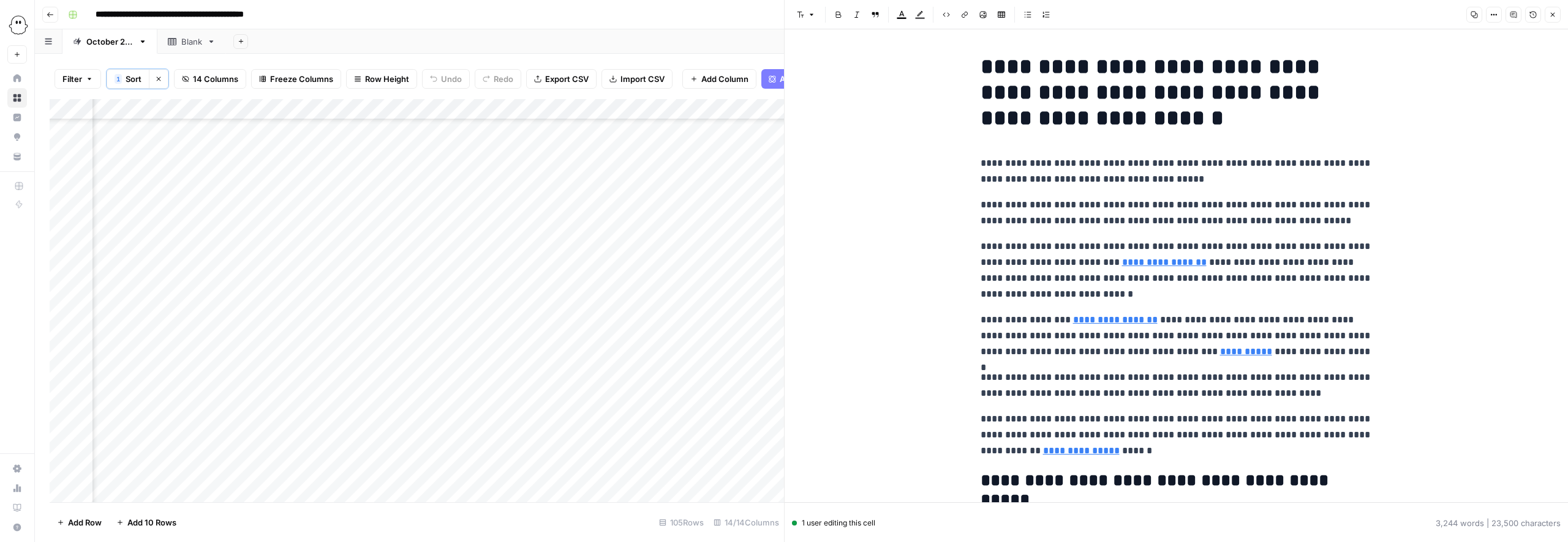
click at [762, 382] on div "Add Column" at bounding box center [416, 301] width 734 height 403
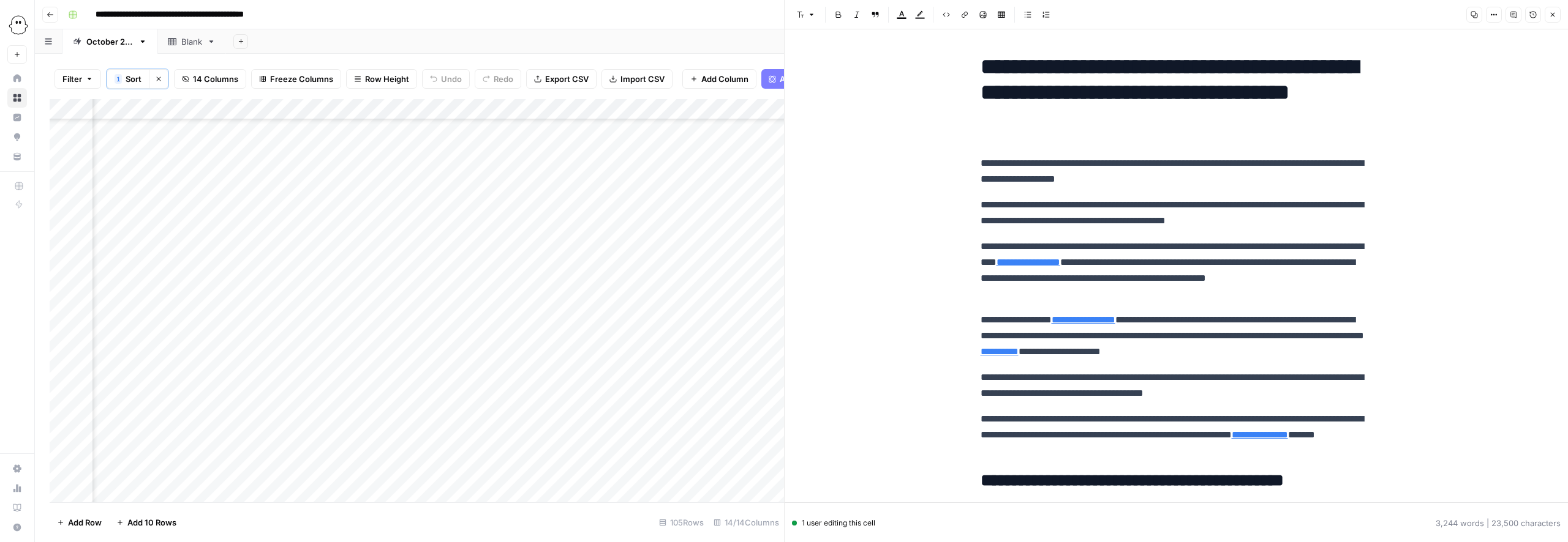
copy div "**********"
drag, startPoint x: 1556, startPoint y: 16, endPoint x: 1547, endPoint y: 53, distance: 38.1
click at [1556, 16] on icon "button" at bounding box center [1552, 14] width 7 height 7
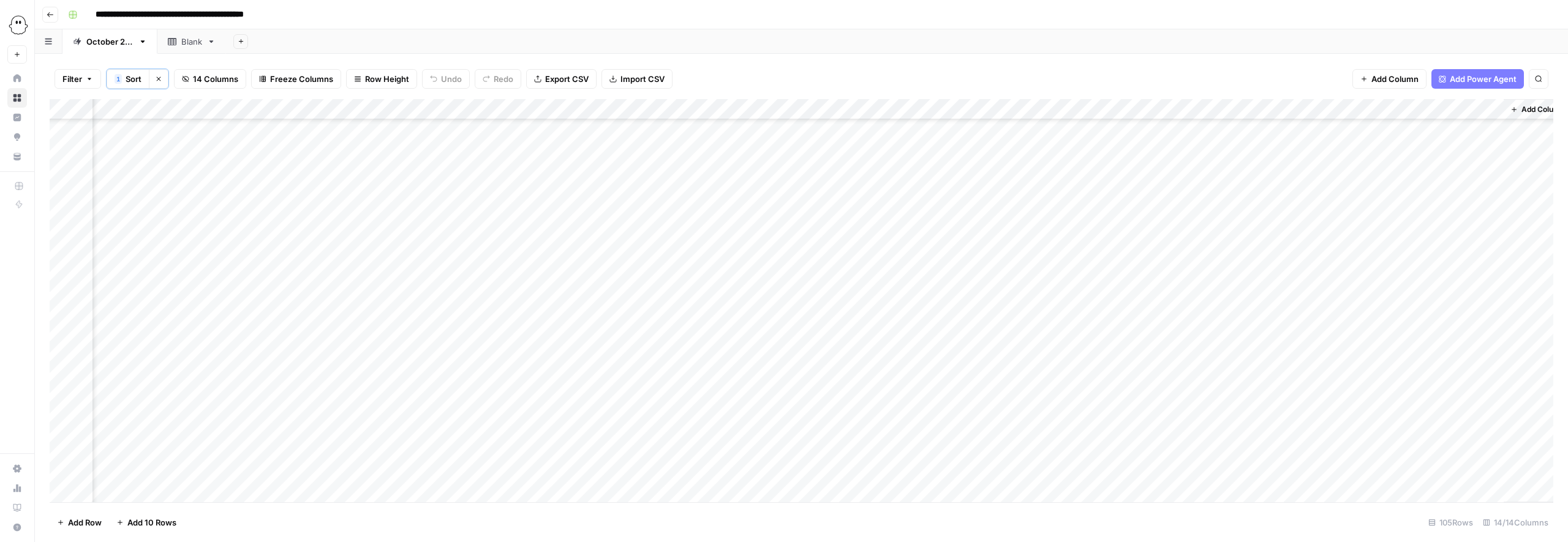
click at [943, 379] on div "Add Column" at bounding box center [801, 301] width 1504 height 403
click at [962, 517] on button "Published" at bounding box center [962, 514] width 47 height 15
click at [789, 399] on div "Add Column" at bounding box center [801, 301] width 1504 height 403
click at [840, 399] on div "Add Column" at bounding box center [801, 301] width 1504 height 403
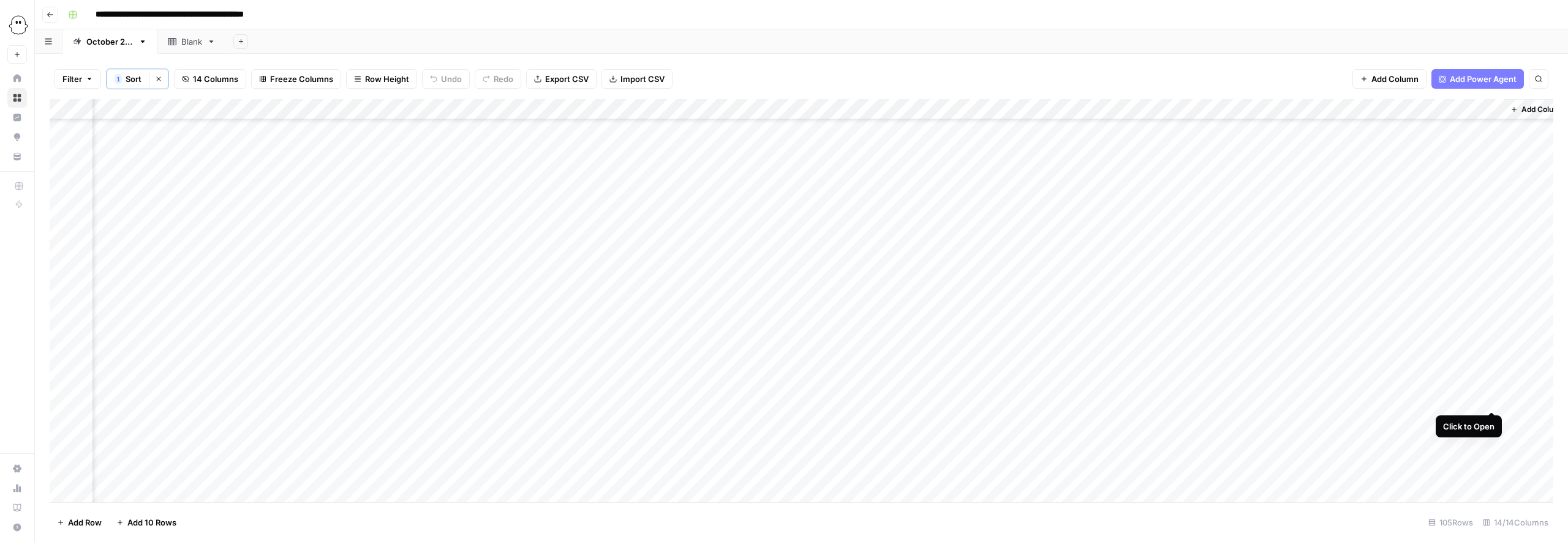
click at [1491, 399] on div "Add Column" at bounding box center [801, 301] width 1504 height 403
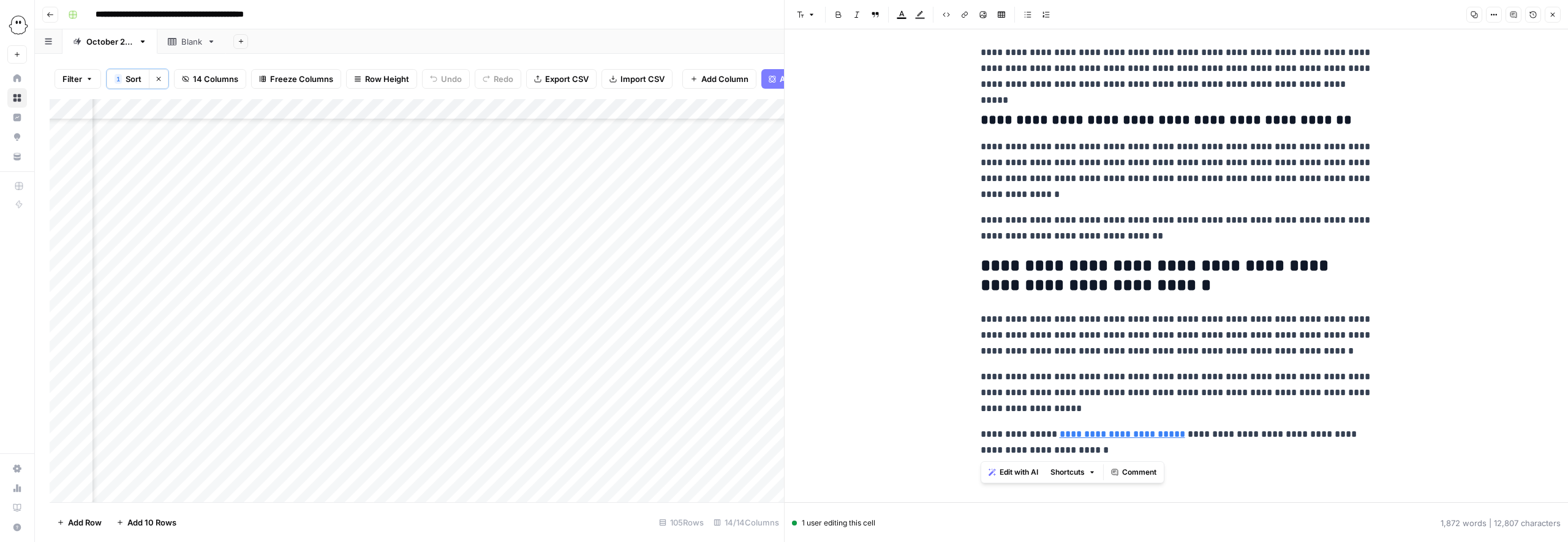
click at [1554, 17] on icon "button" at bounding box center [1552, 14] width 7 height 7
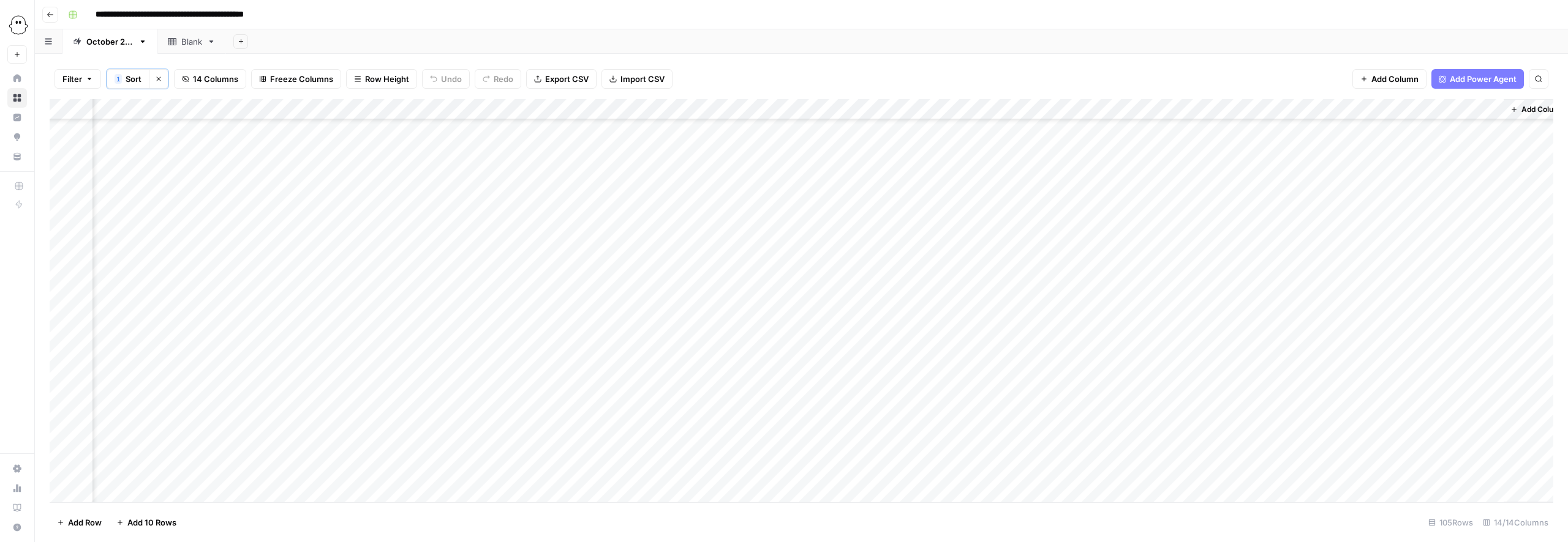
click at [962, 399] on div "Add Column" at bounding box center [801, 301] width 1504 height 403
click at [962, 514] on button "Published" at bounding box center [962, 514] width 47 height 15
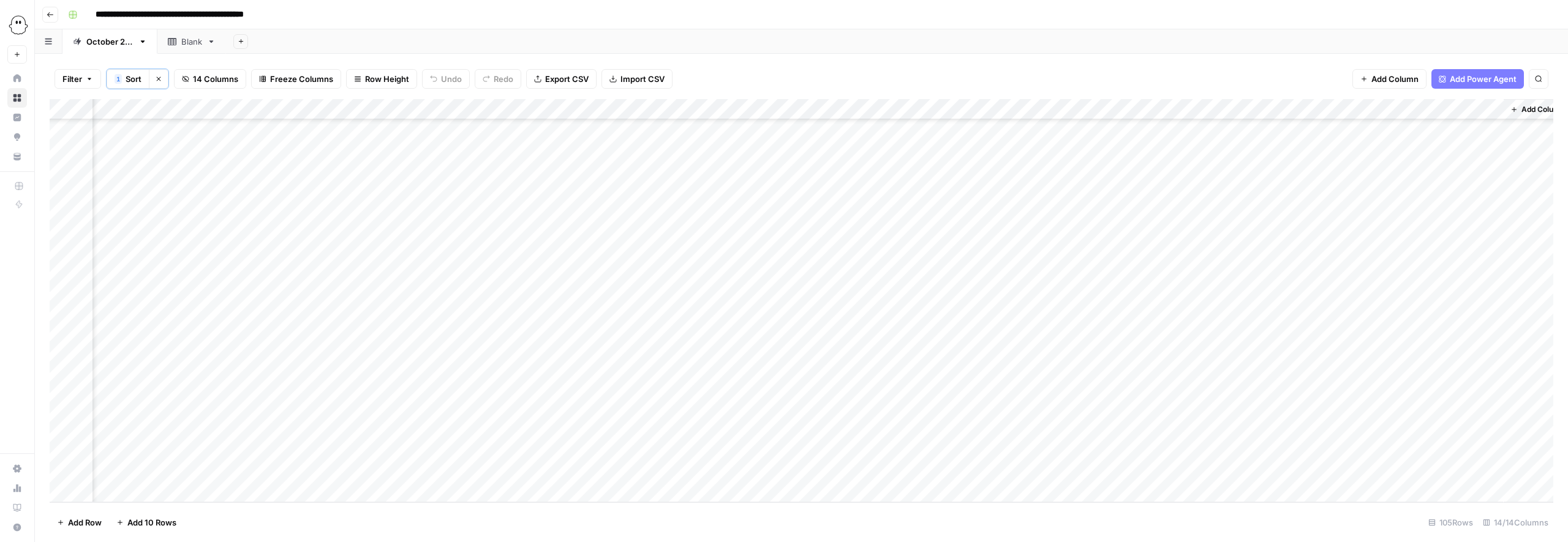
click at [956, 450] on div "Add Column" at bounding box center [801, 301] width 1504 height 403
click at [952, 473] on button "Ready for WP" at bounding box center [969, 470] width 61 height 15
click at [942, 467] on div "Add Column" at bounding box center [801, 301] width 1504 height 403
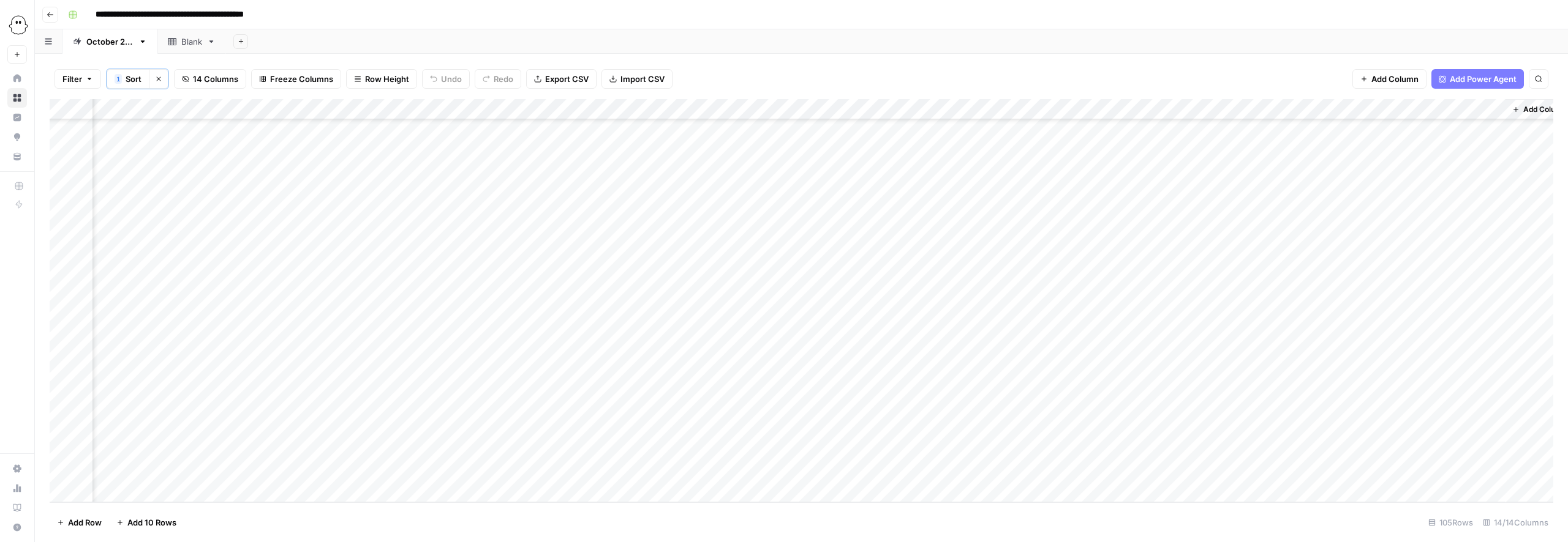
click at [943, 471] on div "Add Column" at bounding box center [801, 301] width 1504 height 403
click at [981, 471] on button "Ready for WP" at bounding box center [971, 470] width 61 height 15
click at [1495, 187] on div "Add Column" at bounding box center [801, 301] width 1504 height 403
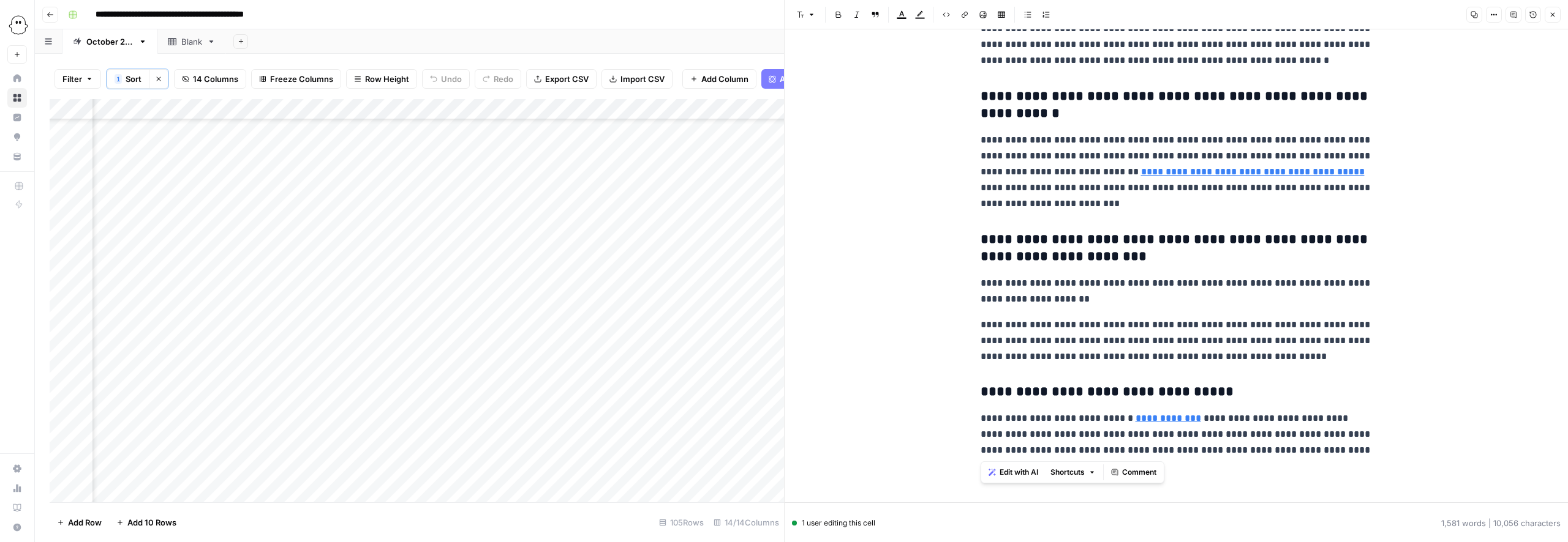
click at [1555, 14] on icon "button" at bounding box center [1552, 14] width 7 height 7
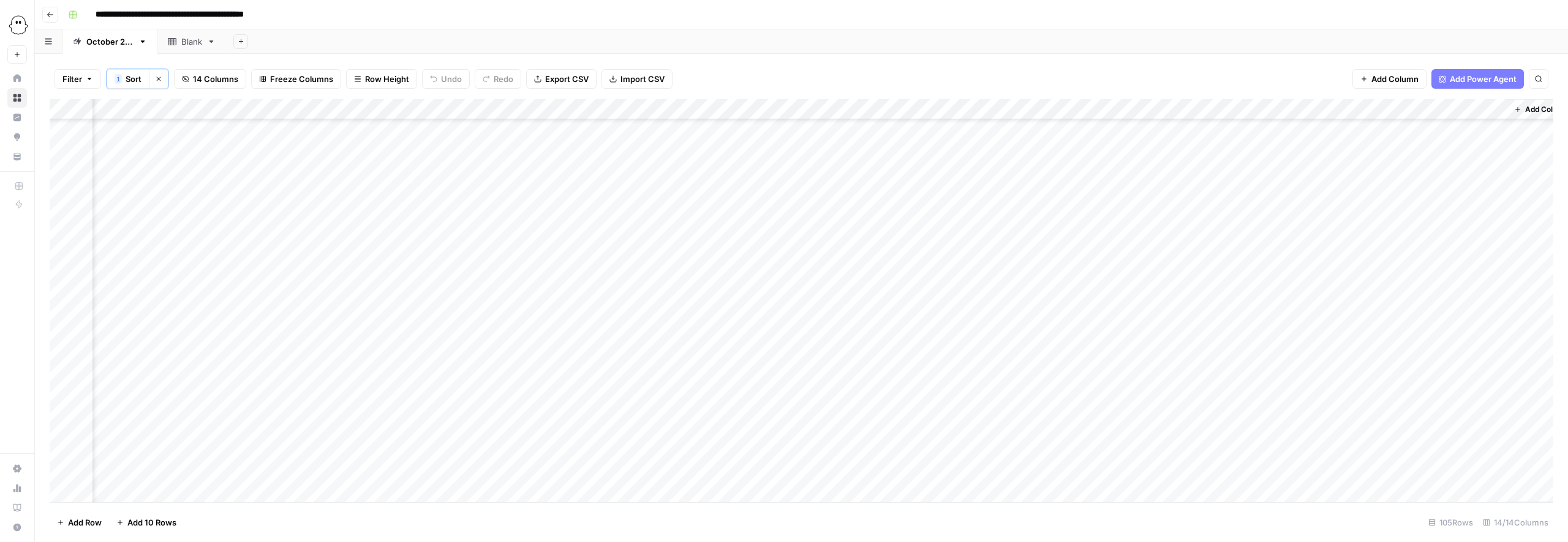
click at [969, 185] on div "Add Column" at bounding box center [801, 301] width 1504 height 403
click at [962, 282] on button "Ready for WP" at bounding box center [973, 279] width 61 height 15
click at [958, 182] on div "Add Column" at bounding box center [801, 301] width 1504 height 403
click at [963, 328] on button "Published" at bounding box center [966, 322] width 47 height 15
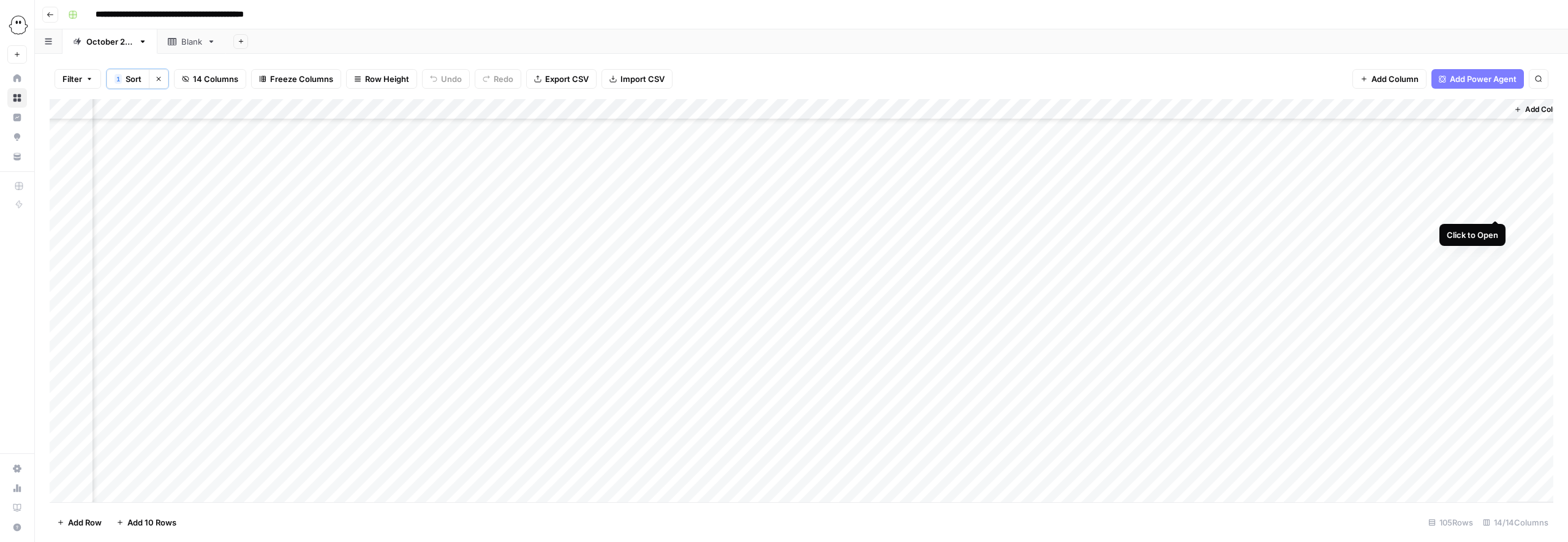
click at [1497, 207] on div "Add Column" at bounding box center [801, 301] width 1504 height 403
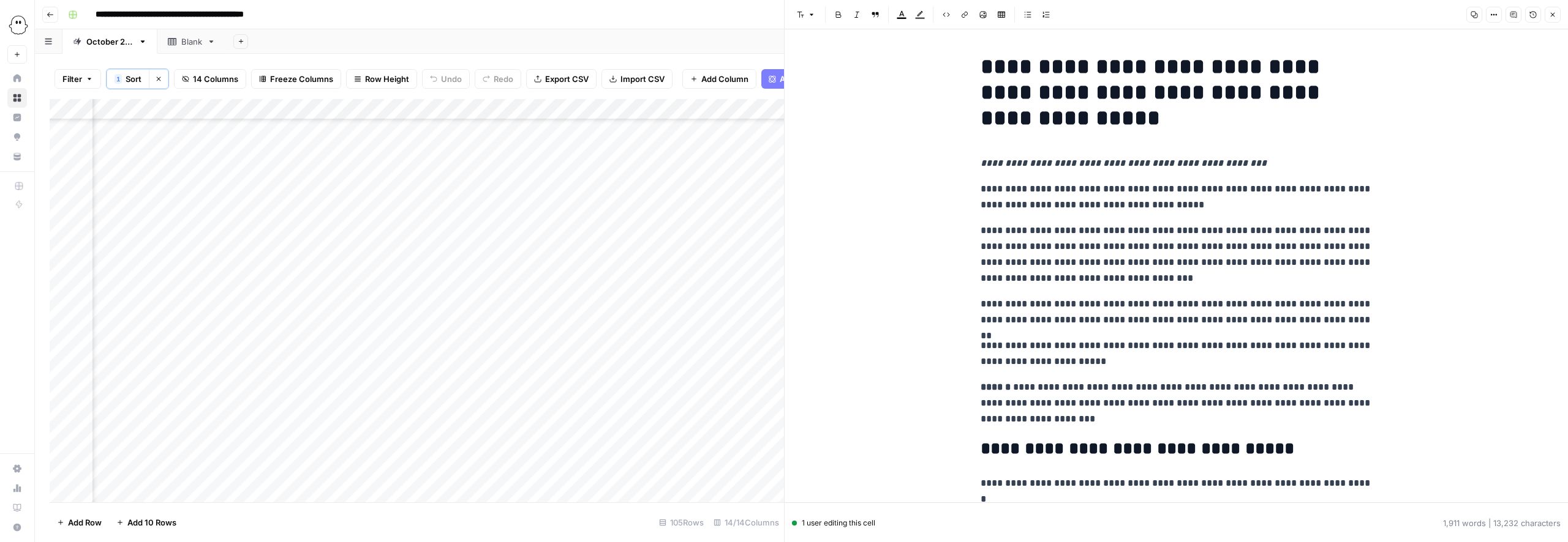
click at [981, 65] on h1 "**********" at bounding box center [1177, 93] width 392 height 77
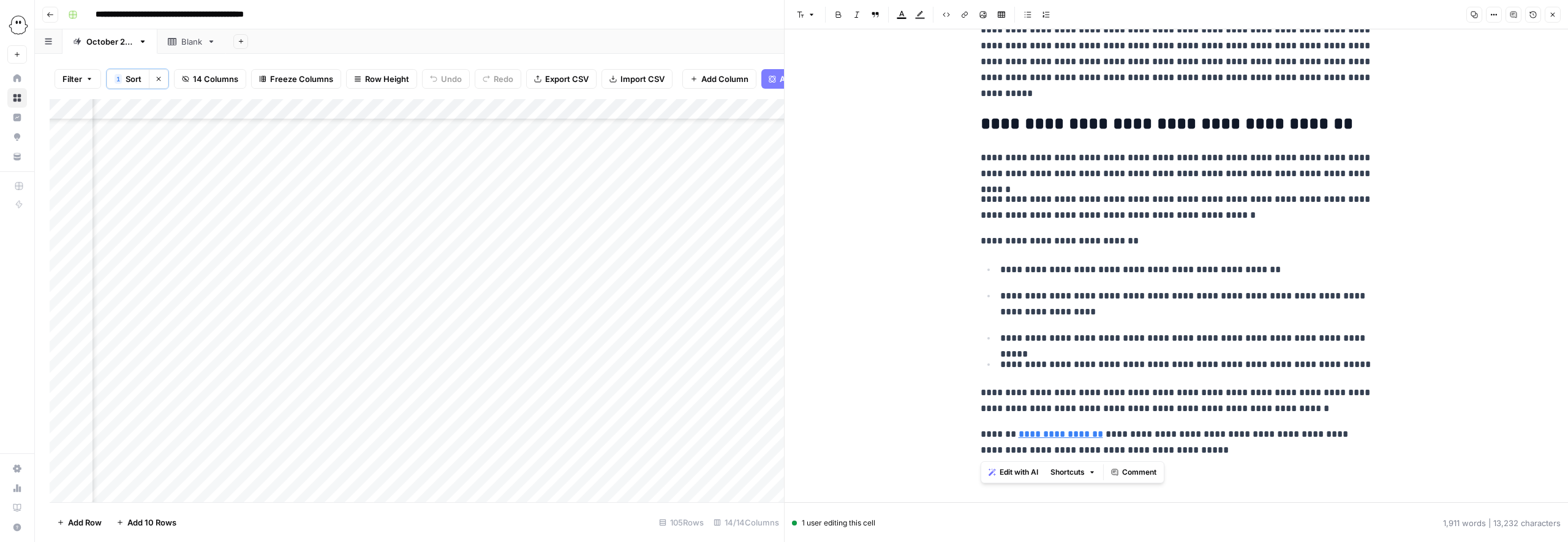
click at [1556, 15] on span "Close" at bounding box center [1556, 15] width 1 height 1
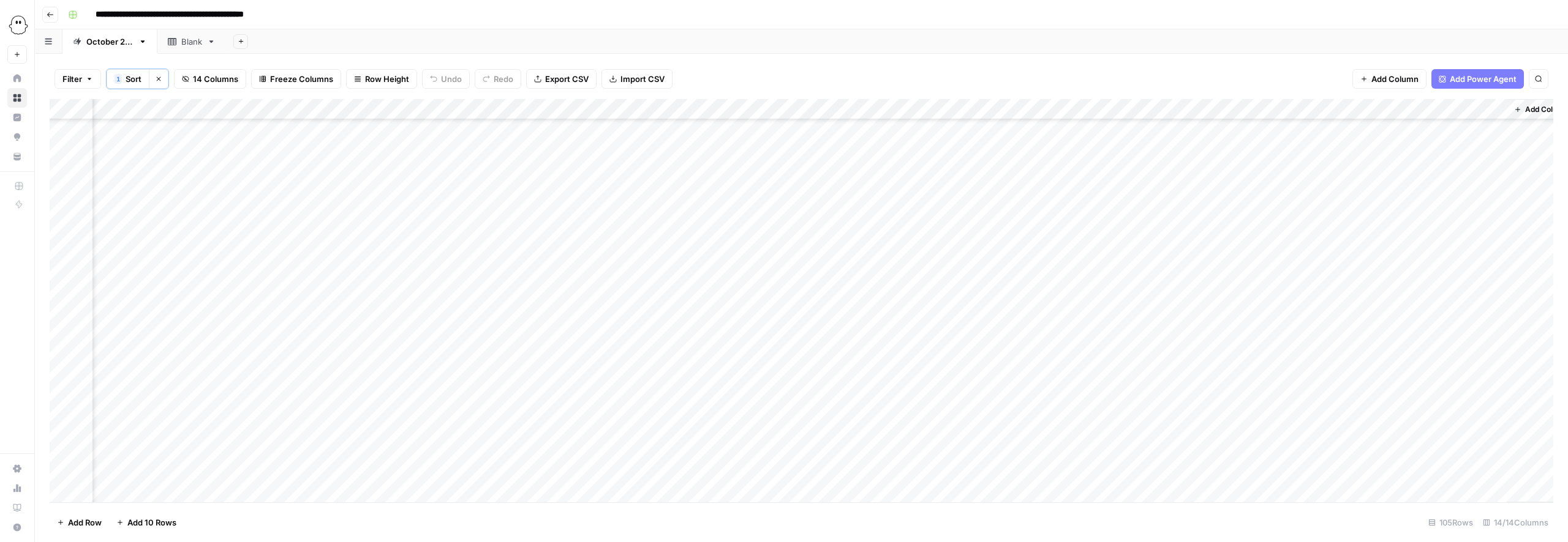
click at [962, 207] on div "Add Column" at bounding box center [801, 301] width 1504 height 403
click at [965, 344] on button "Published" at bounding box center [966, 344] width 47 height 15
click at [1479, 221] on div "Add Column" at bounding box center [801, 301] width 1504 height 403
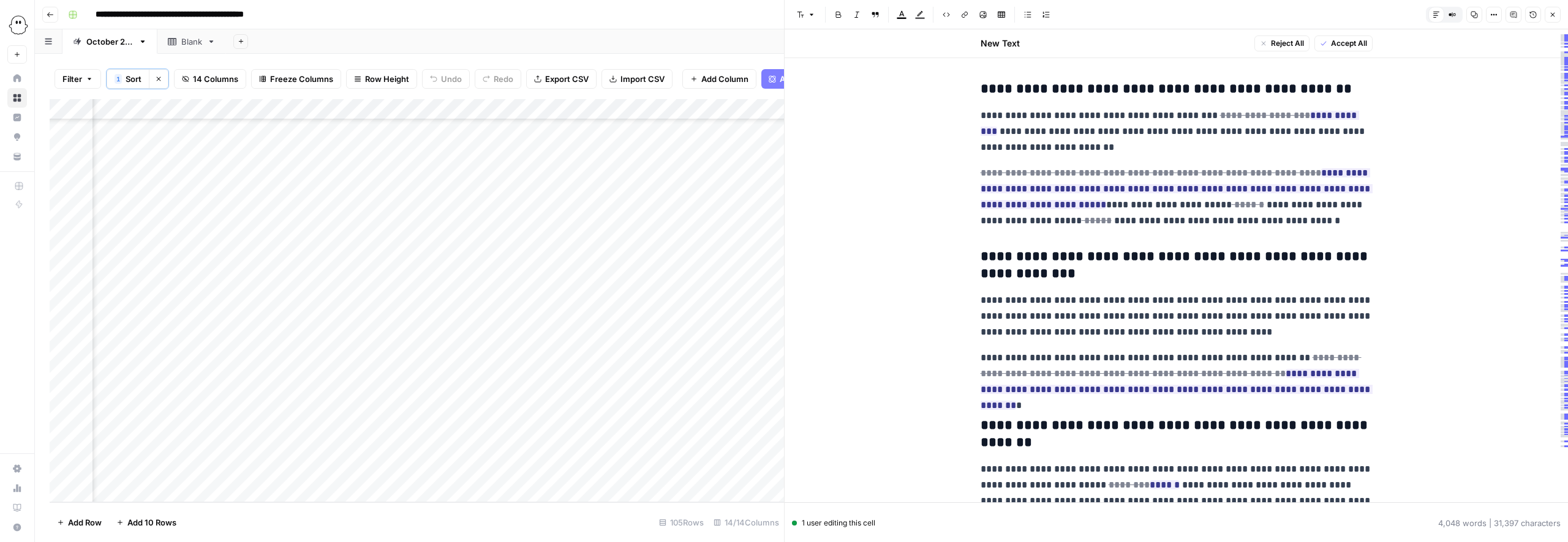
scroll to position [12136, 0]
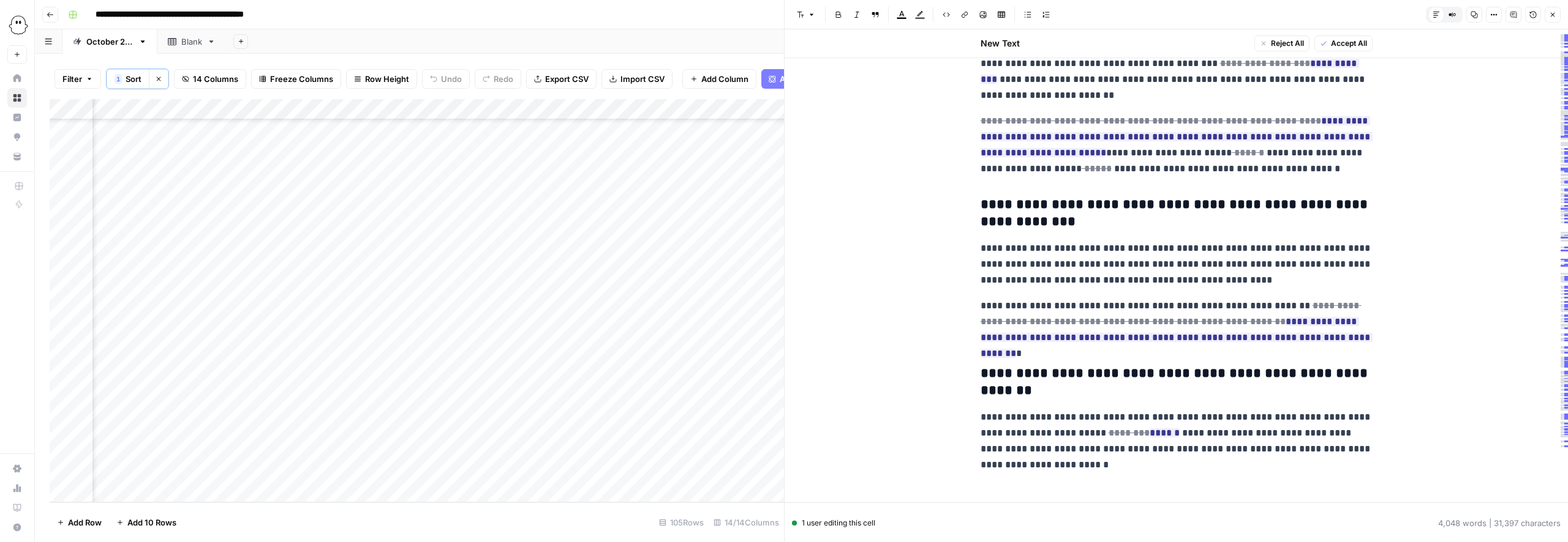
click at [1335, 43] on span "Accept All" at bounding box center [1349, 43] width 36 height 11
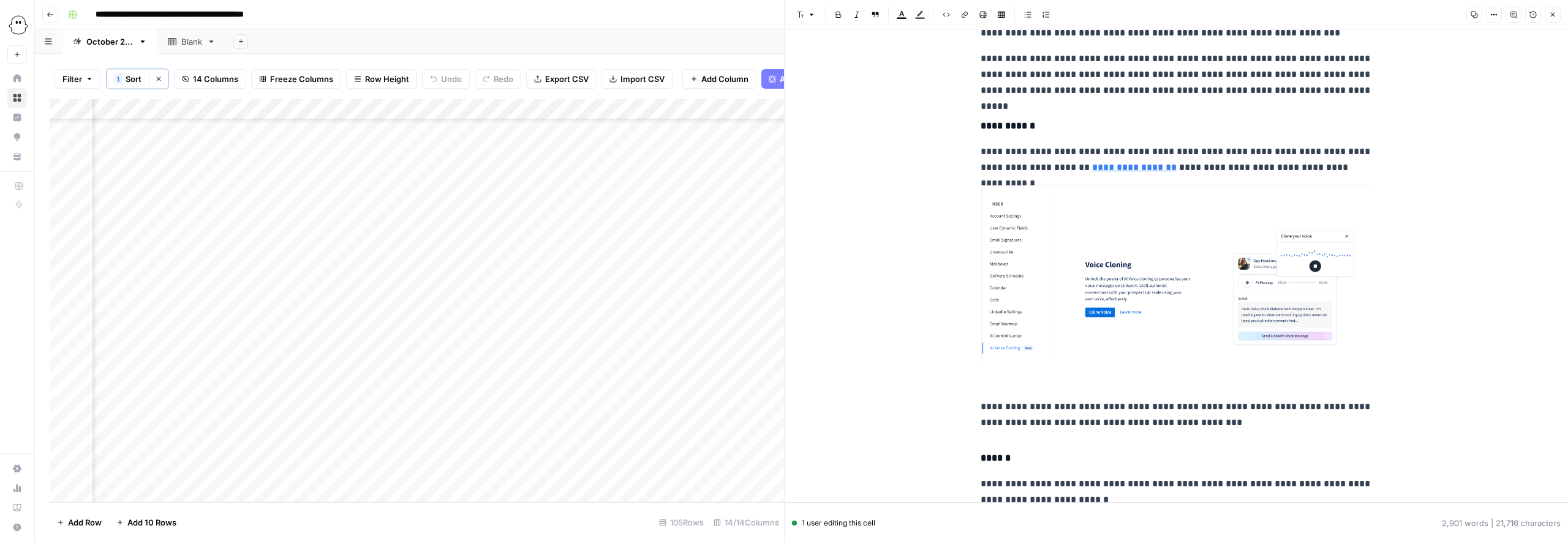
scroll to position [2614, 0]
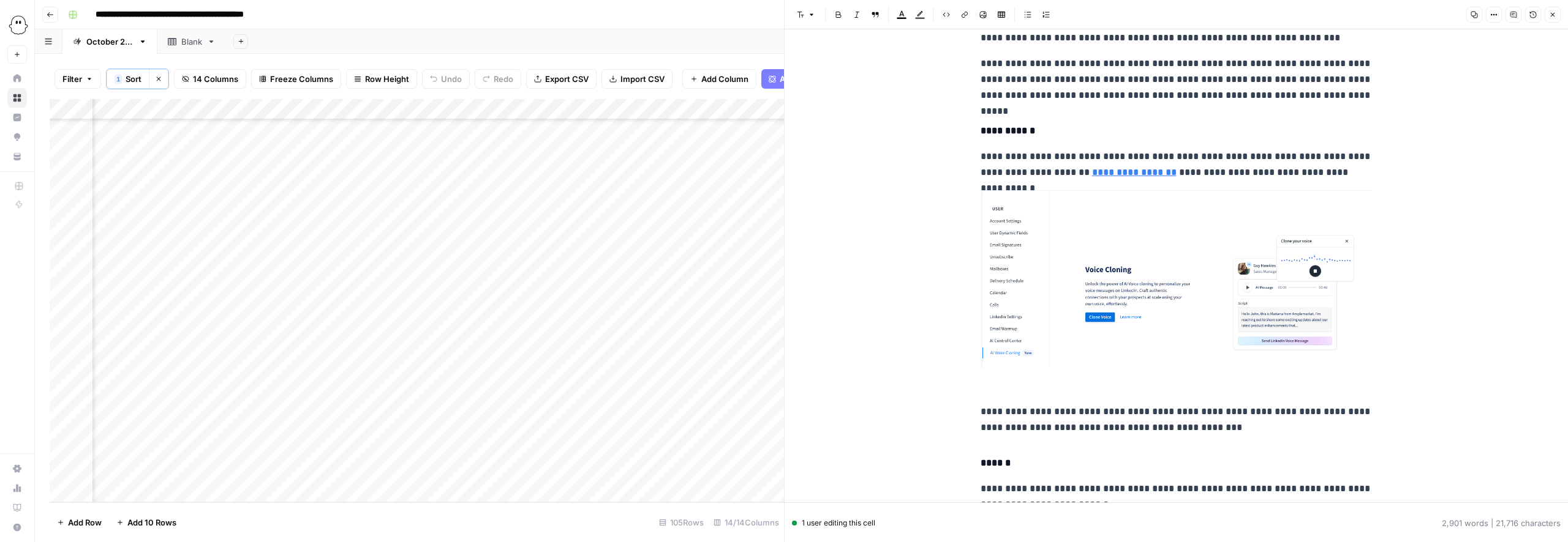
drag, startPoint x: 1095, startPoint y: 225, endPoint x: 1082, endPoint y: 216, distance: 15.8
click at [1095, 225] on img at bounding box center [1177, 279] width 392 height 178
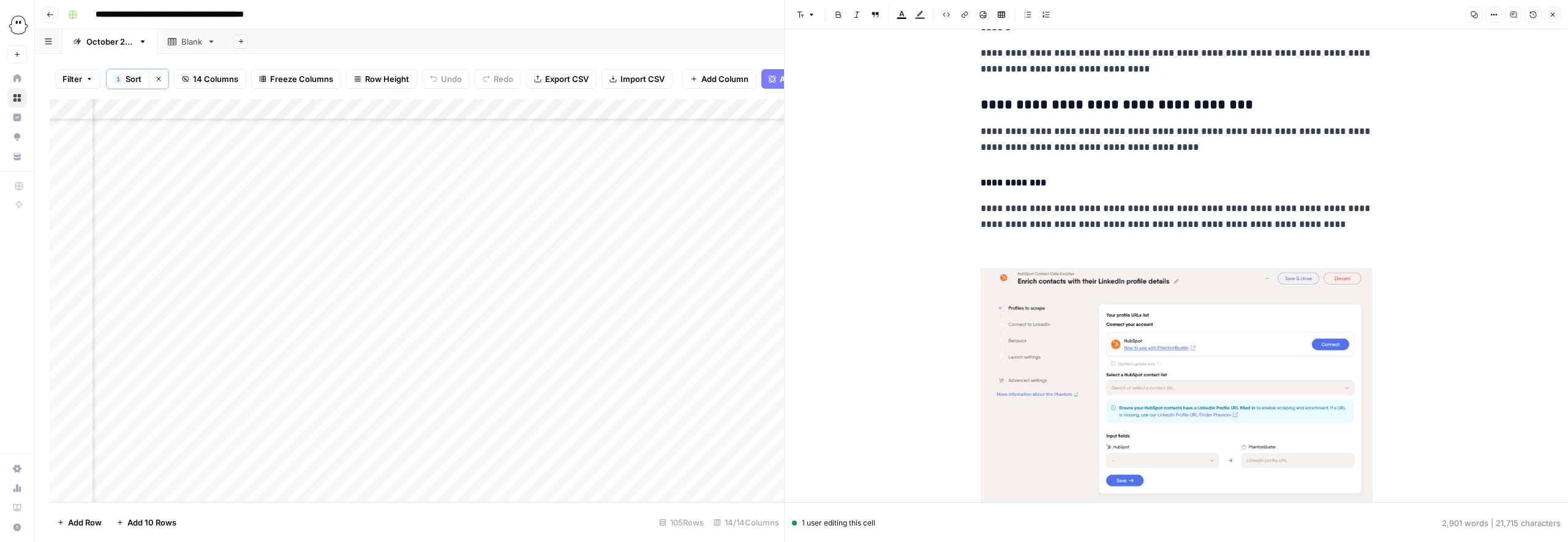
scroll to position [3565, 0]
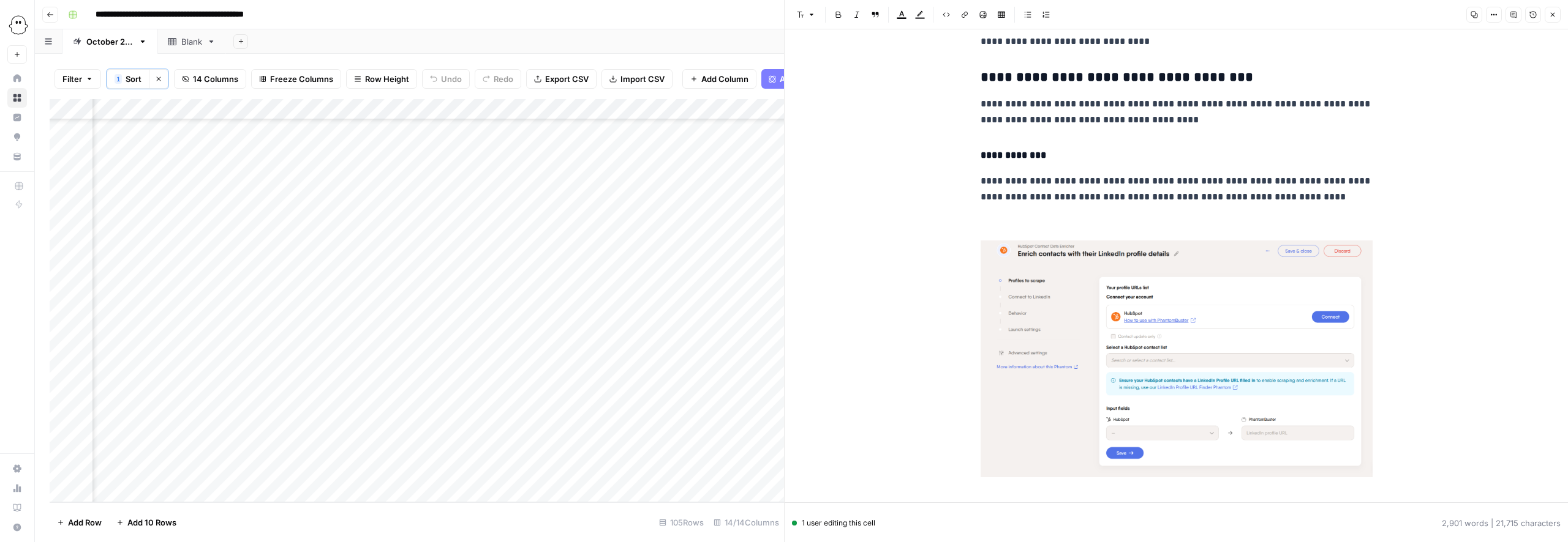
click at [1123, 345] on img at bounding box center [1177, 359] width 392 height 238
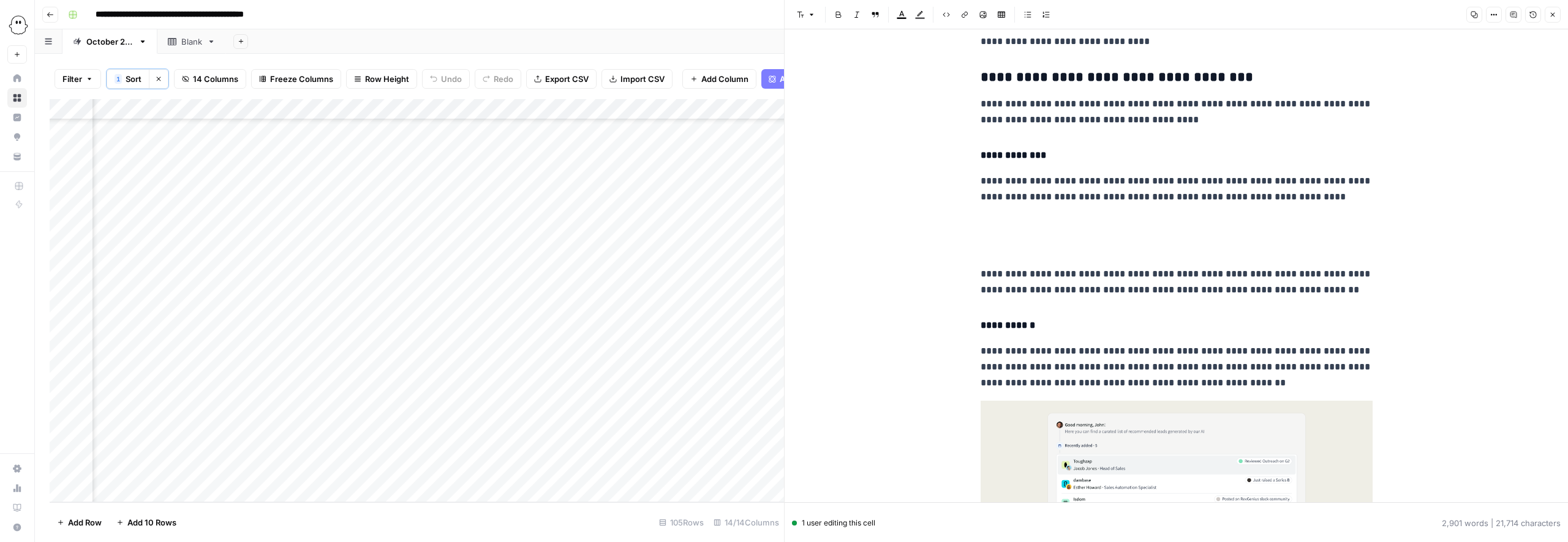
click at [985, 240] on p at bounding box center [1177, 248] width 392 height 16
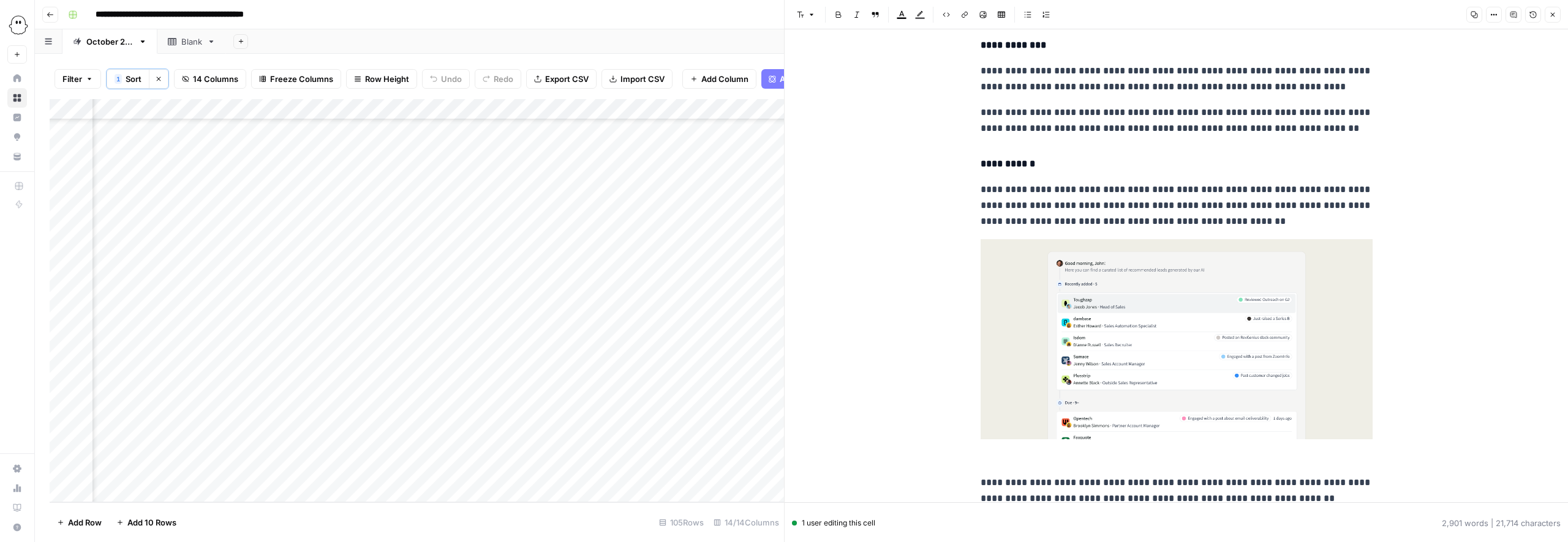
scroll to position [3732, 0]
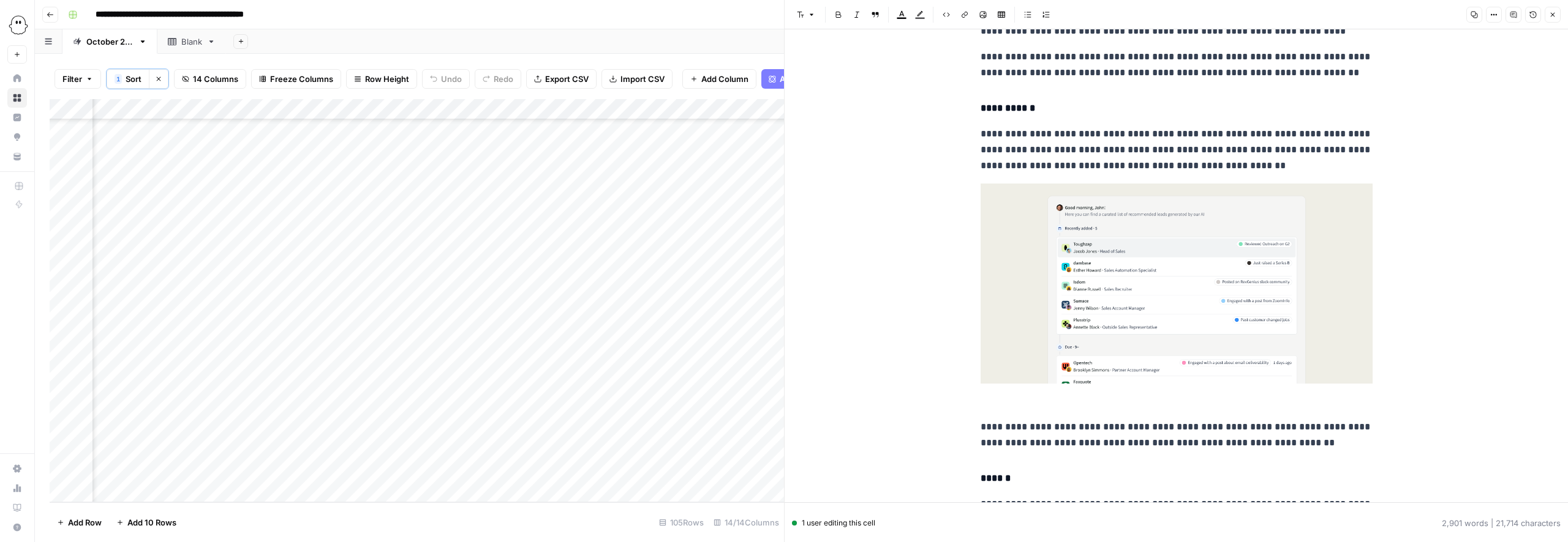
click at [1059, 317] on img at bounding box center [1177, 284] width 392 height 201
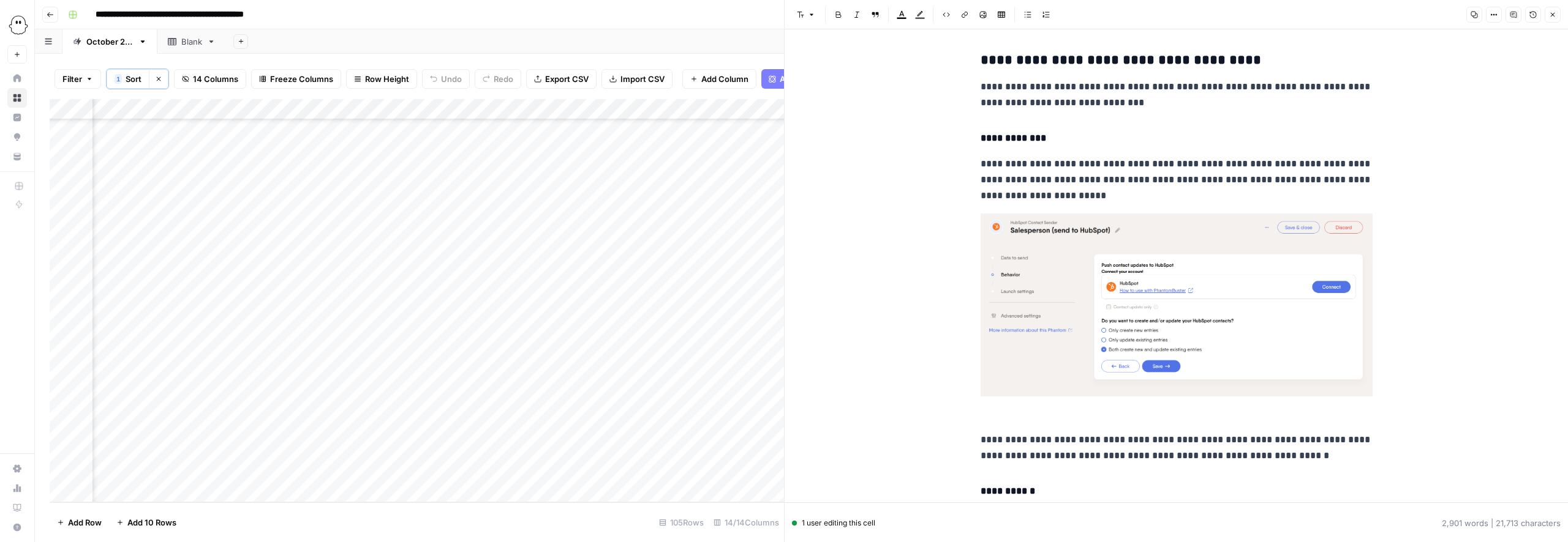
scroll to position [4084, 0]
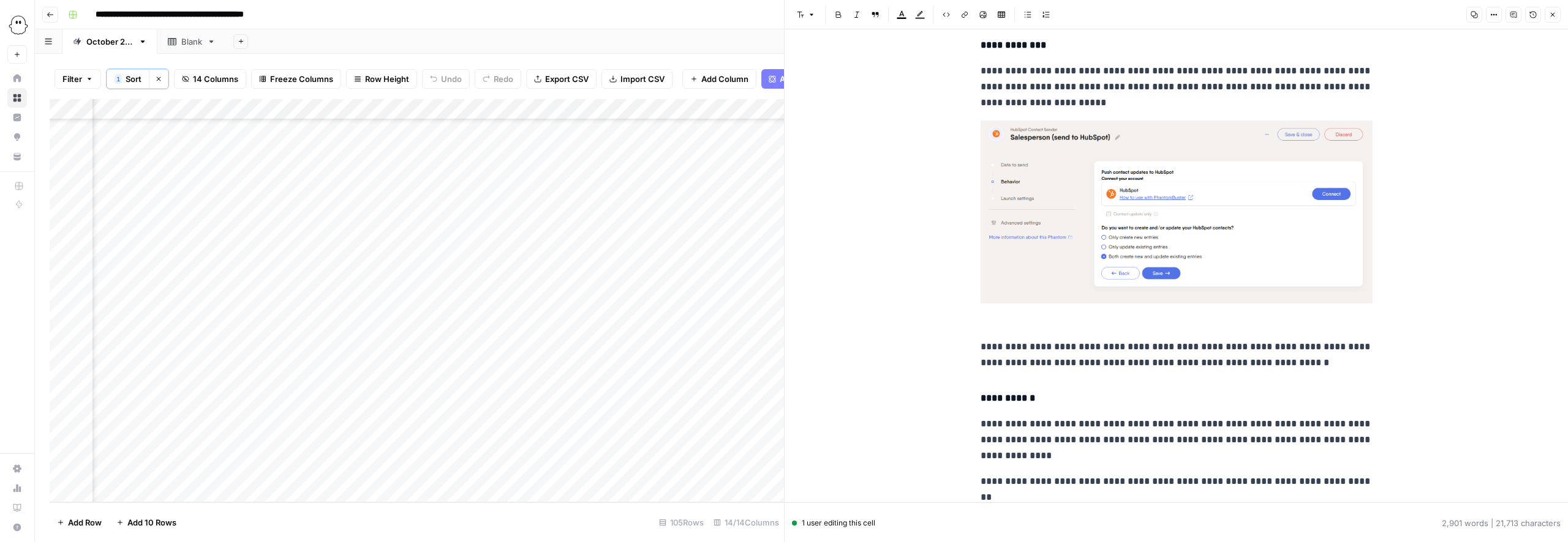
click at [1053, 247] on img at bounding box center [1177, 212] width 392 height 182
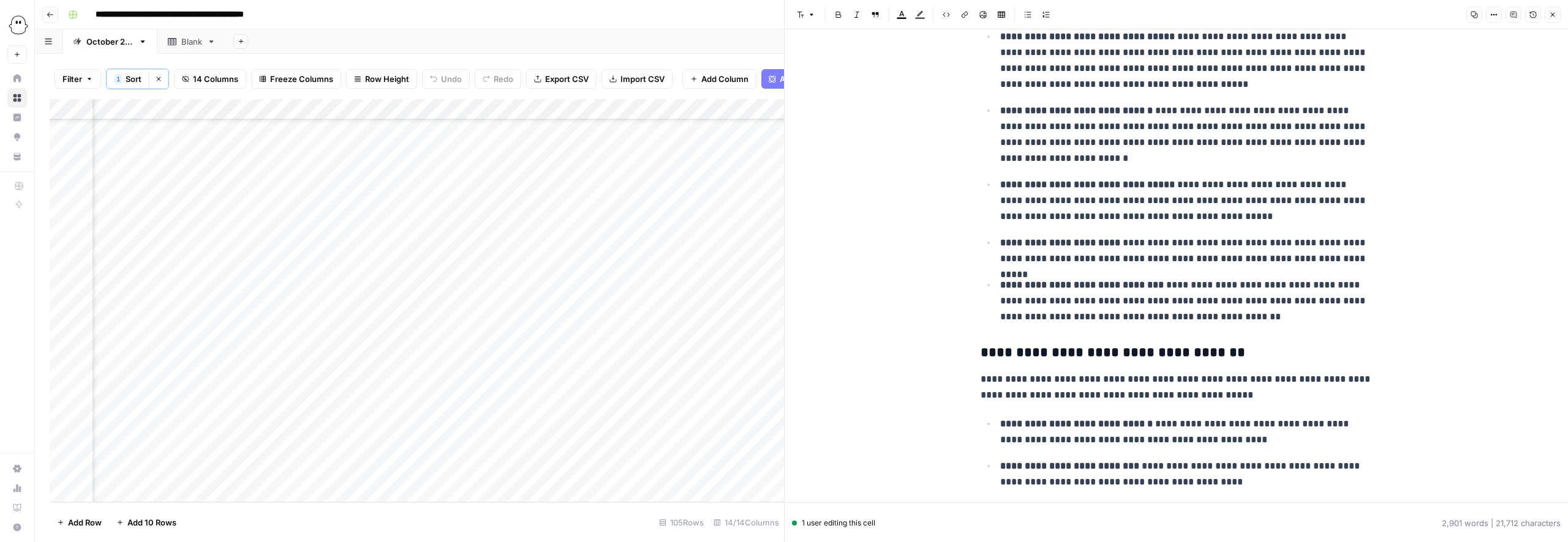
scroll to position [0, 0]
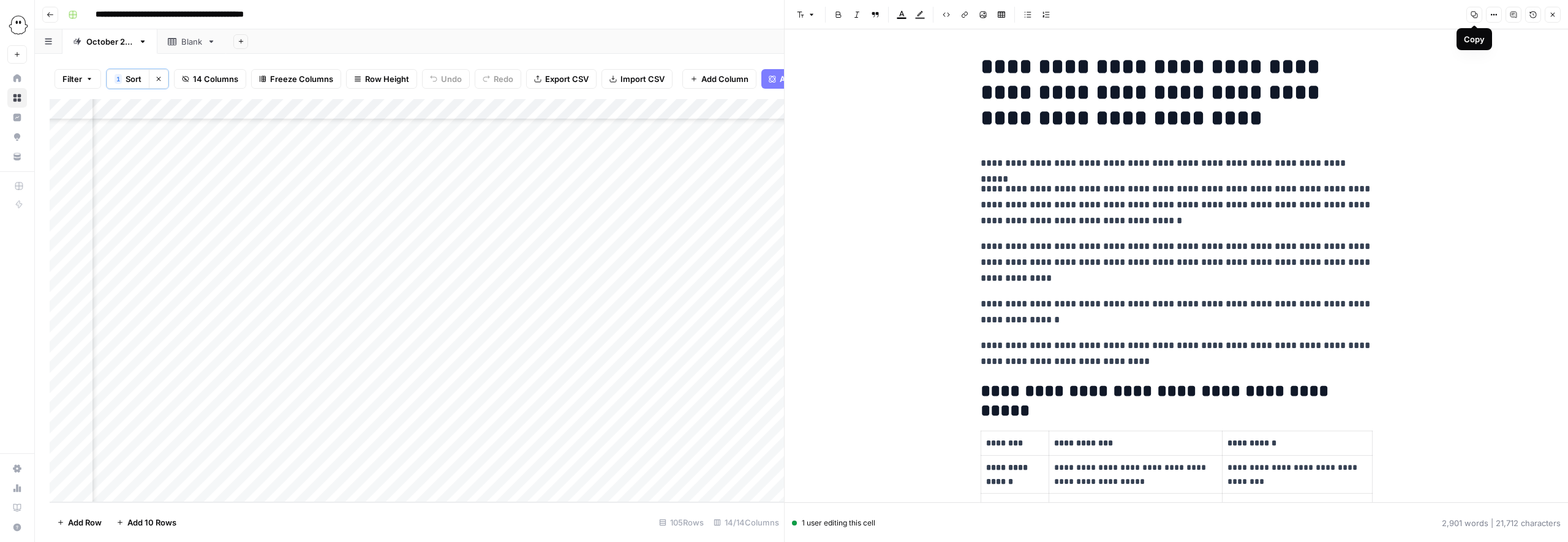
click at [1475, 16] on icon "button" at bounding box center [1474, 14] width 7 height 7
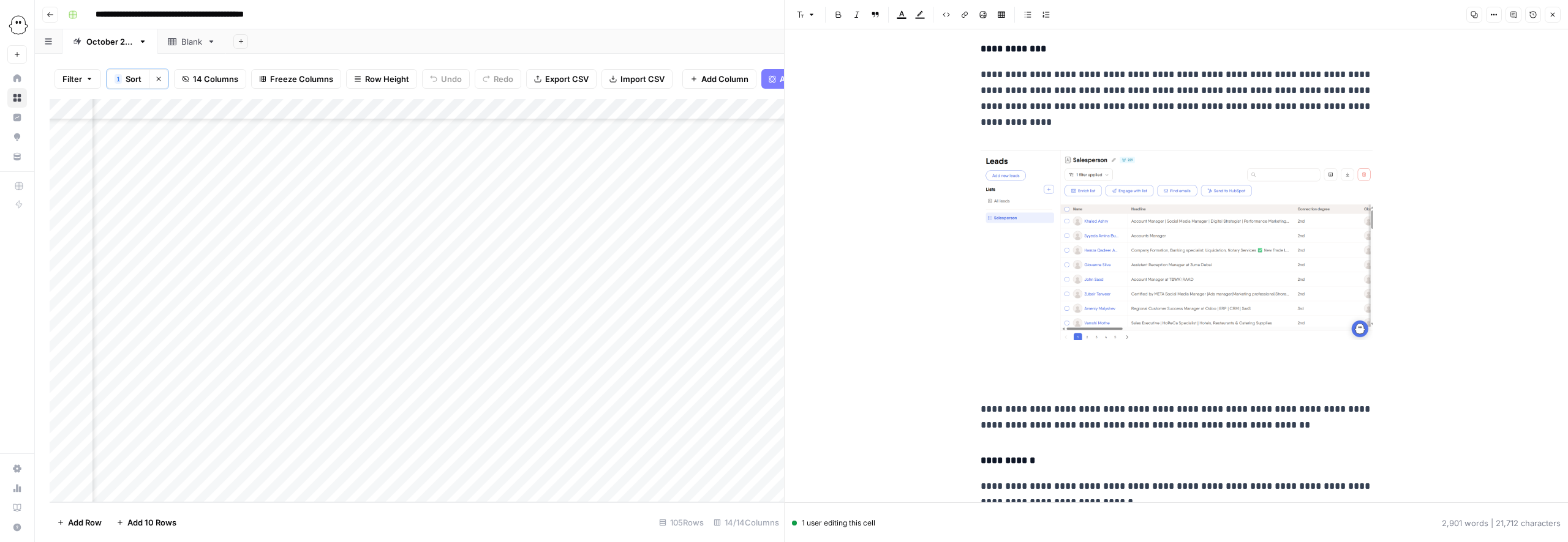
scroll to position [2957, 0]
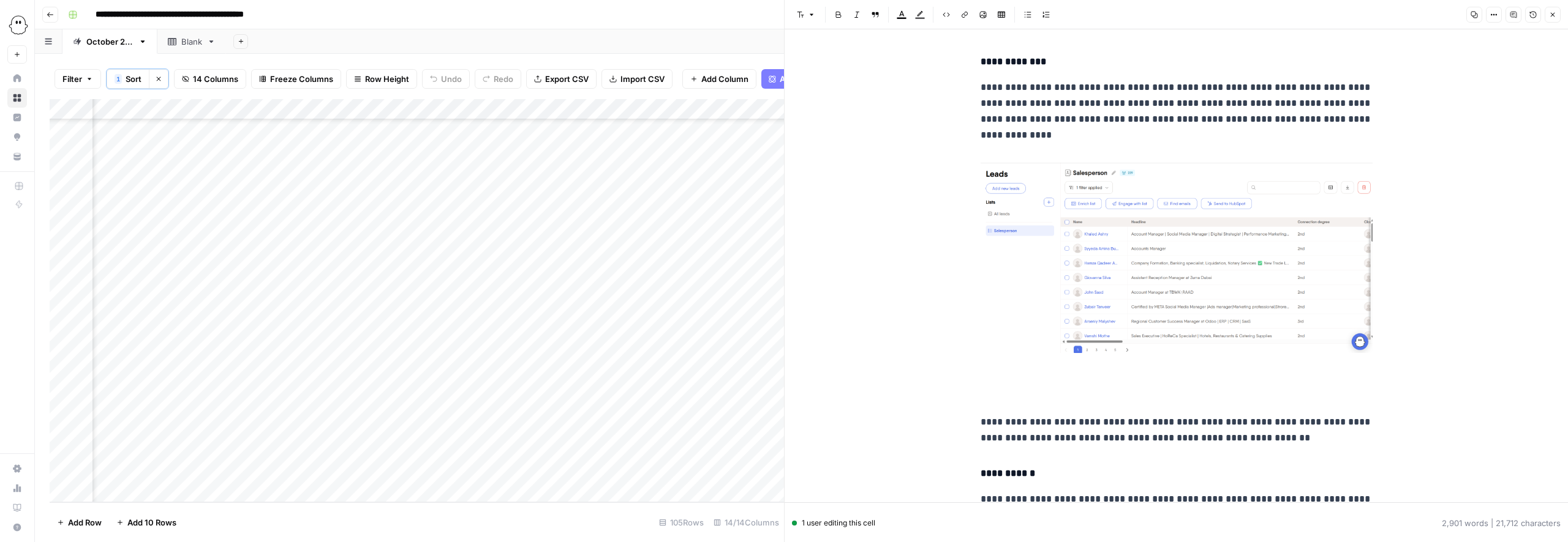
click at [1171, 288] on img at bounding box center [1177, 257] width 392 height 189
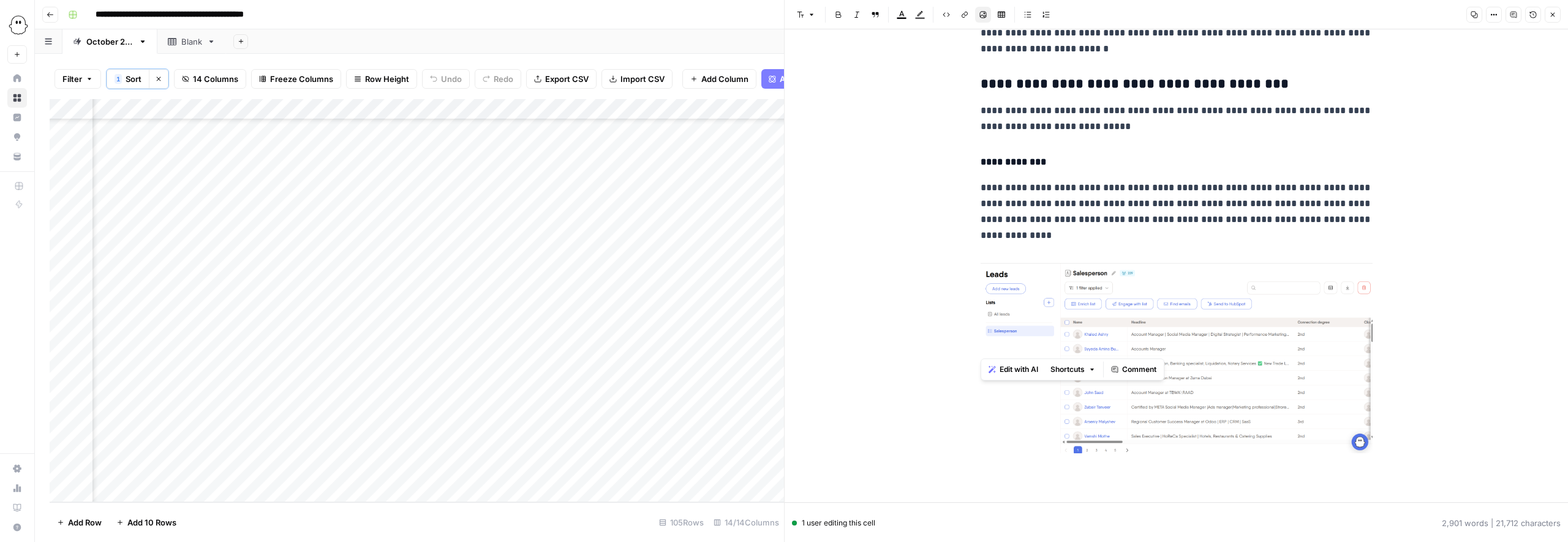
scroll to position [2838, 0]
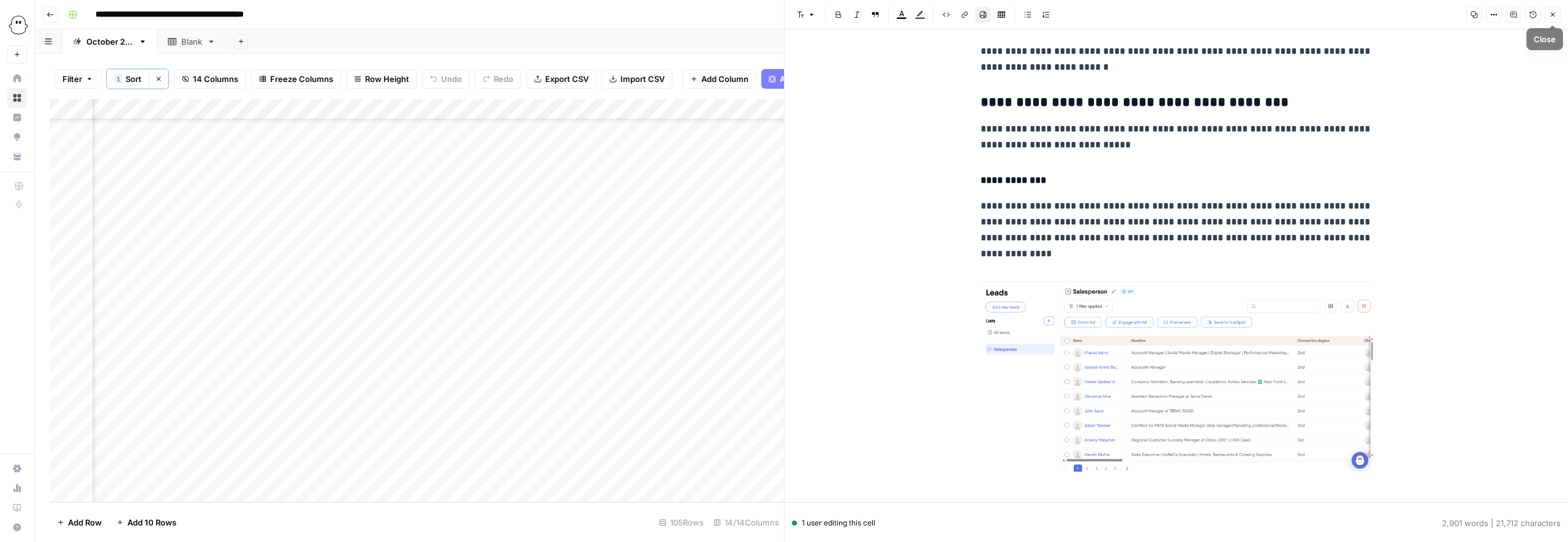
click at [1551, 12] on icon "button" at bounding box center [1552, 14] width 7 height 7
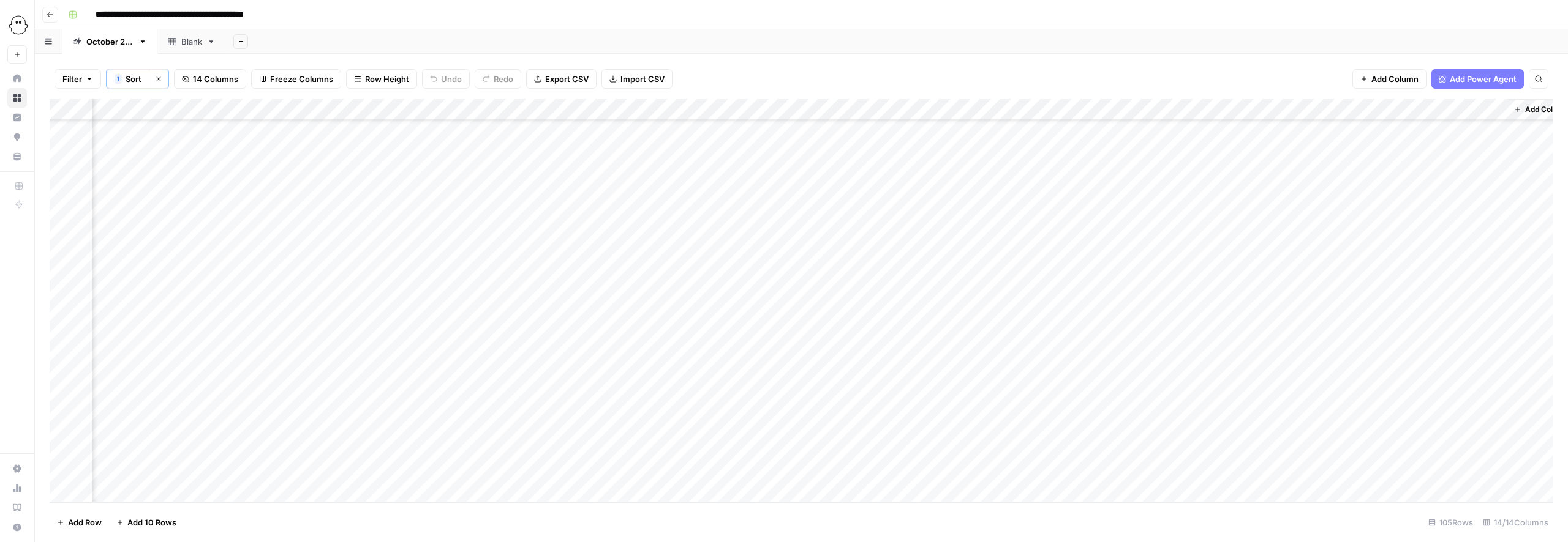
click at [962, 225] on div "Add Column" at bounding box center [801, 301] width 1504 height 403
click at [962, 224] on div "Add Column" at bounding box center [801, 301] width 1504 height 403
click at [970, 356] on button "Published" at bounding box center [966, 358] width 47 height 15
click at [939, 240] on div "Add Column" at bounding box center [801, 301] width 1504 height 403
click at [1494, 243] on div "Add Column" at bounding box center [801, 301] width 1504 height 403
